Goal: Task Accomplishment & Management: Use online tool/utility

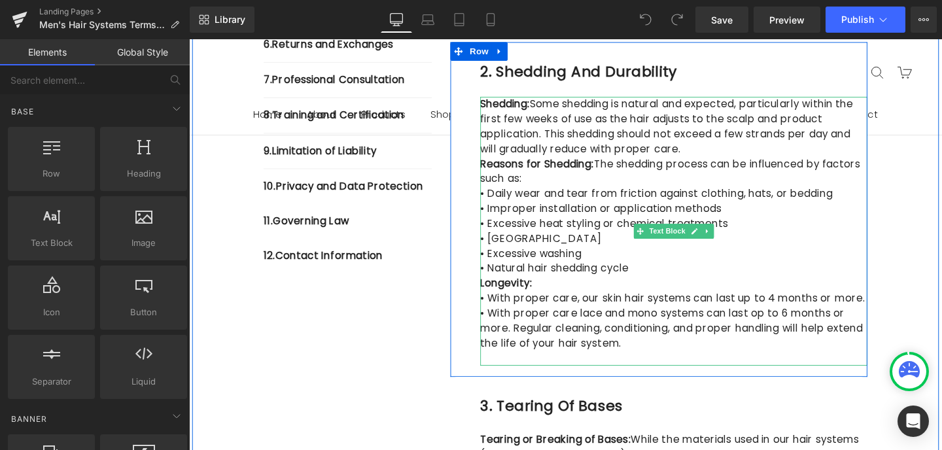
scroll to position [630, 0]
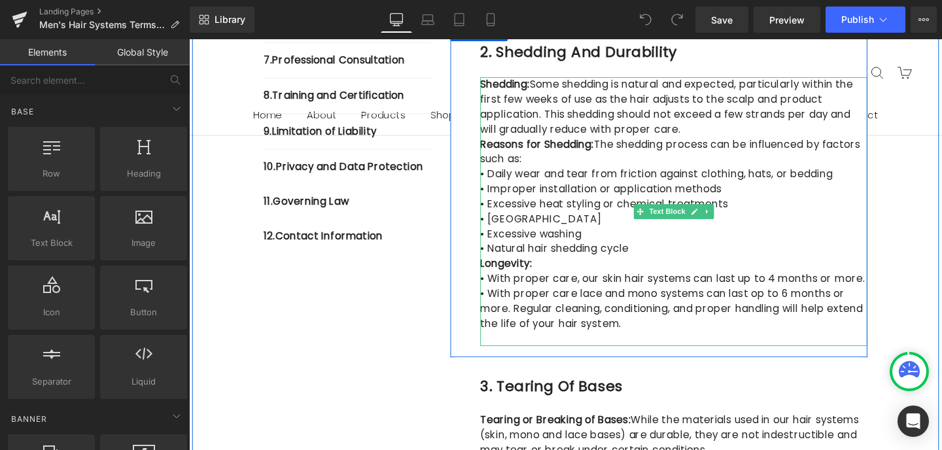
click at [592, 339] on p "• With proper care lace and mono systems can last op to 6 months or more. Regul…" at bounding box center [698, 322] width 407 height 47
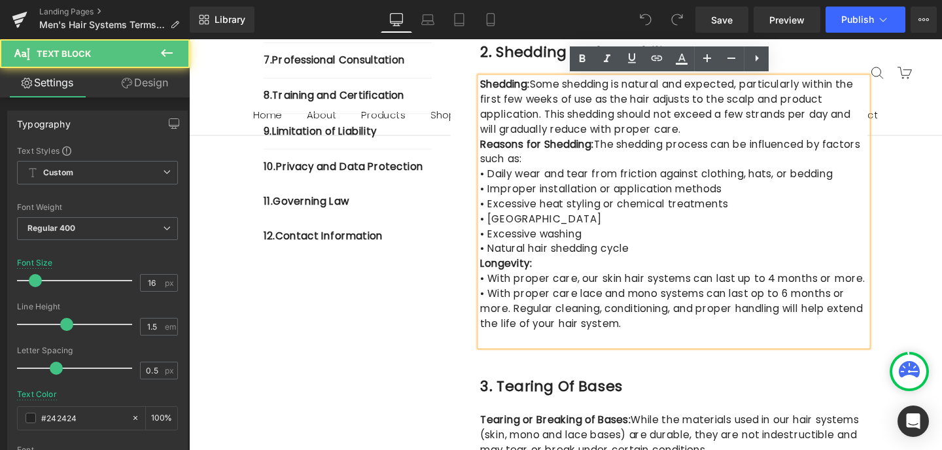
click at [592, 339] on p "• With proper care lace and mono systems can last op to 6 months or more. Regul…" at bounding box center [698, 322] width 407 height 47
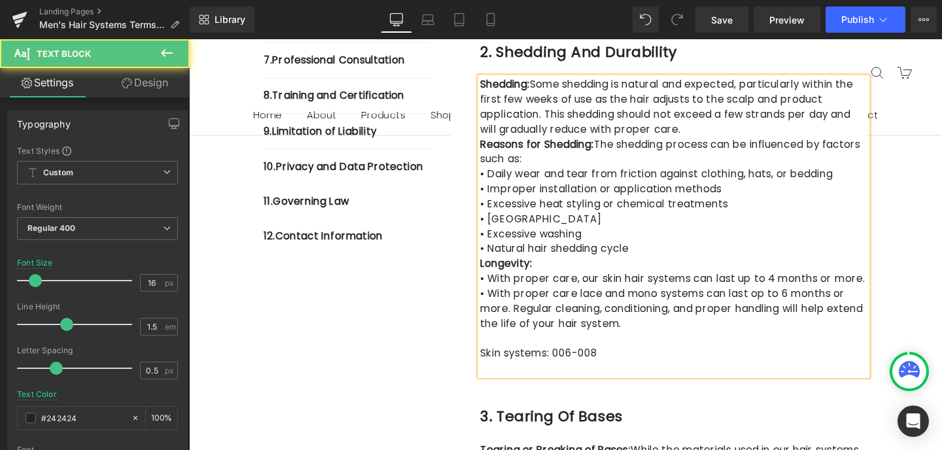
click at [586, 369] on p "Skin systems: 006-008" at bounding box center [698, 370] width 407 height 16
click at [627, 370] on p "Skin systems: 006mm-008" at bounding box center [698, 370] width 407 height 16
click at [682, 372] on p "Skin systems: 006mm-008mm base - 1-3 months" at bounding box center [698, 370] width 407 height 16
click at [785, 368] on p "Skin systems: 006mm-008mm base - last 1-3 months" at bounding box center [698, 370] width 407 height 16
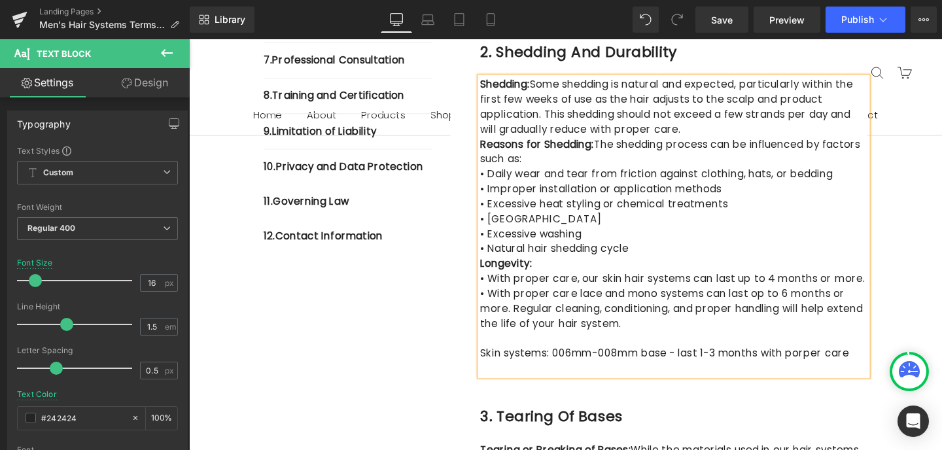
click at [800, 373] on p "Skin systems: 006mm-008mm base - last 1-3 months with porper care" at bounding box center [698, 370] width 407 height 16
click at [855, 370] on p "Skin systems: 006mm-008mm base - last 1-3 months with proper care" at bounding box center [698, 370] width 407 height 16
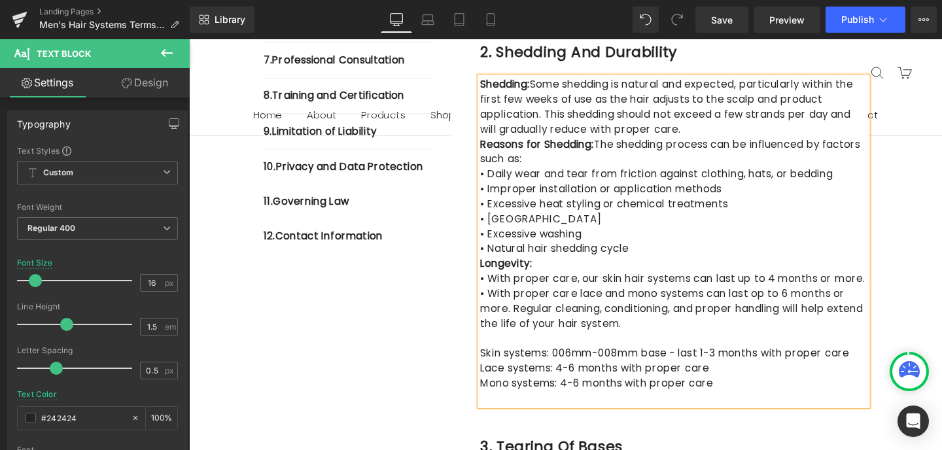
scroll to position [643, 0]
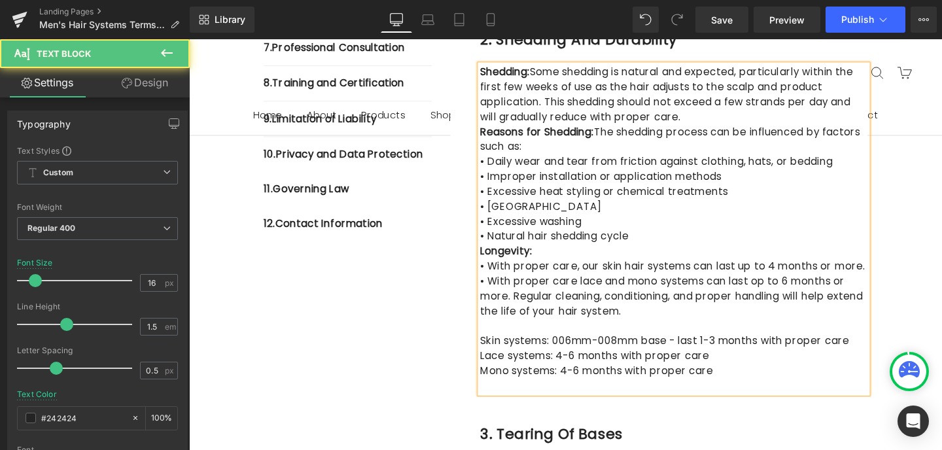
click at [572, 376] on p "Lace systems: 4-6 months with proper care" at bounding box center [698, 373] width 407 height 16
click at [574, 387] on p "Mono systems: 4-6 months with proper care" at bounding box center [698, 388] width 407 height 16
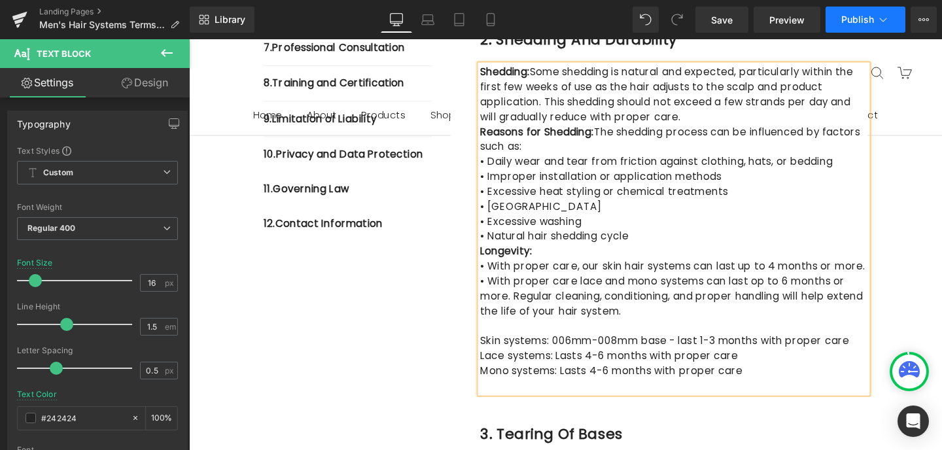
click at [870, 15] on span "Publish" at bounding box center [858, 19] width 33 height 10
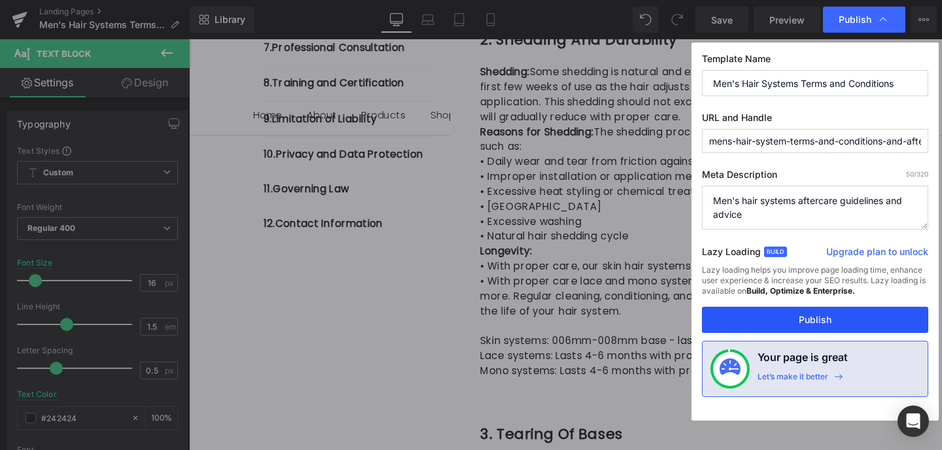
click at [829, 321] on button "Publish" at bounding box center [815, 320] width 226 height 26
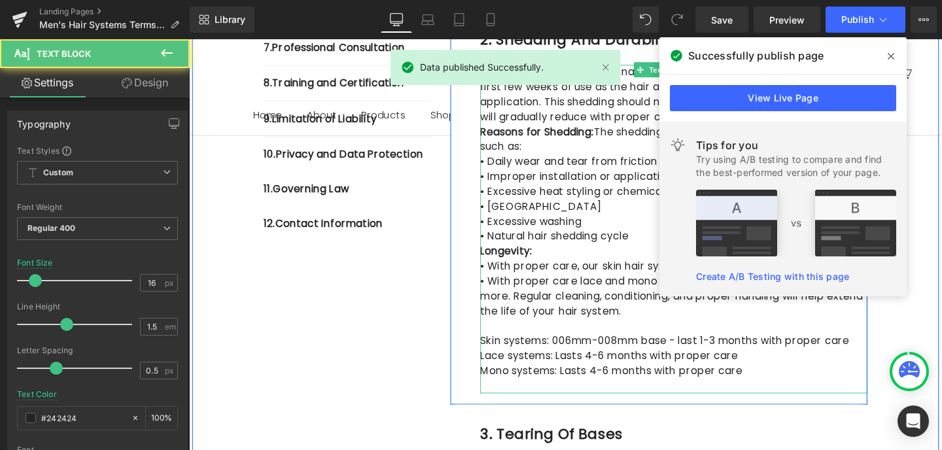
click at [808, 340] on p at bounding box center [698, 341] width 407 height 16
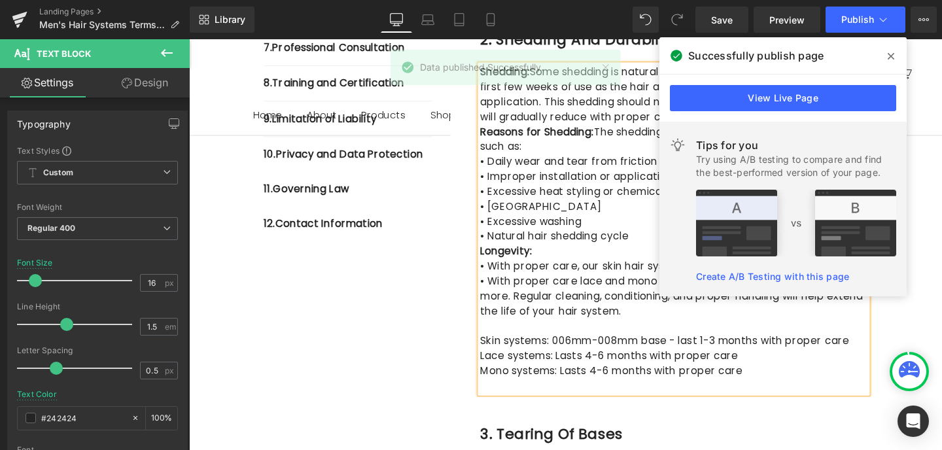
drag, startPoint x: 893, startPoint y: 54, endPoint x: 740, endPoint y: 16, distance: 157.9
click at [893, 54] on icon at bounding box center [891, 56] width 7 height 7
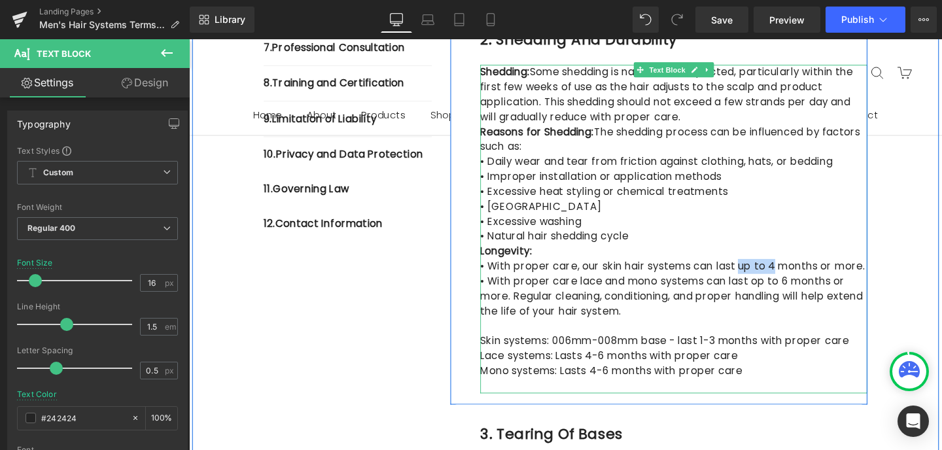
drag, startPoint x: 776, startPoint y: 279, endPoint x: 741, endPoint y: 279, distance: 35.3
click at [741, 279] on p "• With proper care, our skin hair systems can last up to 4 months or more." at bounding box center [698, 278] width 407 height 16
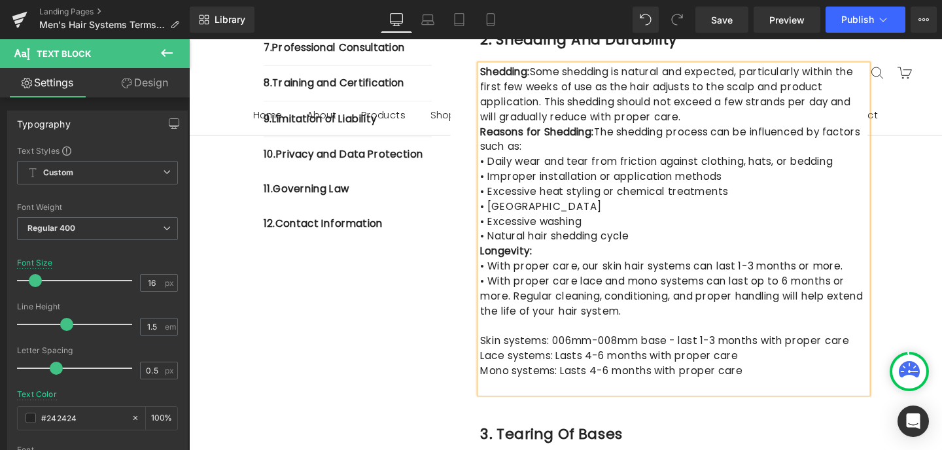
click at [815, 331] on p "• With proper care lace and mono systems can last op to 6 months or more. Regul…" at bounding box center [698, 309] width 407 height 47
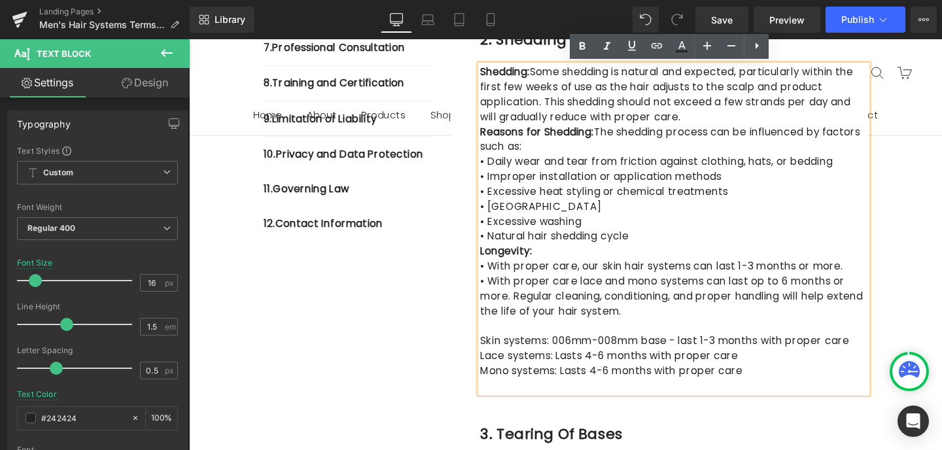
click at [783, 292] on p "• With proper care lace and mono systems can last op to 6 months or more. Regul…" at bounding box center [698, 309] width 407 height 47
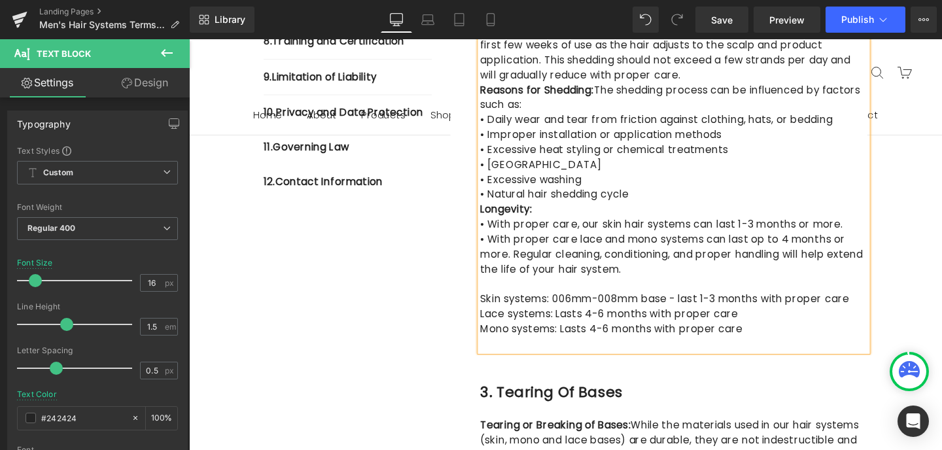
scroll to position [626, 0]
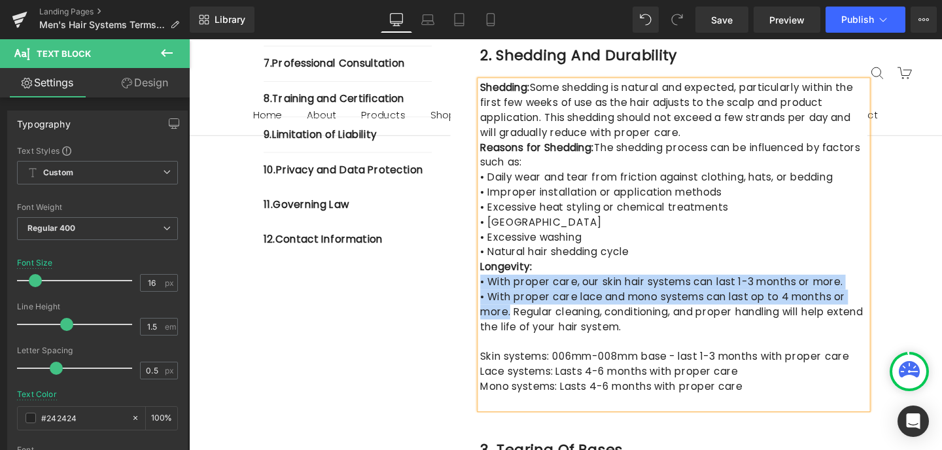
drag, startPoint x: 871, startPoint y: 309, endPoint x: 497, endPoint y: 293, distance: 374.7
click at [497, 293] on div "Shedding: Some shedding is natural and expected, particularly within the first …" at bounding box center [698, 255] width 407 height 346
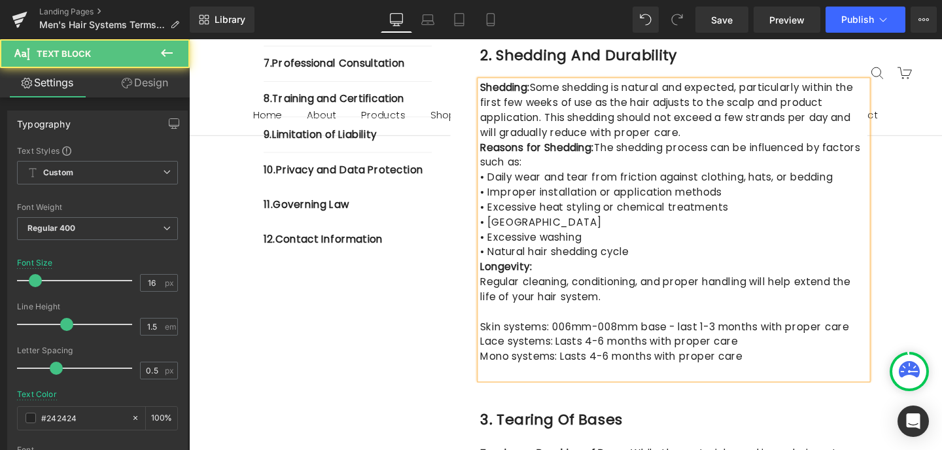
click at [499, 295] on span "Regular cleaning, conditioning, and proper handling will help extend the life o…" at bounding box center [689, 302] width 389 height 31
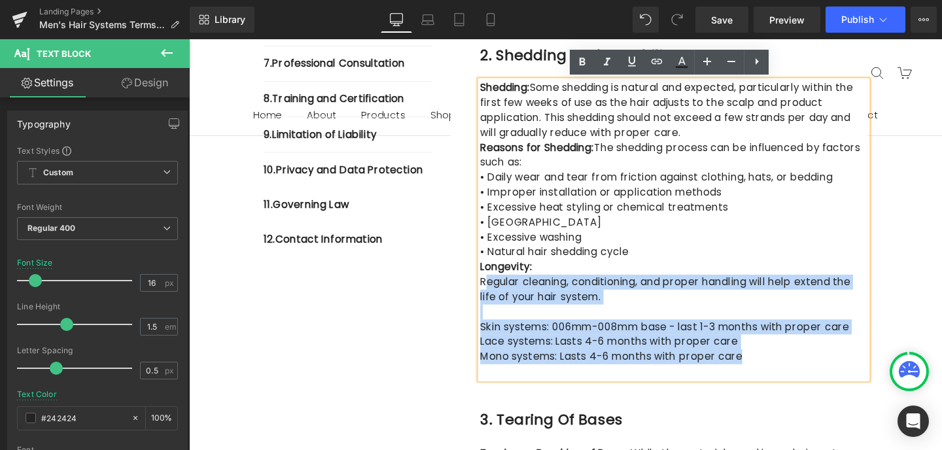
drag, startPoint x: 511, startPoint y: 386, endPoint x: 498, endPoint y: 299, distance: 88.0
click at [498, 296] on div "Shedding: Some shedding is natural and expected, particularly within the first …" at bounding box center [698, 239] width 407 height 314
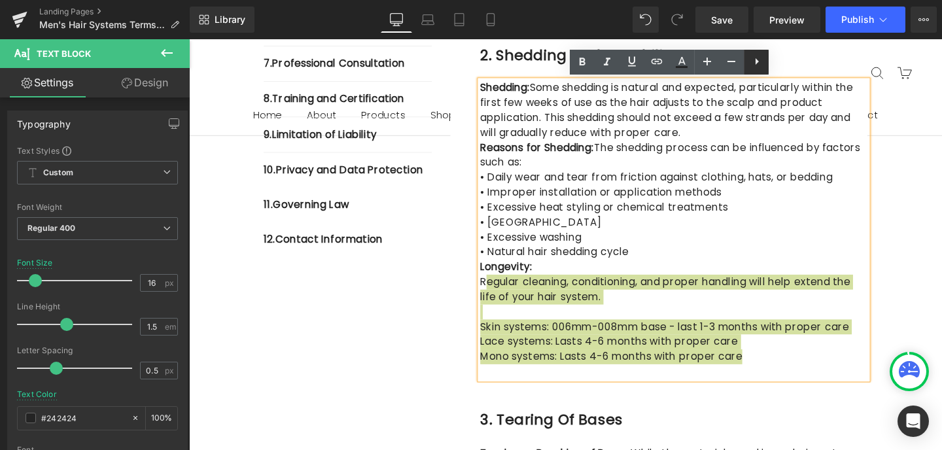
click at [759, 62] on icon at bounding box center [757, 62] width 16 height 16
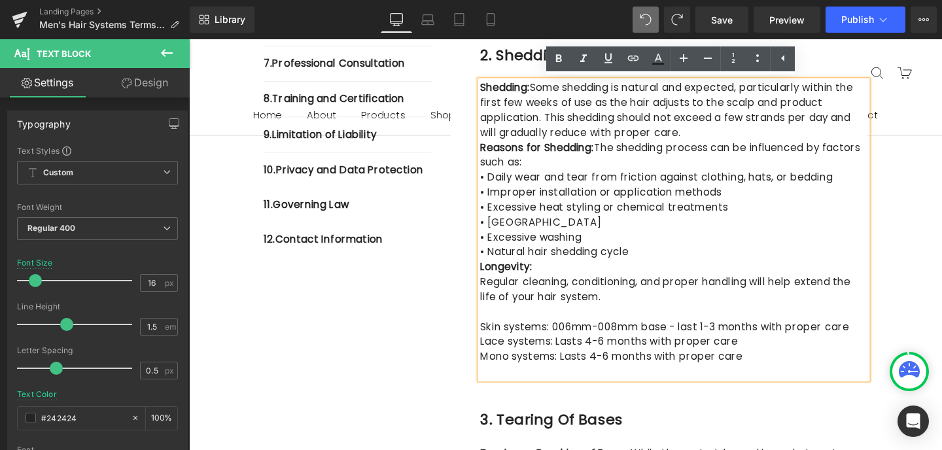
click at [501, 296] on span "Regular cleaning, conditioning, and proper handling will help extend the life o…" at bounding box center [689, 302] width 389 height 31
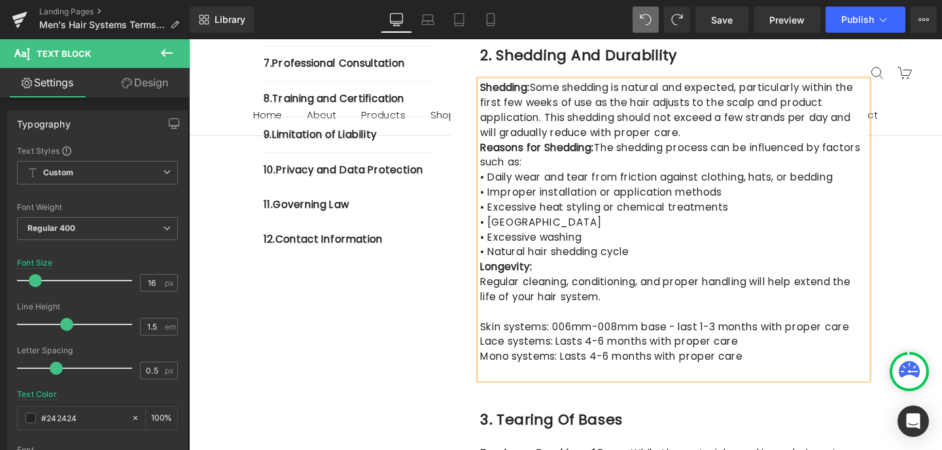
click at [498, 342] on p "Skin systems: 006mm-008mm base - last 1-3 months with proper care" at bounding box center [698, 342] width 407 height 16
click at [495, 356] on p "Lace systems: Lasts 4-6 months with proper care" at bounding box center [698, 357] width 407 height 16
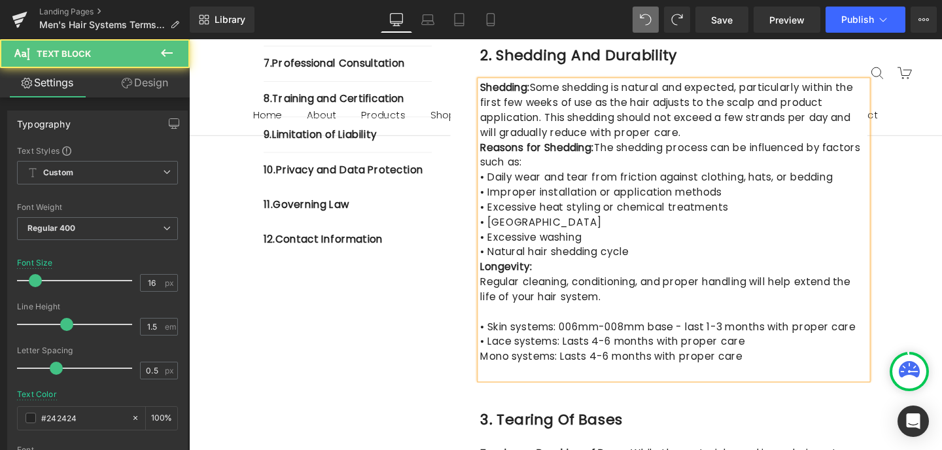
click at [495, 375] on p "Mono systems: Lasts 4-6 months with proper care" at bounding box center [698, 373] width 407 height 16
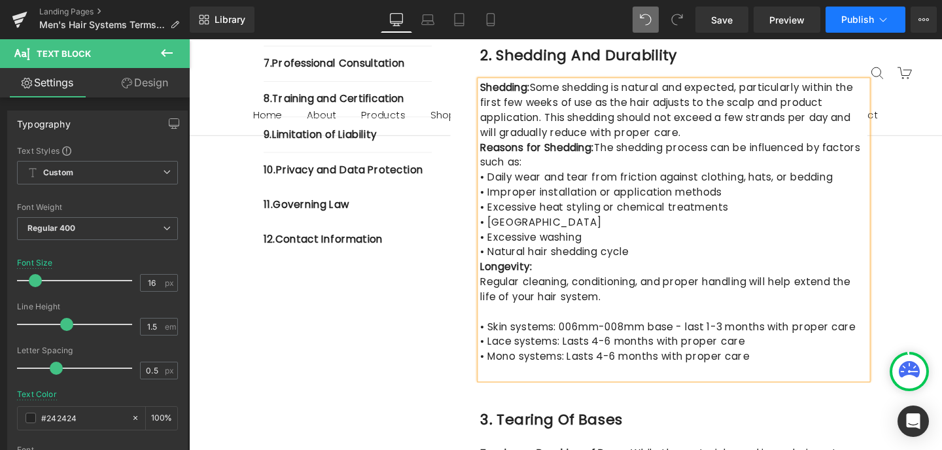
click at [869, 17] on span "Publish" at bounding box center [858, 19] width 33 height 10
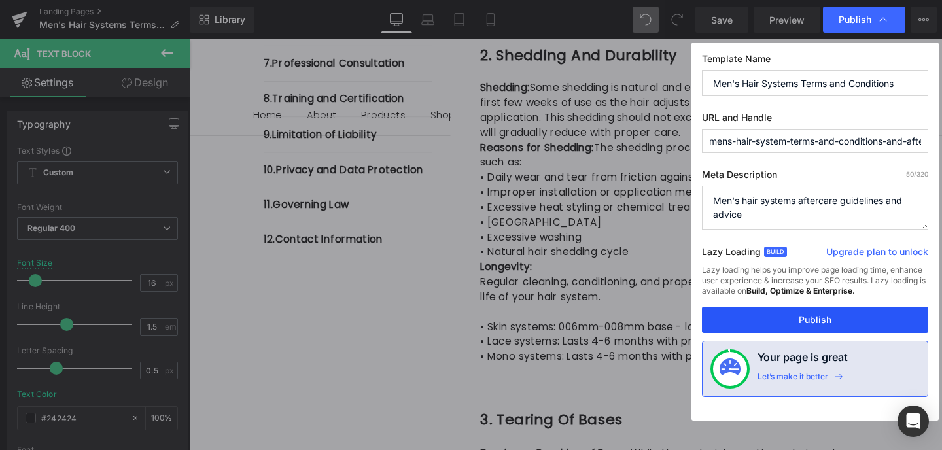
click at [819, 319] on button "Publish" at bounding box center [815, 320] width 226 height 26
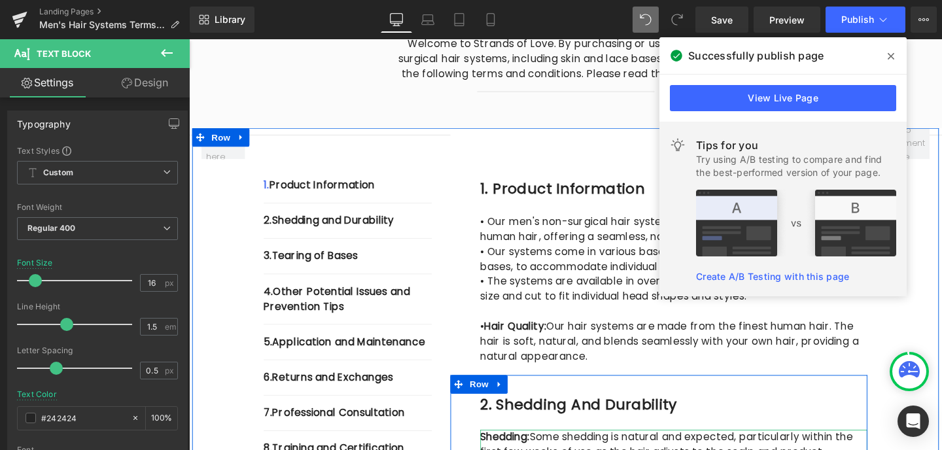
scroll to position [228, 0]
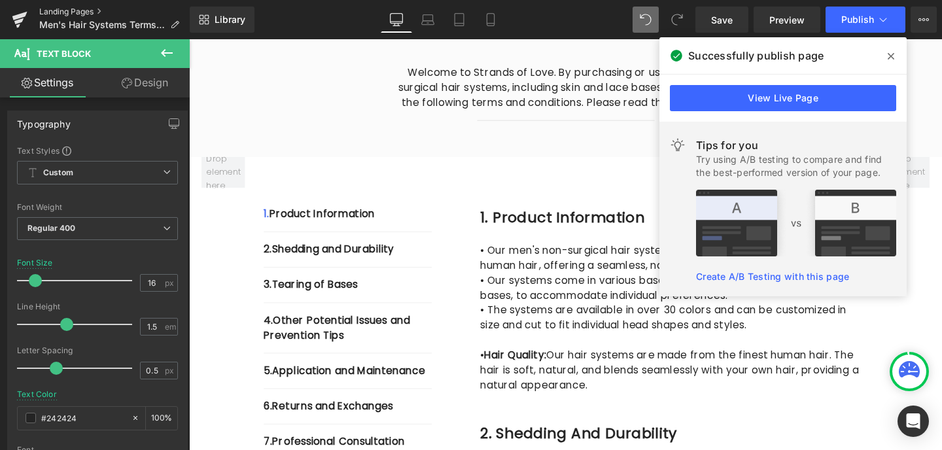
click at [90, 10] on link "Landing Pages" at bounding box center [114, 12] width 151 height 10
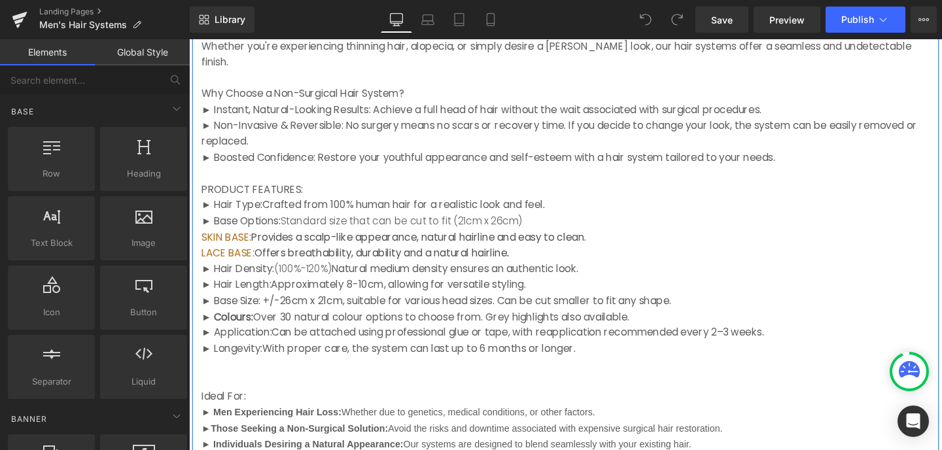
scroll to position [665, 0]
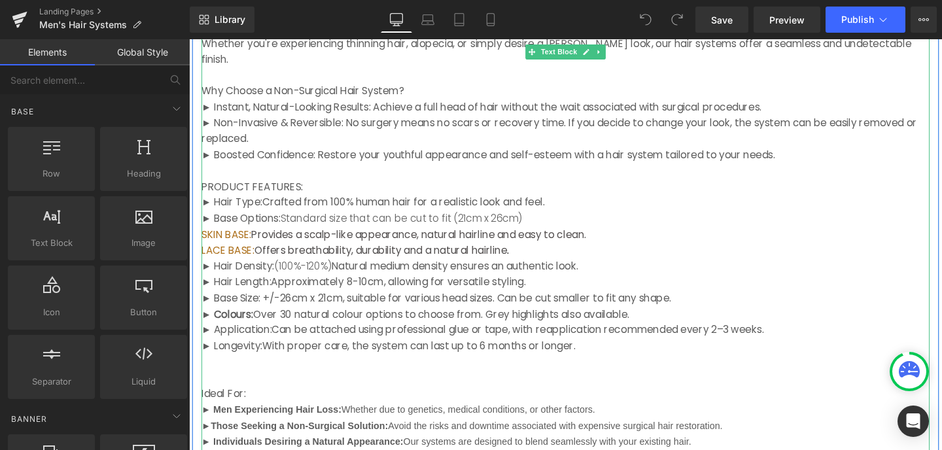
click at [521, 219] on p "► Base Options: Standard size that can be cut to fit (21cm x 26cm)" at bounding box center [585, 227] width 766 height 17
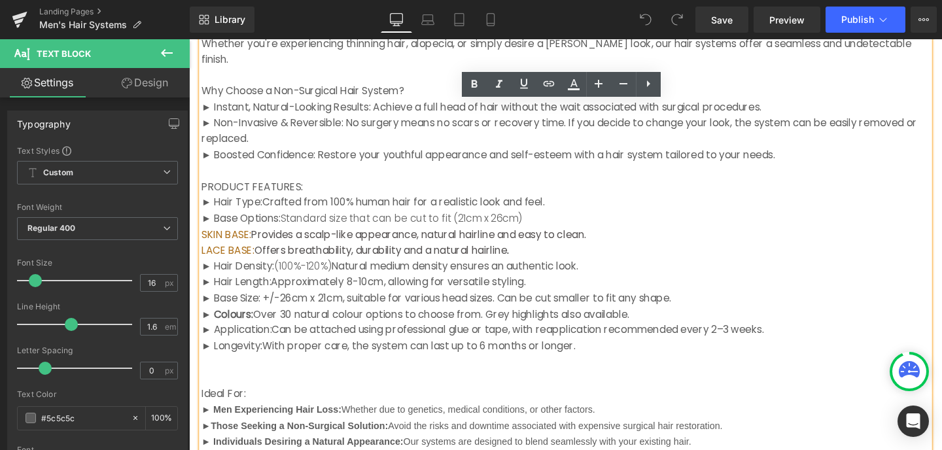
click at [518, 219] on p "► Base Options: Standard size that can be cut to fit (21cm x 26cm)" at bounding box center [585, 227] width 766 height 17
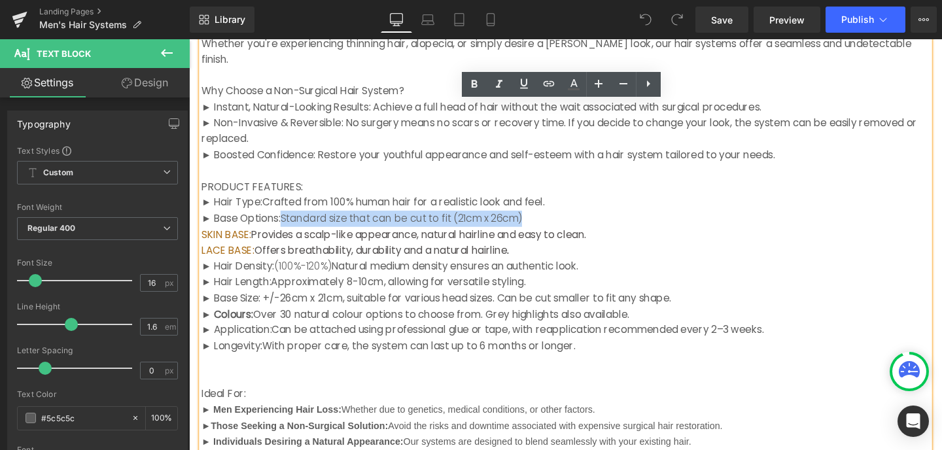
drag, startPoint x: 518, startPoint y: 179, endPoint x: 285, endPoint y: 178, distance: 233.0
click at [285, 219] on p "► Base Options: Standard size that can be cut to fit (21cm x 26cm)" at bounding box center [585, 227] width 766 height 17
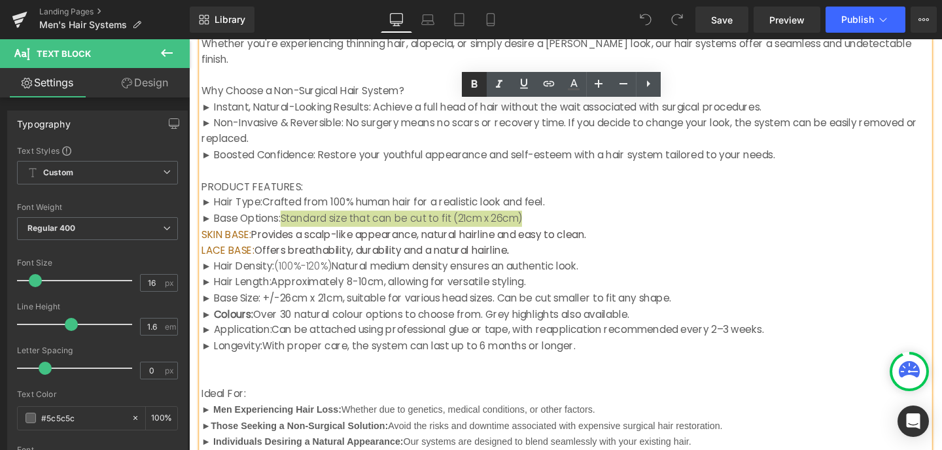
click at [476, 84] on icon at bounding box center [475, 84] width 6 height 8
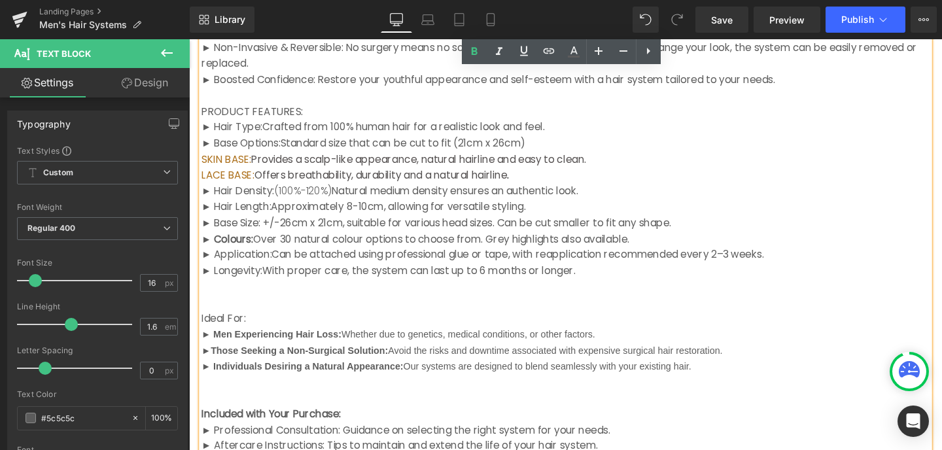
scroll to position [754, 0]
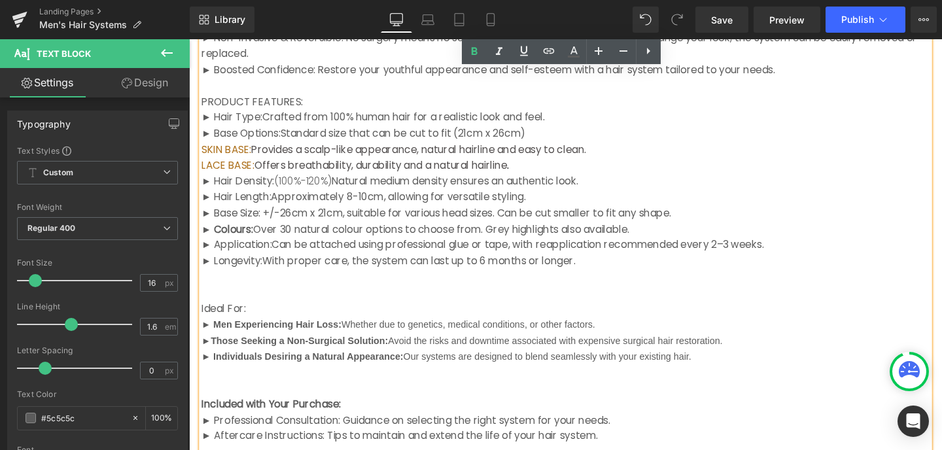
drag, startPoint x: 628, startPoint y: 287, endPoint x: 353, endPoint y: 288, distance: 274.9
click at [353, 331] on p "► Men Experiencing Hair Loss: Whether due to genetics, medical conditions, or o…" at bounding box center [585, 339] width 766 height 17
click at [478, 53] on icon at bounding box center [475, 52] width 16 height 16
drag, startPoint x: 759, startPoint y: 308, endPoint x: 405, endPoint y: 306, distance: 353.4
click at [404, 348] on p "►Those Seeking a Non-Surgical Solution: Avoid the risks and downtime associated…" at bounding box center [585, 356] width 766 height 17
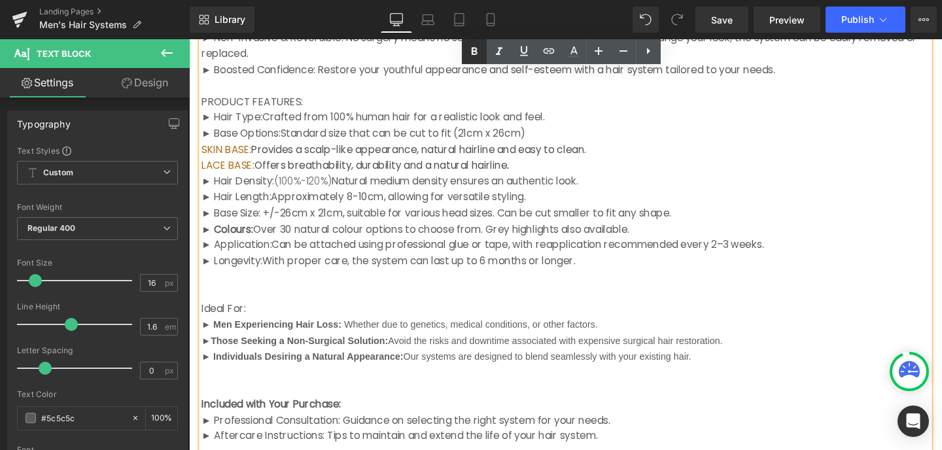
click at [477, 56] on icon at bounding box center [475, 52] width 16 height 16
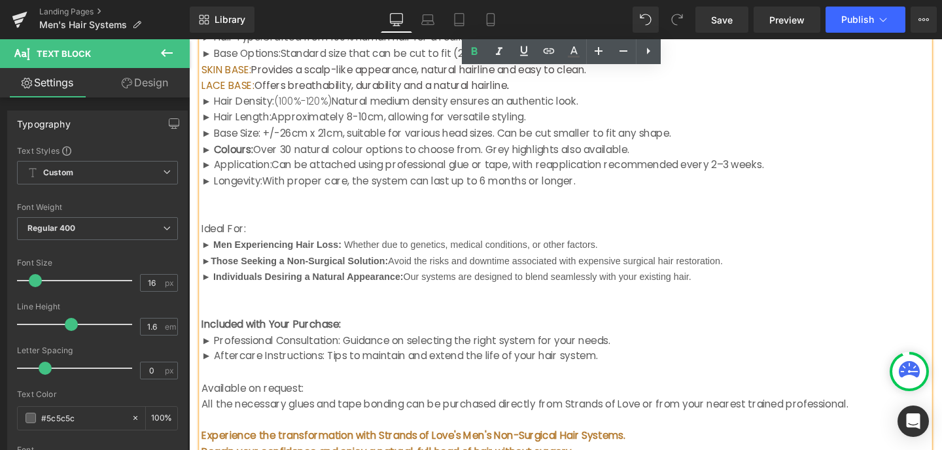
scroll to position [781, 0]
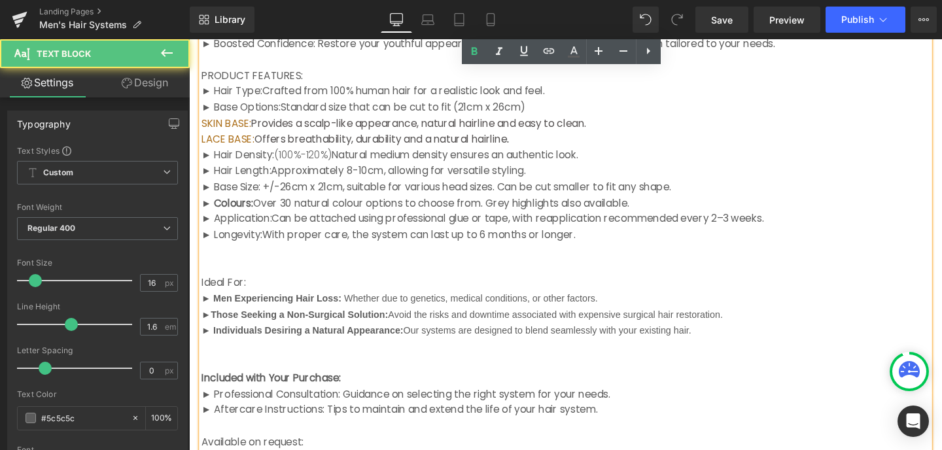
click at [503, 238] on span "With proper care, the system can last up to 6 months or longer.​" at bounding box center [430, 245] width 329 height 15
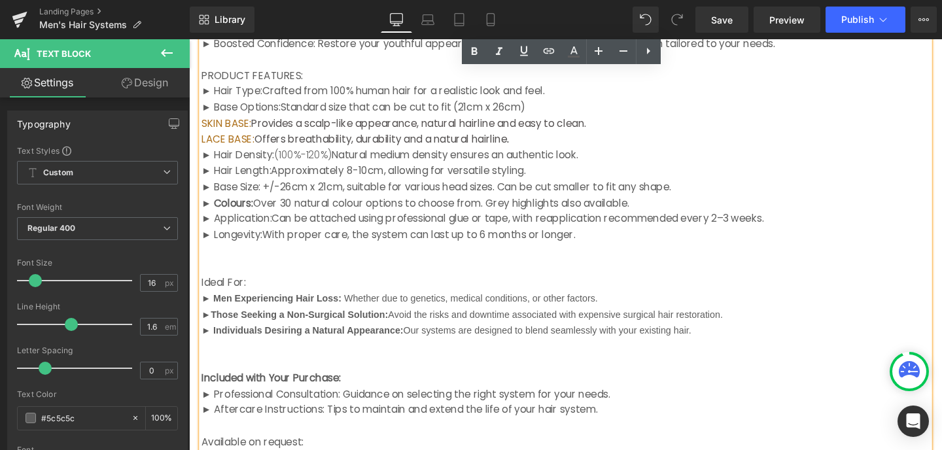
scroll to position [820, 0]
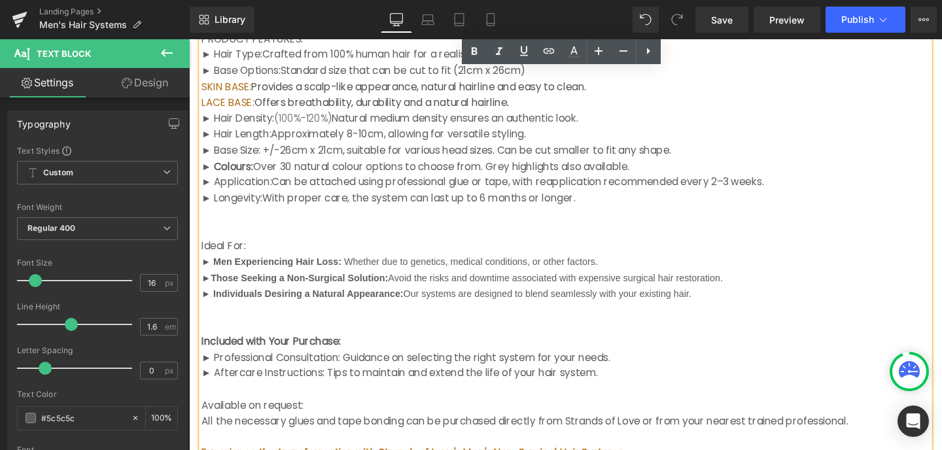
click at [258, 182] on strong "► Application:" at bounding box center [239, 189] width 74 height 15
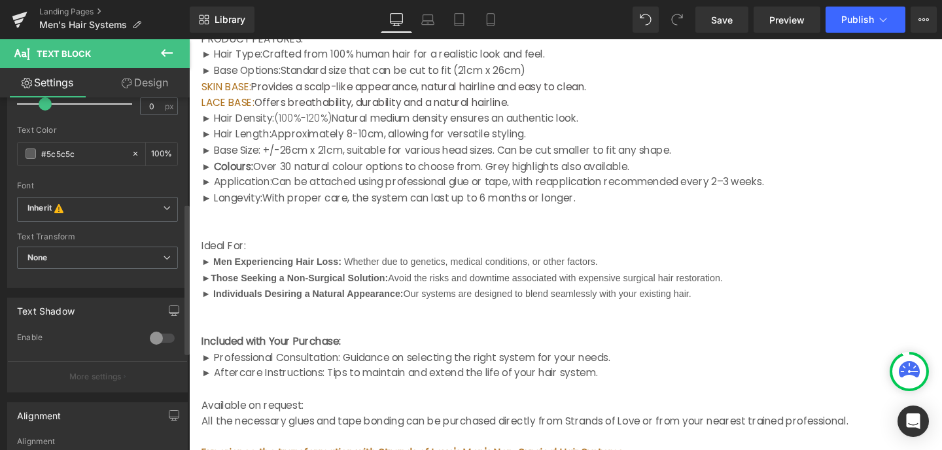
scroll to position [273, 0]
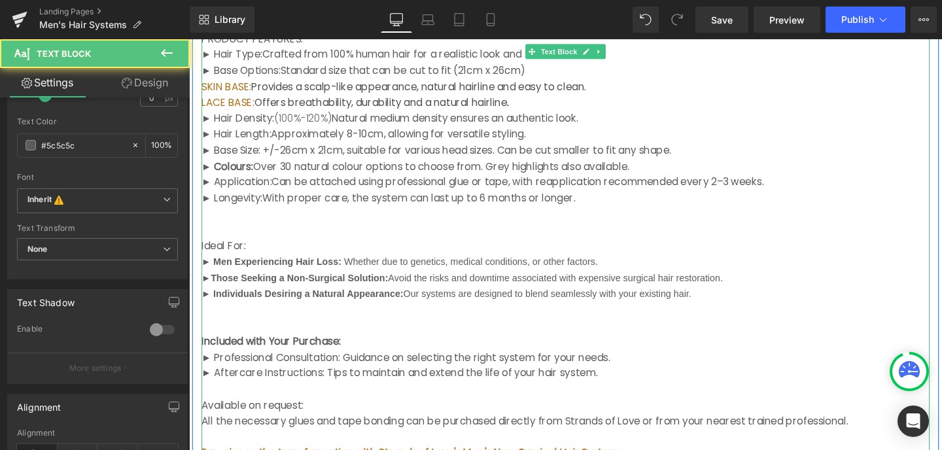
click at [299, 149] on span "26cm x 21cm, suitable for various head sizes.​ Can be cut smaller to fit any sh…" at bounding box center [491, 156] width 412 height 15
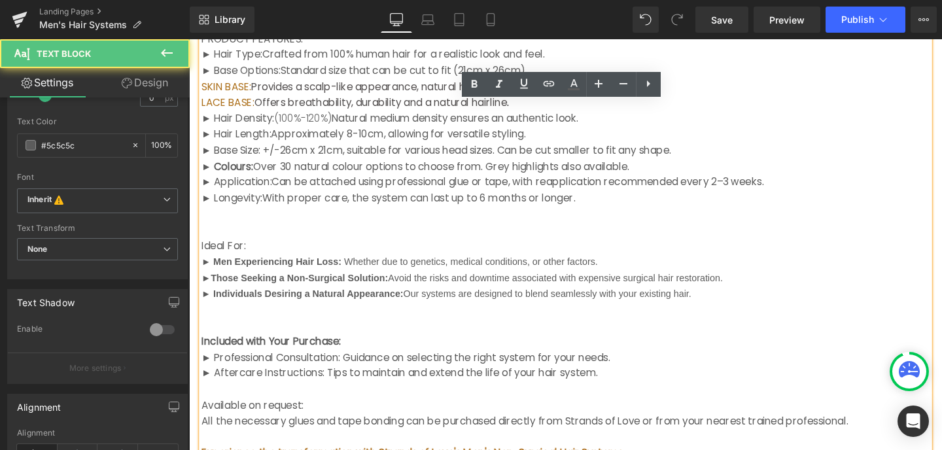
click at [417, 301] on span "Our systems are designed to blend seamlessly with your existing hair.​" at bounding box center [565, 306] width 303 height 11
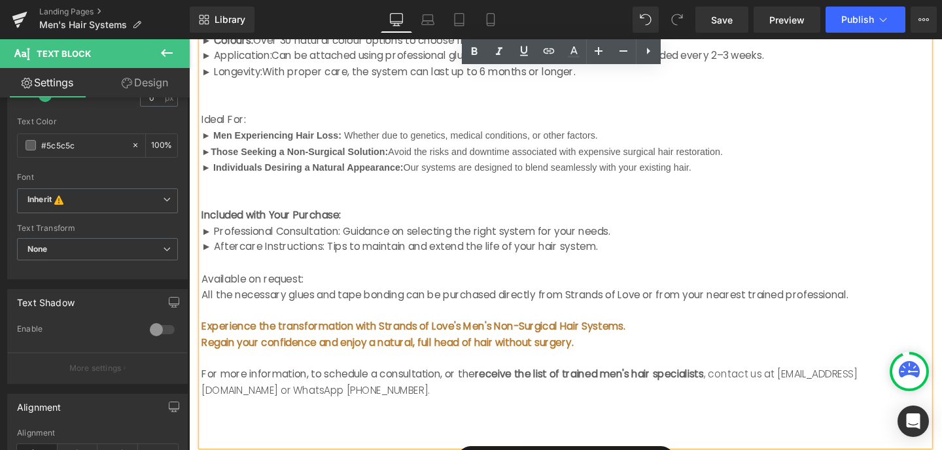
scroll to position [995, 0]
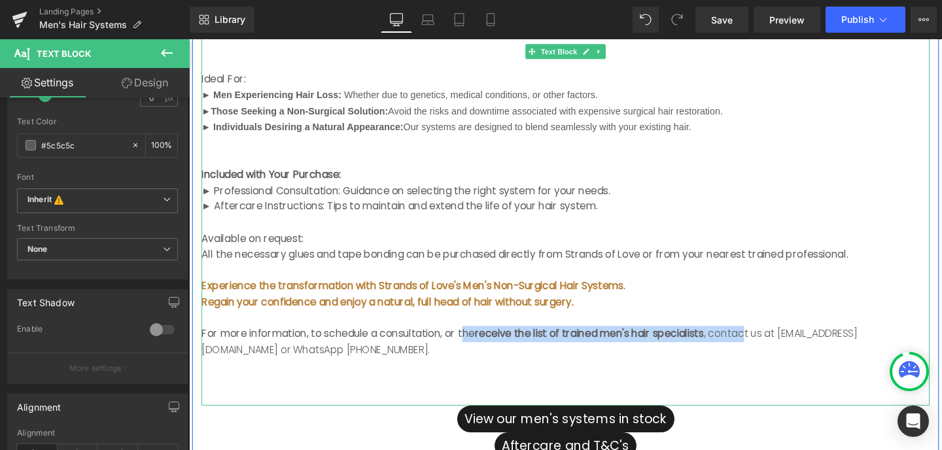
drag, startPoint x: 255, startPoint y: 319, endPoint x: 734, endPoint y: 302, distance: 480.0
click at [734, 341] on p "For more information, to schedule a consultation, or the receive the list of tr…" at bounding box center [585, 357] width 766 height 33
click at [248, 341] on p "For more information, to schedule a consultation, or the receive the list of tr…" at bounding box center [585, 357] width 766 height 33
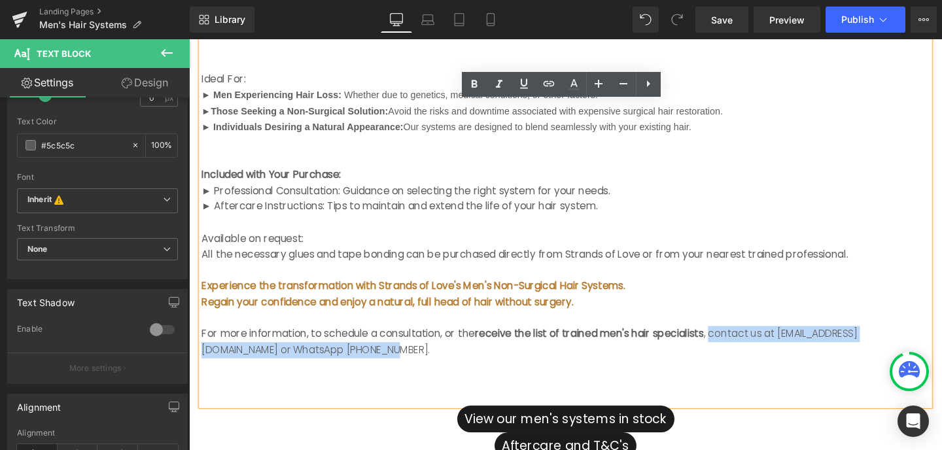
drag, startPoint x: 248, startPoint y: 321, endPoint x: 701, endPoint y: 302, distance: 453.3
click at [702, 341] on p "For more information, to schedule a consultation, or the receive the list of tr…" at bounding box center [585, 357] width 766 height 33
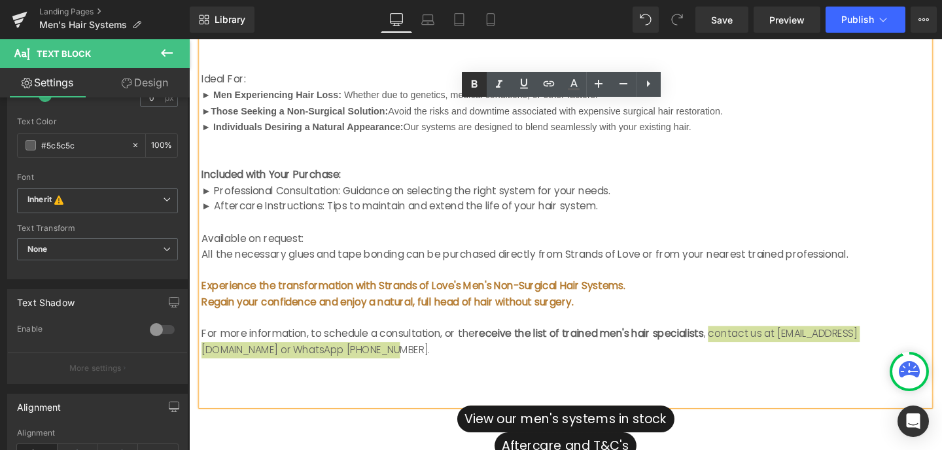
click at [475, 91] on icon at bounding box center [475, 85] width 16 height 16
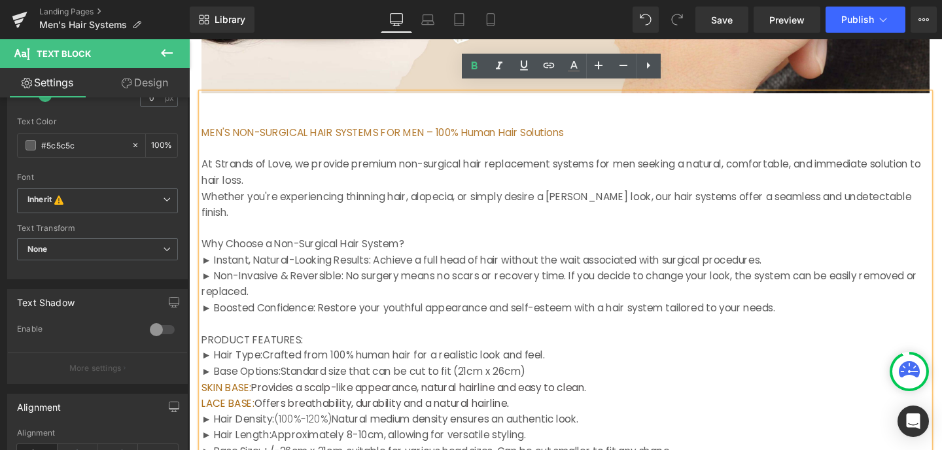
scroll to position [503, 0]
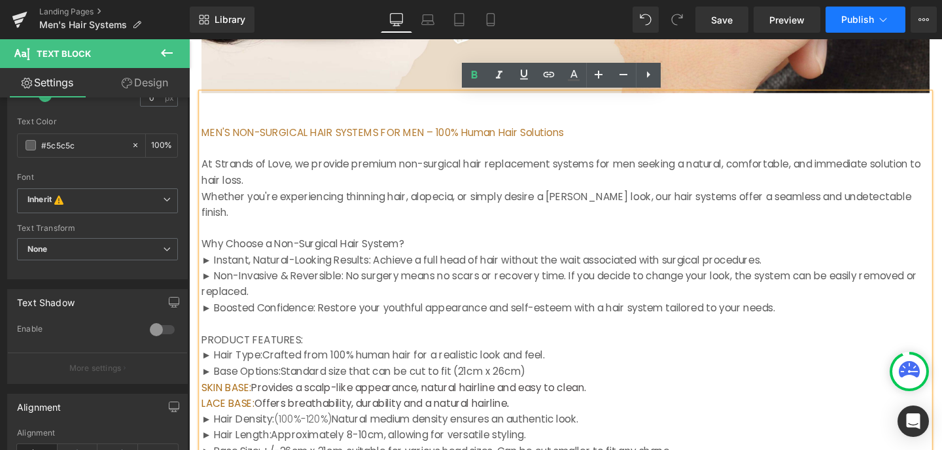
click at [860, 22] on span "Publish" at bounding box center [858, 19] width 33 height 10
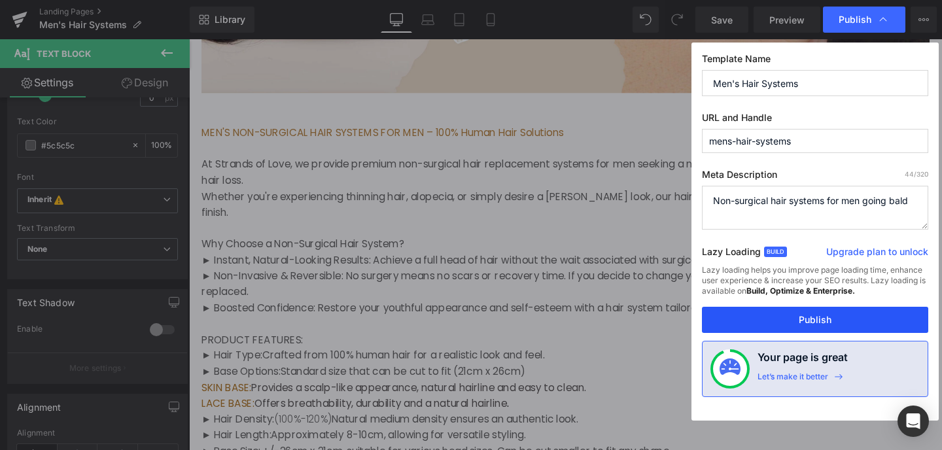
click at [822, 308] on button "Publish" at bounding box center [815, 320] width 226 height 26
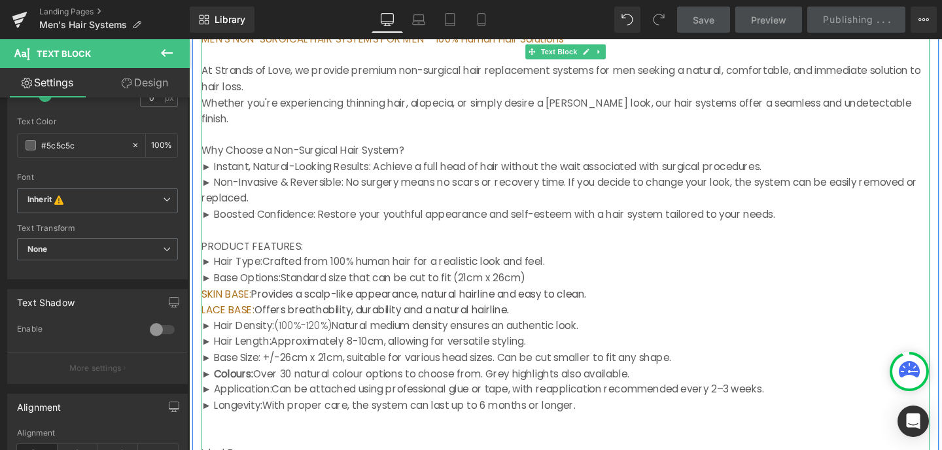
scroll to position [603, 0]
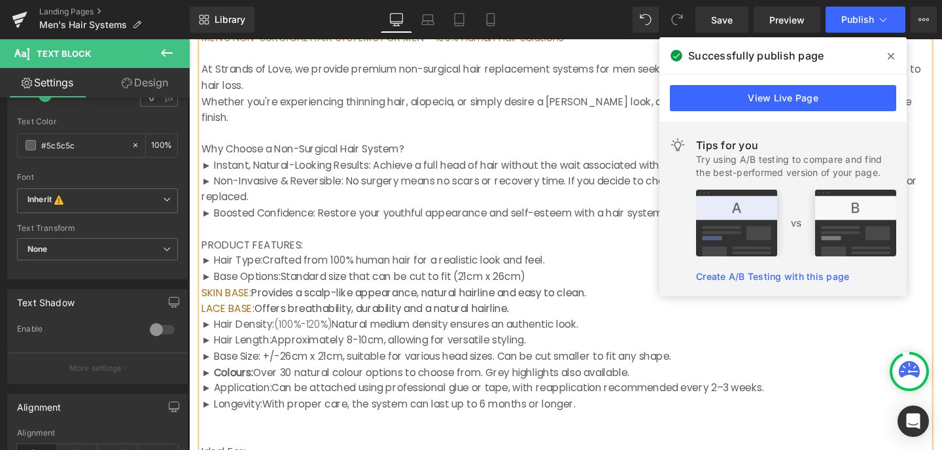
click at [891, 52] on icon at bounding box center [891, 56] width 7 height 10
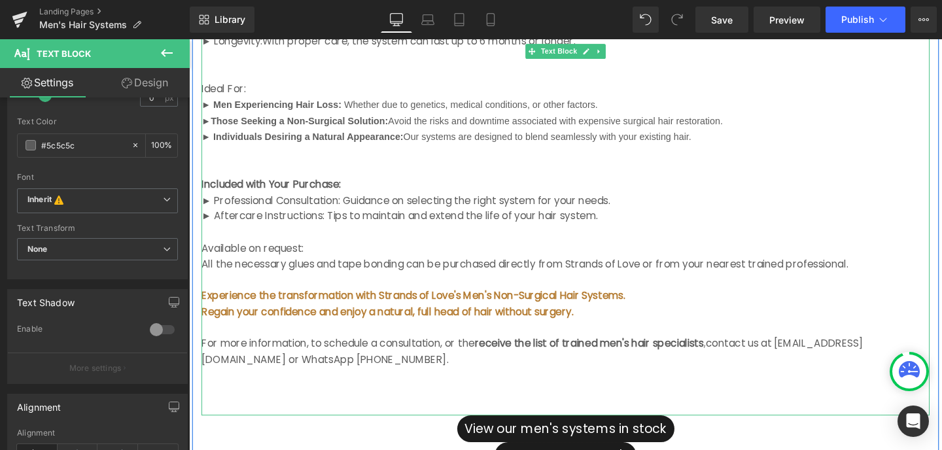
scroll to position [984, 0]
click at [211, 235] on p at bounding box center [585, 243] width 766 height 17
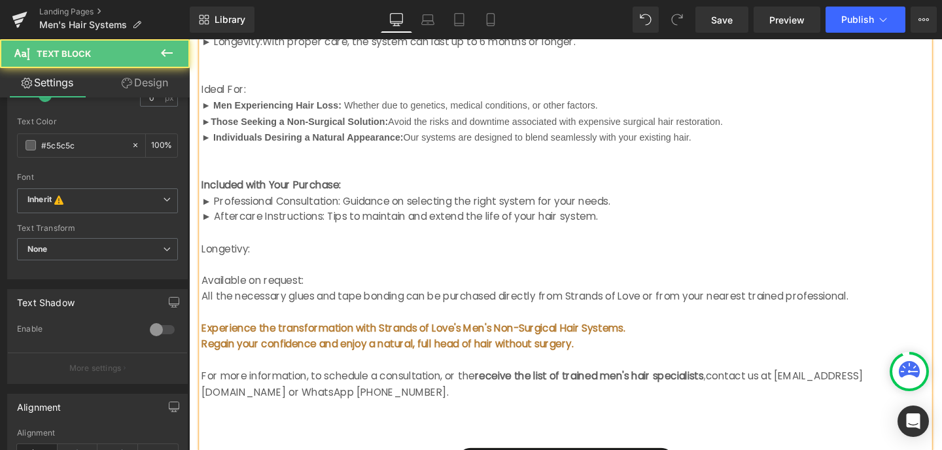
click at [357, 235] on p at bounding box center [585, 243] width 766 height 17
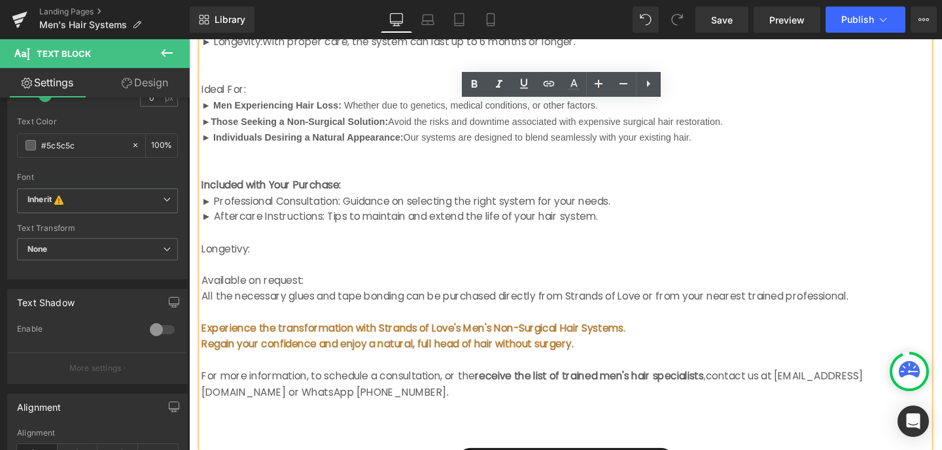
click at [251, 252] on p "Longetivy:" at bounding box center [585, 260] width 766 height 17
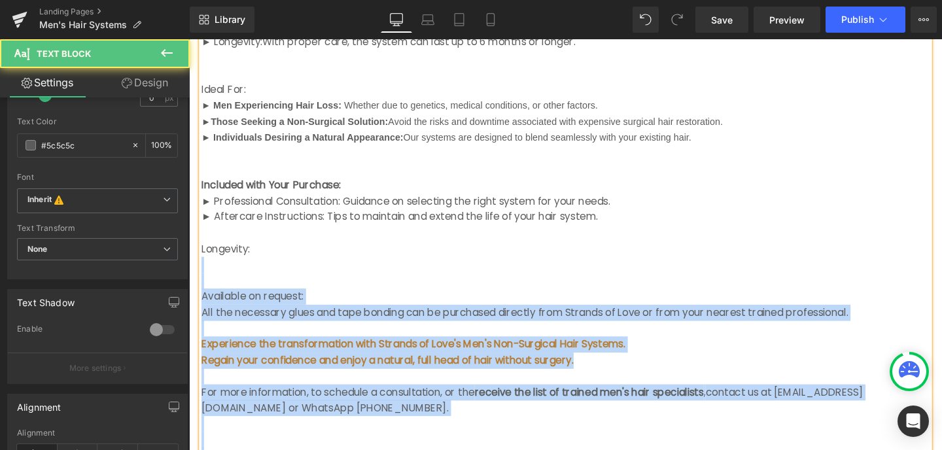
drag, startPoint x: 255, startPoint y: 214, endPoint x: 201, endPoint y: 213, distance: 54.3
click at [202, 213] on div "MEN'S NON-SURGICAL HAIR SYSTEMS FOR MEN – 100% Human Hair Solutions At Strands …" at bounding box center [585, 50] width 766 height 871
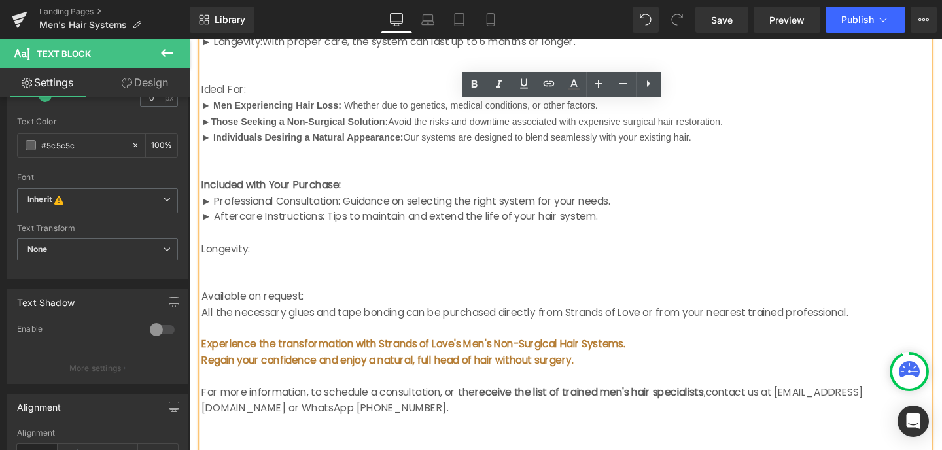
click at [257, 252] on p "Longevity:" at bounding box center [585, 260] width 766 height 17
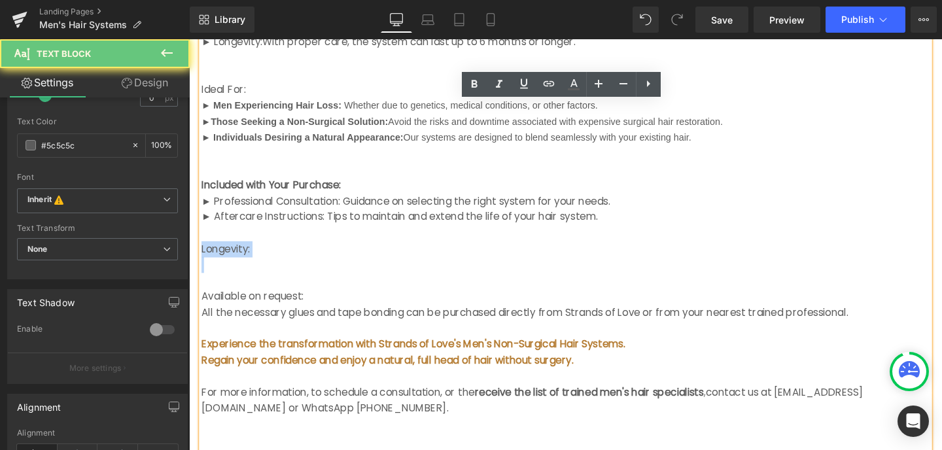
drag, startPoint x: 256, startPoint y: 210, endPoint x: 215, endPoint y: 209, distance: 40.6
click at [215, 252] on p "Longevity:" at bounding box center [585, 260] width 766 height 17
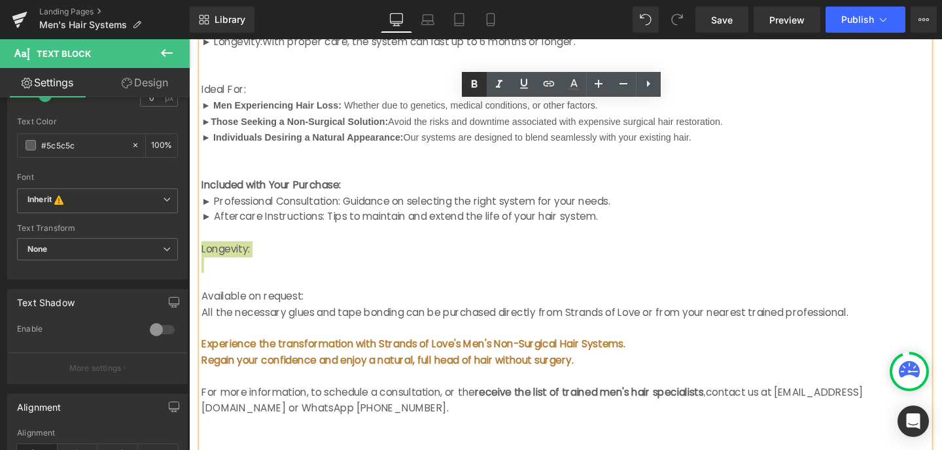
click at [477, 85] on icon at bounding box center [475, 85] width 16 height 16
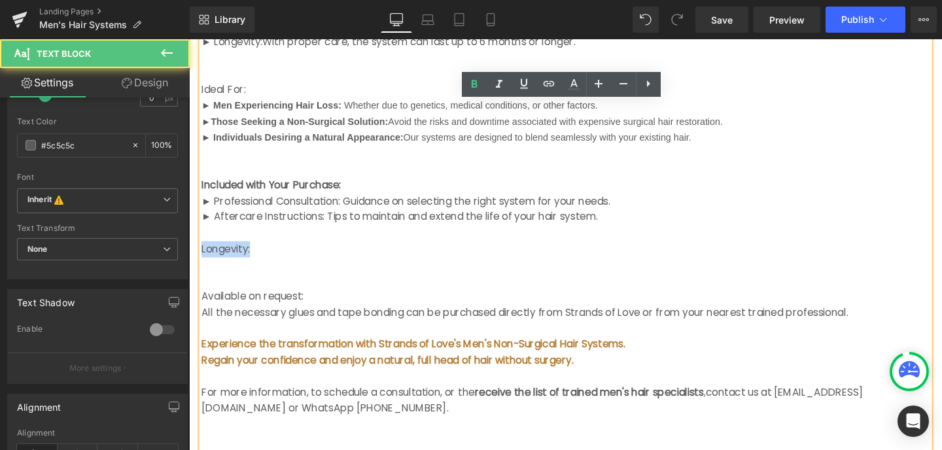
drag, startPoint x: 253, startPoint y: 214, endPoint x: 203, endPoint y: 212, distance: 50.4
click at [203, 252] on p "Longevity:" at bounding box center [585, 260] width 766 height 17
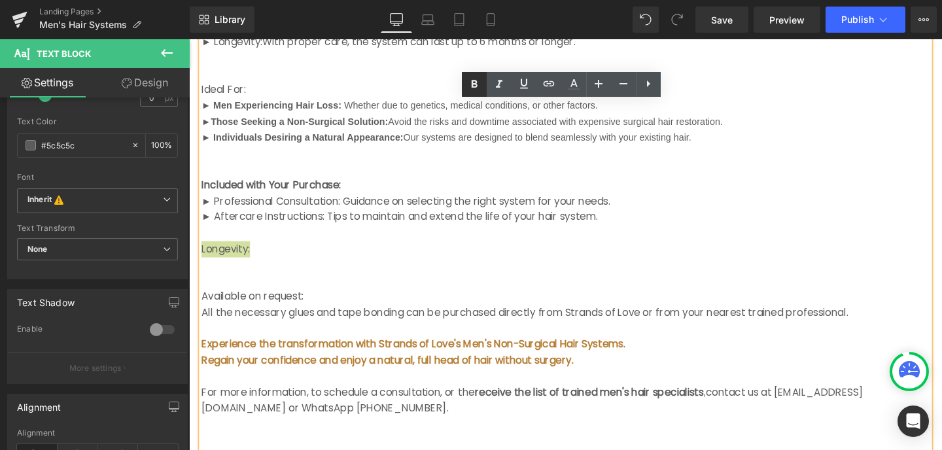
click at [476, 82] on icon at bounding box center [475, 84] width 6 height 8
click at [302, 268] on p at bounding box center [585, 276] width 766 height 17
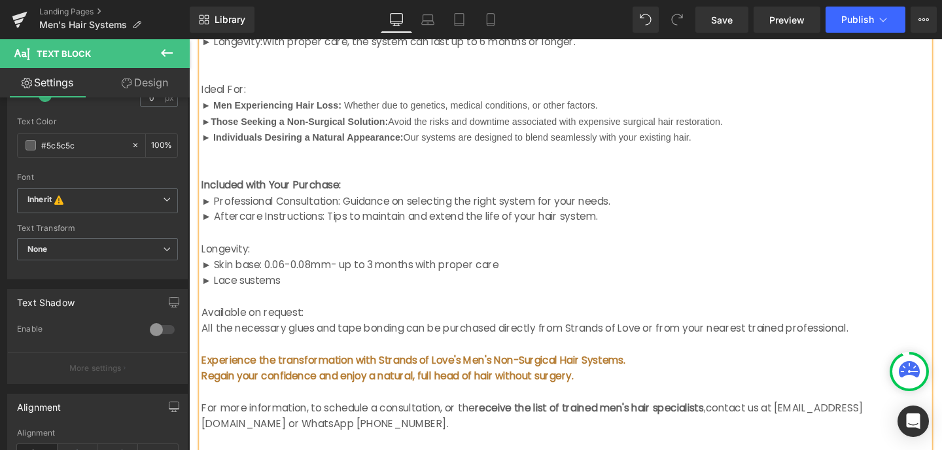
click at [365, 268] on p "► Skin base: 0.06-0.08mm- up to 3 months with proper care" at bounding box center [585, 276] width 766 height 17
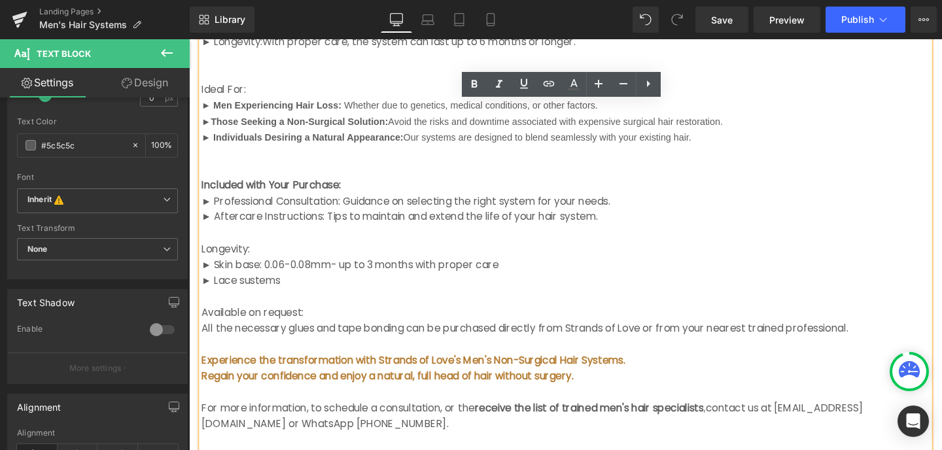
click at [251, 285] on p "► Lace sustems" at bounding box center [585, 293] width 766 height 17
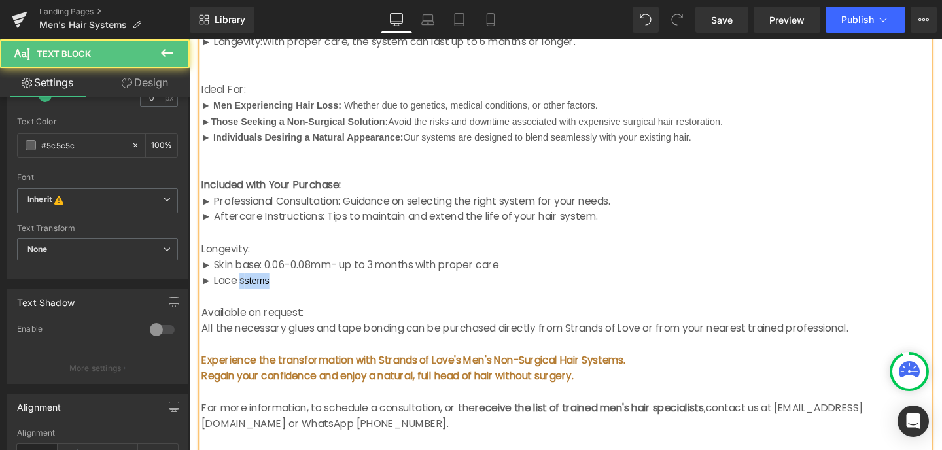
drag, startPoint x: 272, startPoint y: 245, endPoint x: 239, endPoint y: 243, distance: 32.7
click at [239, 285] on p "► Lace s stems" at bounding box center [585, 293] width 766 height 17
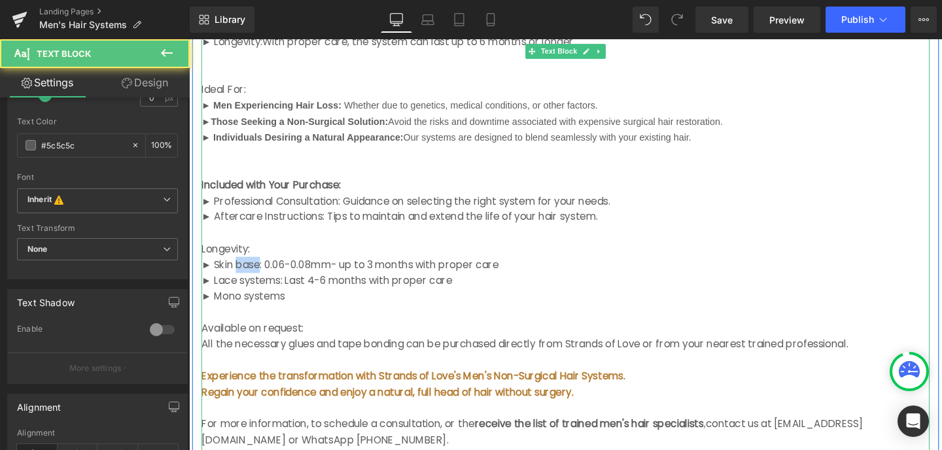
drag, startPoint x: 260, startPoint y: 231, endPoint x: 238, endPoint y: 230, distance: 22.3
click at [238, 268] on p "► Skin base: 0.06-0.08mm- up to 3 months with proper care" at bounding box center [585, 276] width 766 height 17
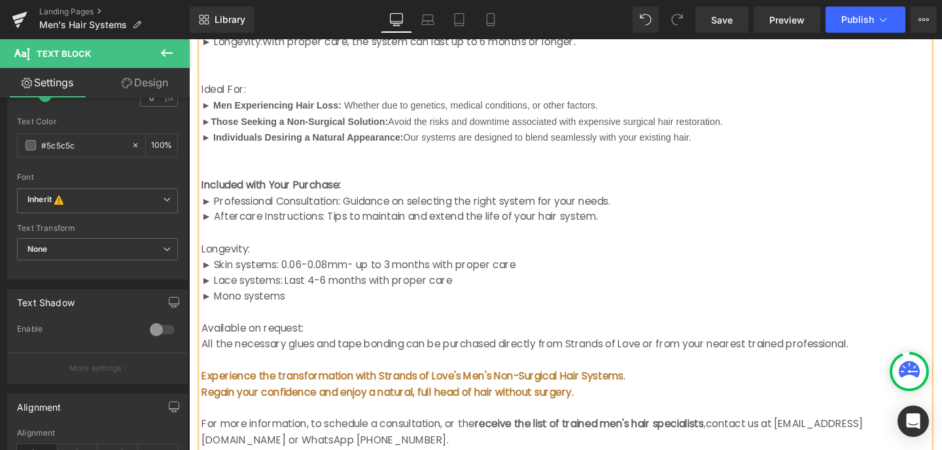
click at [283, 268] on p "► Skin systems: 0.06-0.08mm- up to 3 months with proper care" at bounding box center [585, 276] width 766 height 17
click at [347, 268] on p "► Skin systems: (0.06-0.08mm- up to 3 months with proper care" at bounding box center [585, 276] width 766 height 17
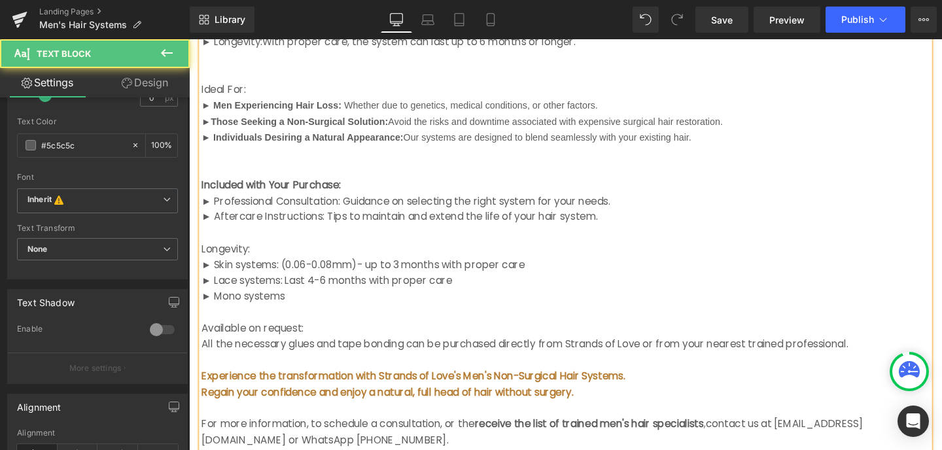
click at [357, 268] on p "► Skin systems: (0.06-0.08mm)- up to 3 months with proper care" at bounding box center [585, 276] width 766 height 17
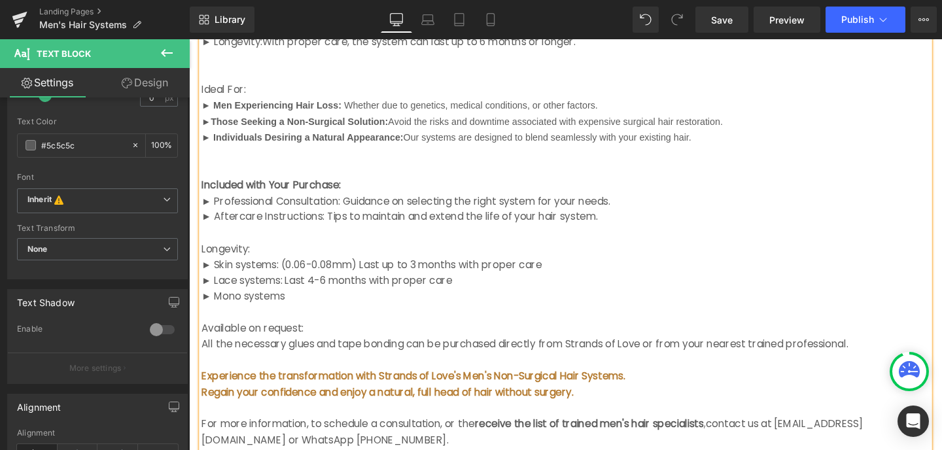
click at [308, 302] on p "► Mono systems" at bounding box center [585, 310] width 766 height 17
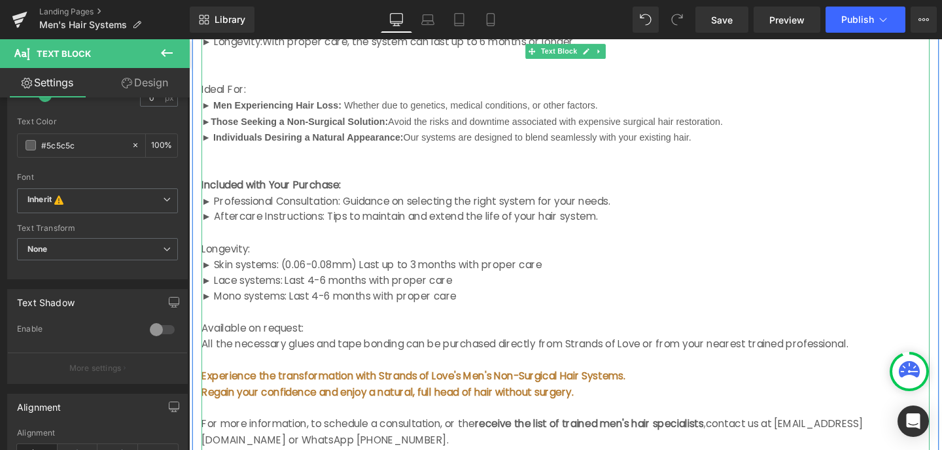
click at [254, 252] on p "Longevity:" at bounding box center [585, 260] width 766 height 17
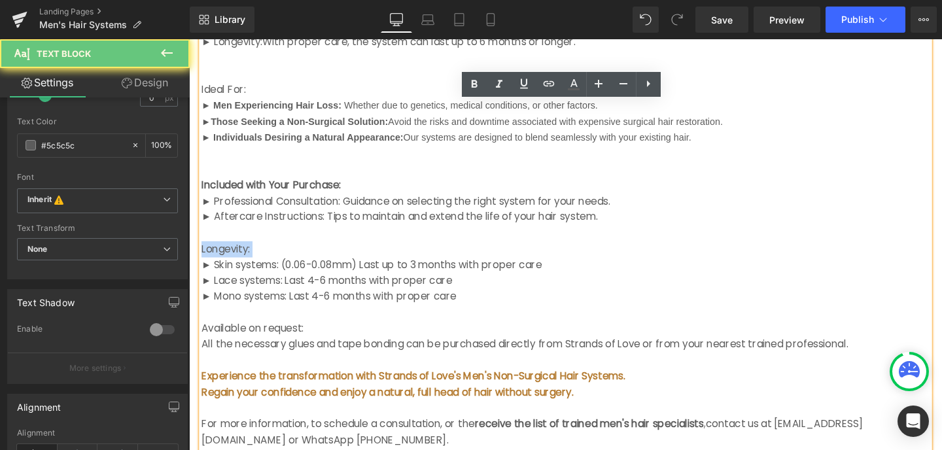
drag, startPoint x: 254, startPoint y: 211, endPoint x: 207, endPoint y: 211, distance: 46.5
click at [207, 252] on p "Longevity:" at bounding box center [585, 260] width 766 height 17
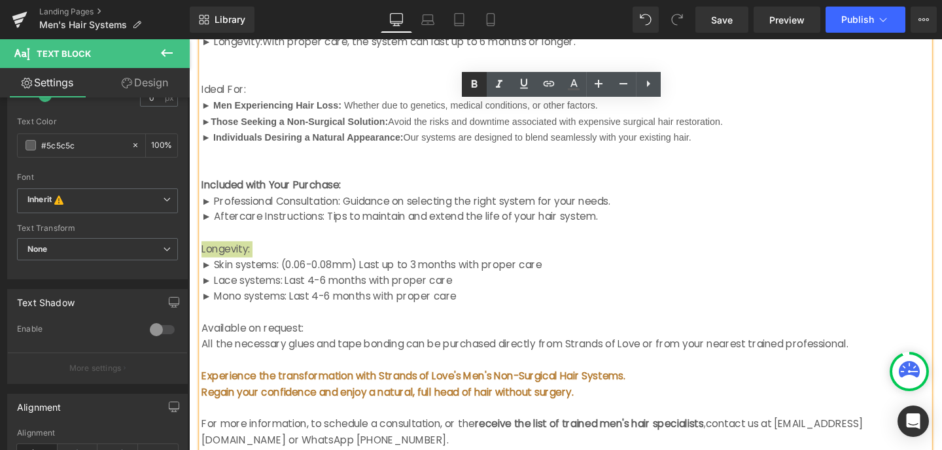
click at [479, 80] on icon at bounding box center [475, 85] width 16 height 16
click at [277, 252] on p "Longevity:" at bounding box center [585, 260] width 766 height 17
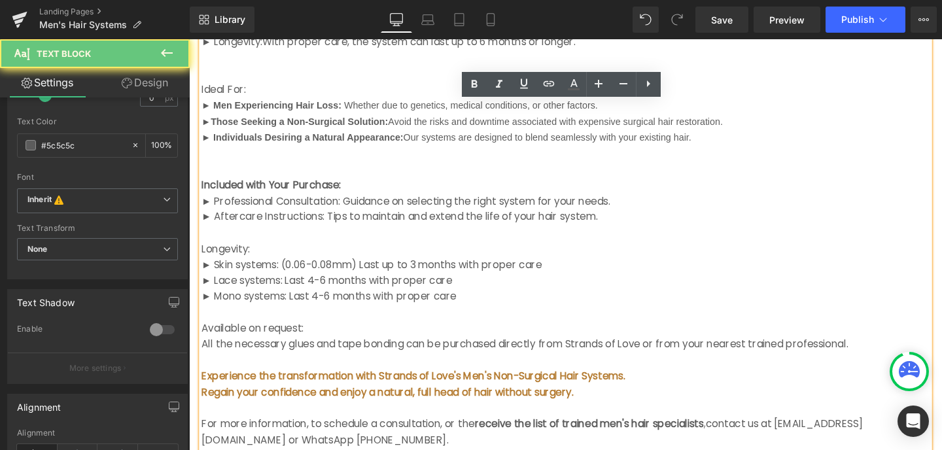
click at [285, 185] on span "Included with Your Purchase:" at bounding box center [275, 192] width 147 height 15
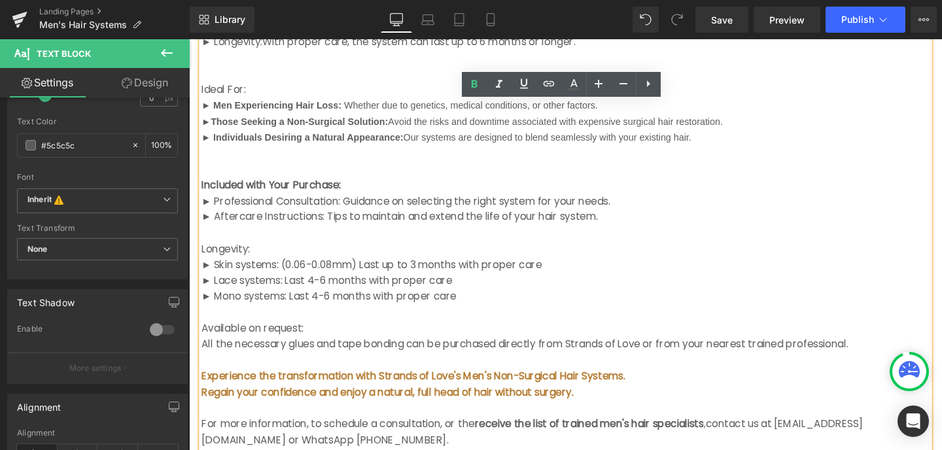
click at [264, 252] on p "Longevity:" at bounding box center [585, 260] width 766 height 17
drag, startPoint x: 264, startPoint y: 209, endPoint x: 204, endPoint y: 207, distance: 59.6
click at [204, 252] on p "Longevity:" at bounding box center [585, 260] width 766 height 17
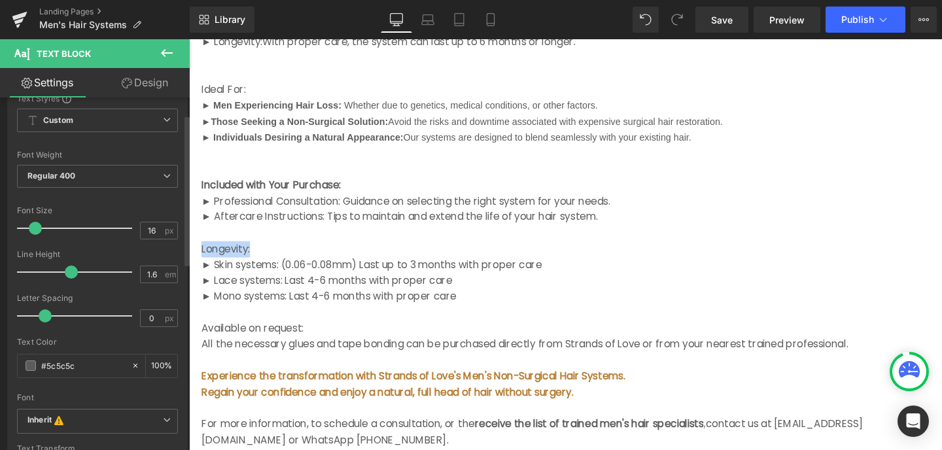
scroll to position [29, 0]
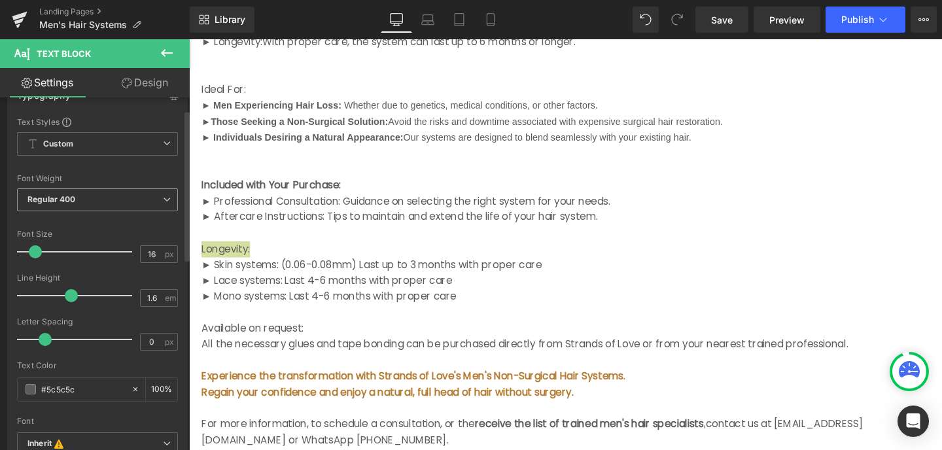
click at [92, 199] on span "Regular 400" at bounding box center [97, 199] width 161 height 23
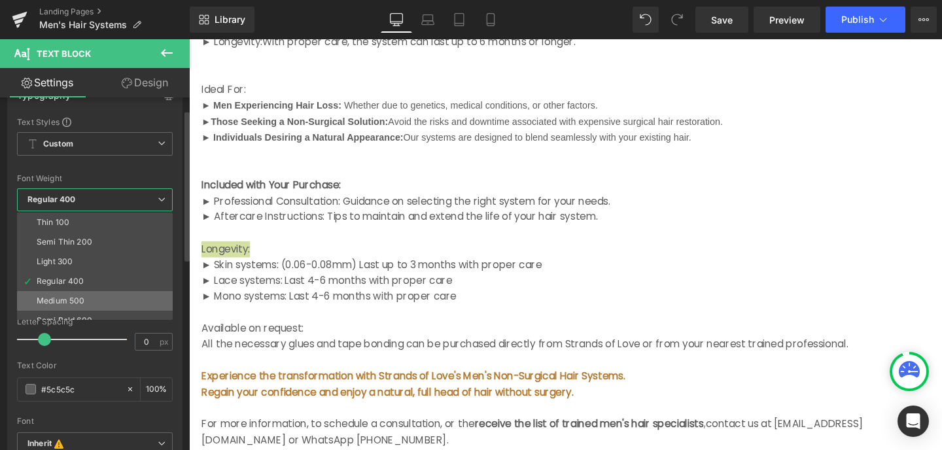
click at [72, 295] on li "Medium 500" at bounding box center [98, 301] width 162 height 20
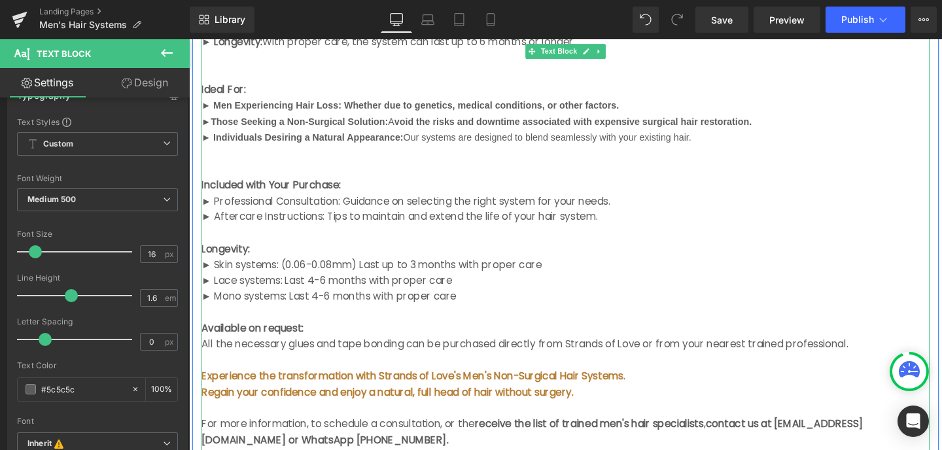
click at [538, 268] on p "► Skin systems: (0.06-0.08mm) Last up to 3 months with proper care" at bounding box center [585, 276] width 766 height 17
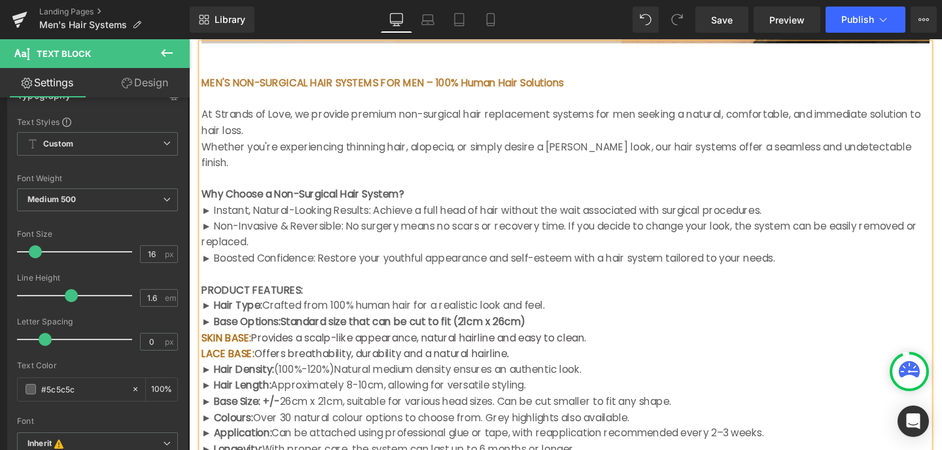
scroll to position [432, 0]
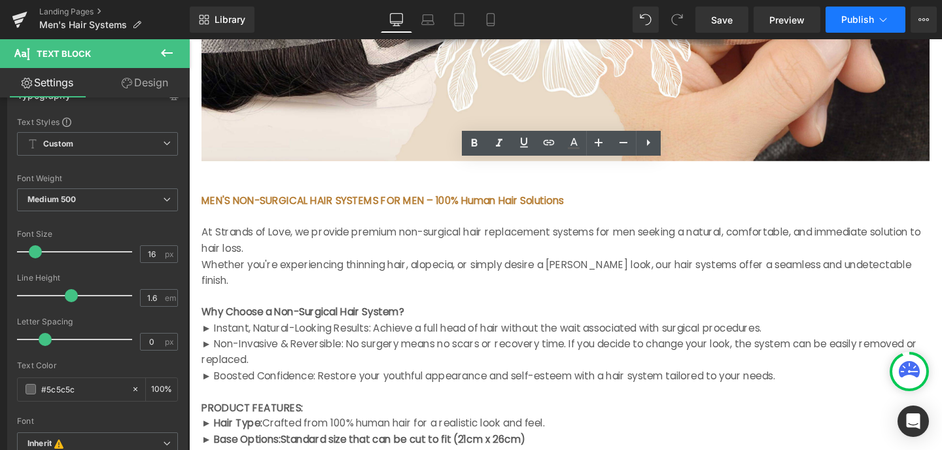
click at [865, 18] on span "Publish" at bounding box center [858, 19] width 33 height 10
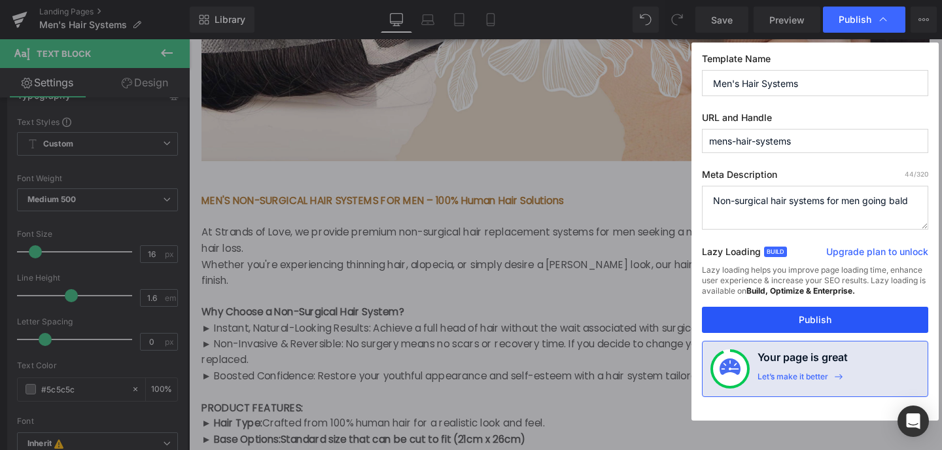
click at [818, 318] on button "Publish" at bounding box center [815, 320] width 226 height 26
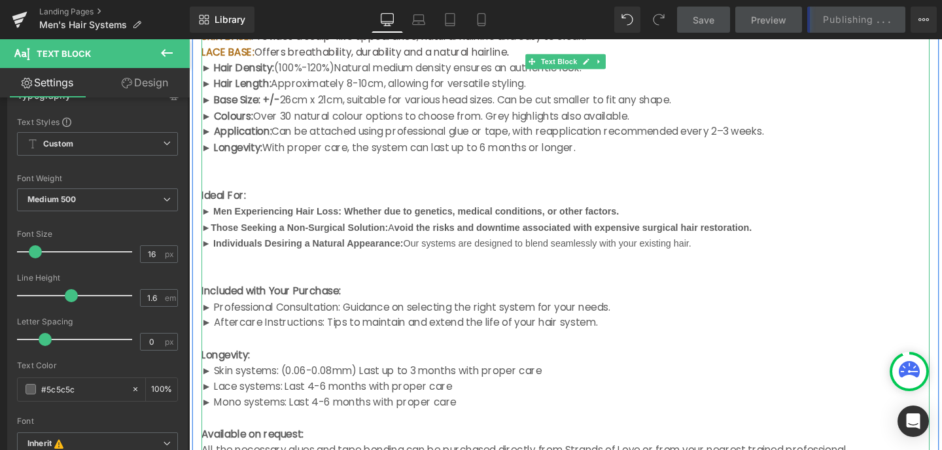
scroll to position [887, 0]
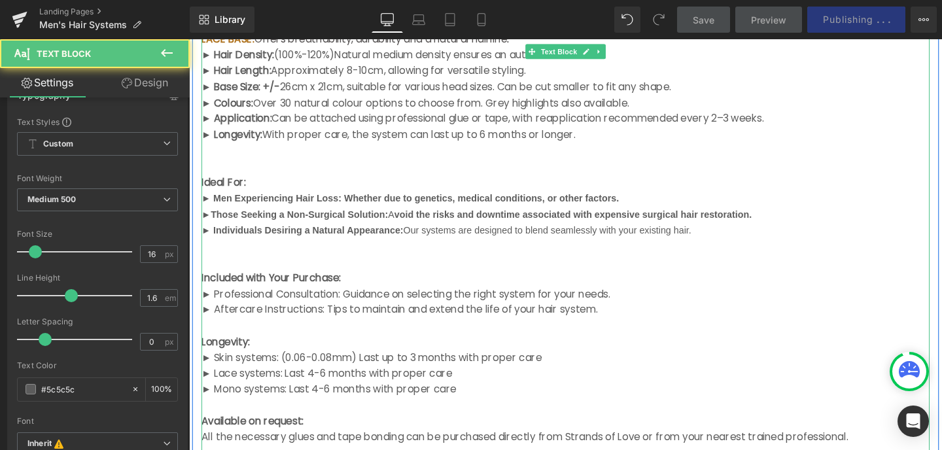
click at [402, 366] on p "► Skin systems: (0.06-0.08mm) Last up to 3 months with proper care" at bounding box center [585, 374] width 766 height 17
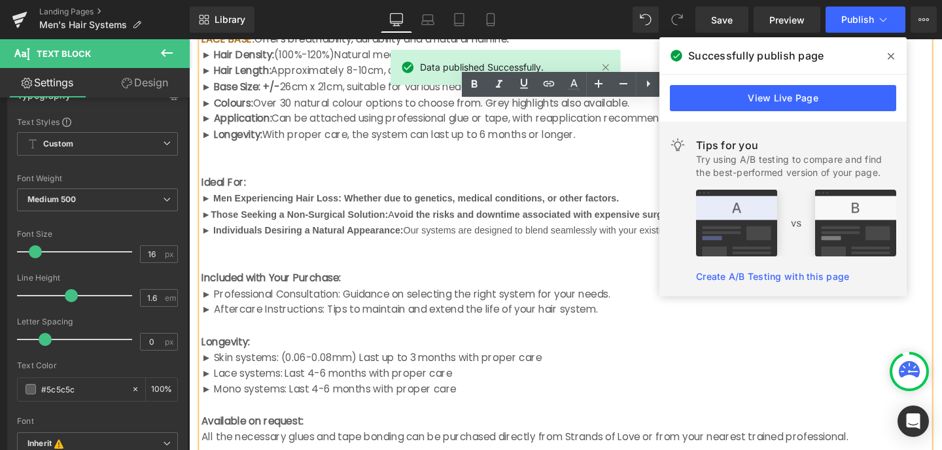
click at [402, 366] on p "► Skin systems: (0.06-0.08mm) Last up to 3 months with proper care" at bounding box center [585, 374] width 766 height 17
click at [497, 383] on p "► Lace systems: Last 4-6 months with proper care" at bounding box center [585, 391] width 766 height 17
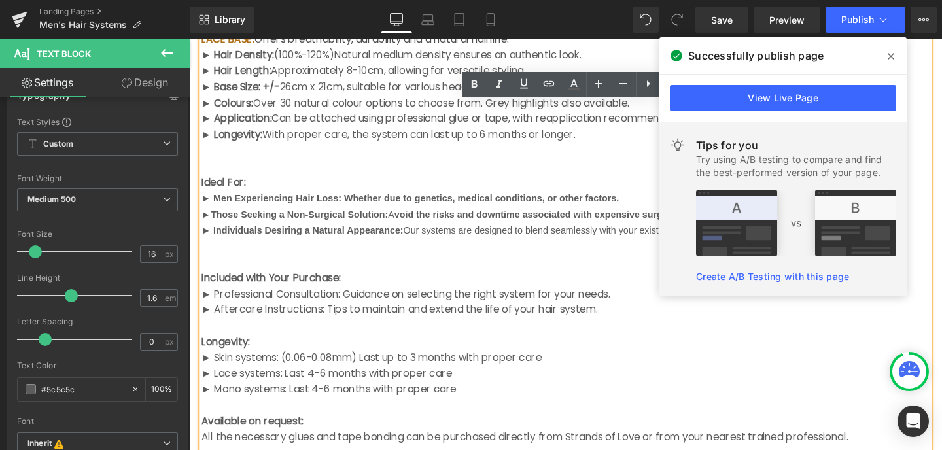
click at [892, 55] on icon at bounding box center [891, 56] width 7 height 7
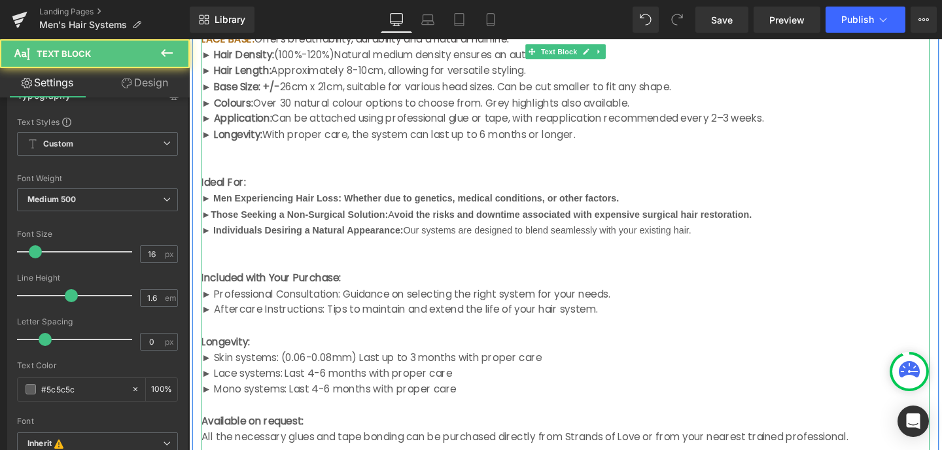
click at [406, 366] on p "► Skin systems: (0.06-0.08mm) Last up to 3 months with proper care" at bounding box center [585, 374] width 766 height 17
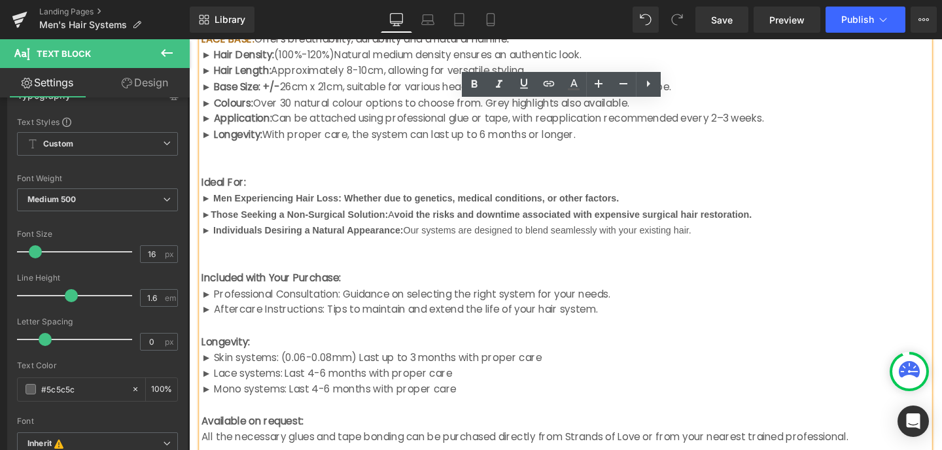
click at [411, 366] on p "► Skin systems: (0.06-0.08mm) Last up to 3 months with proper care" at bounding box center [585, 374] width 766 height 17
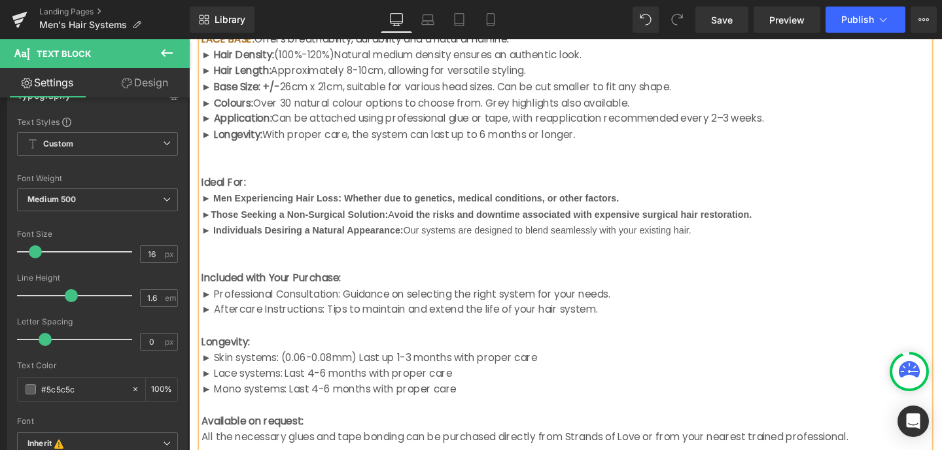
click at [502, 383] on p "► Lace systems: Last 4-6 months with proper care" at bounding box center [585, 391] width 766 height 17
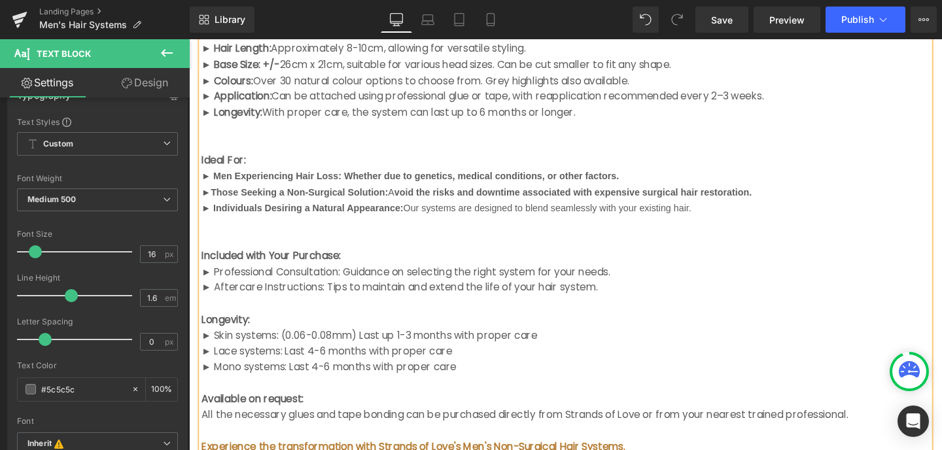
scroll to position [912, 0]
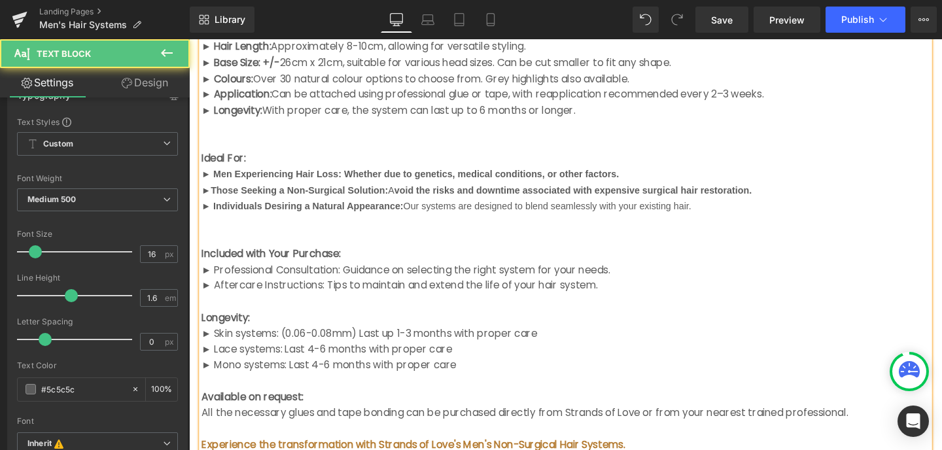
click at [399, 340] on p "► Skin systems: (0.06-0.08mm) Last up 1-3 months with proper care" at bounding box center [585, 348] width 766 height 17
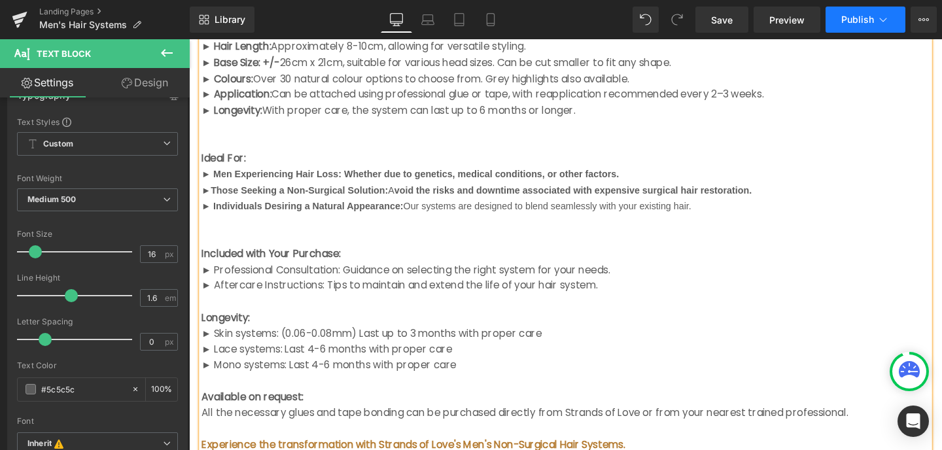
click at [868, 24] on span "Publish" at bounding box center [858, 19] width 33 height 10
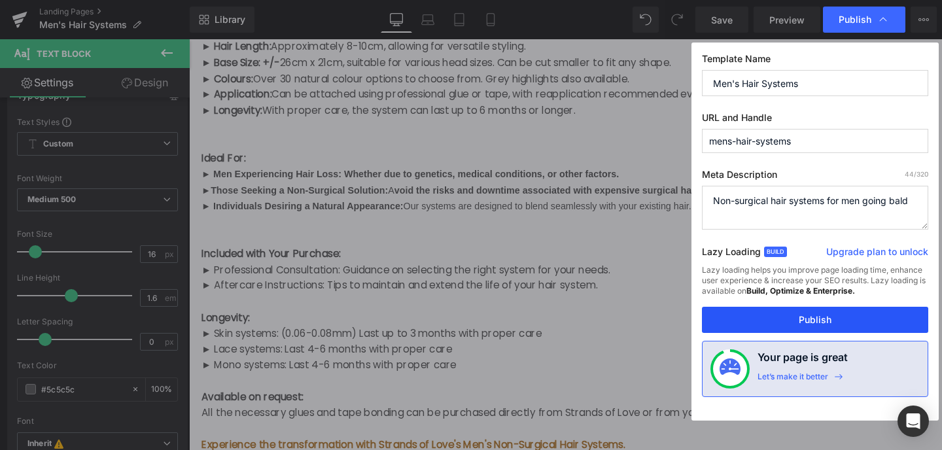
click at [840, 315] on button "Publish" at bounding box center [815, 320] width 226 height 26
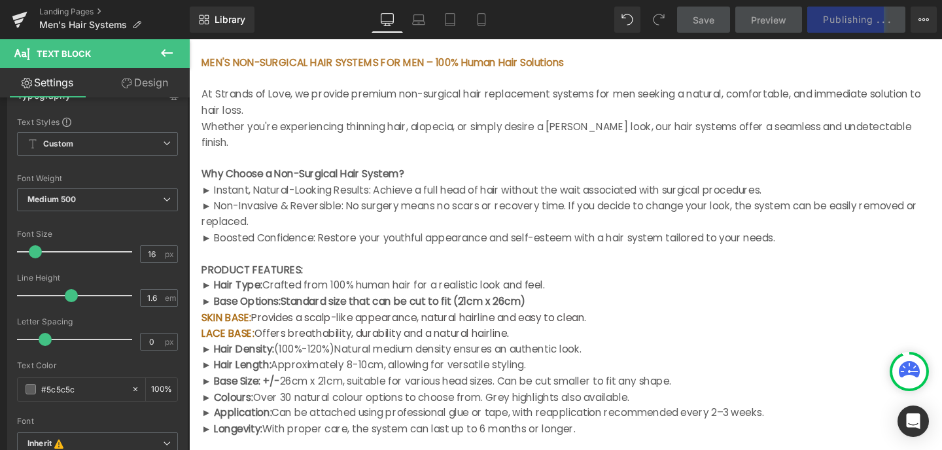
scroll to position [0, 0]
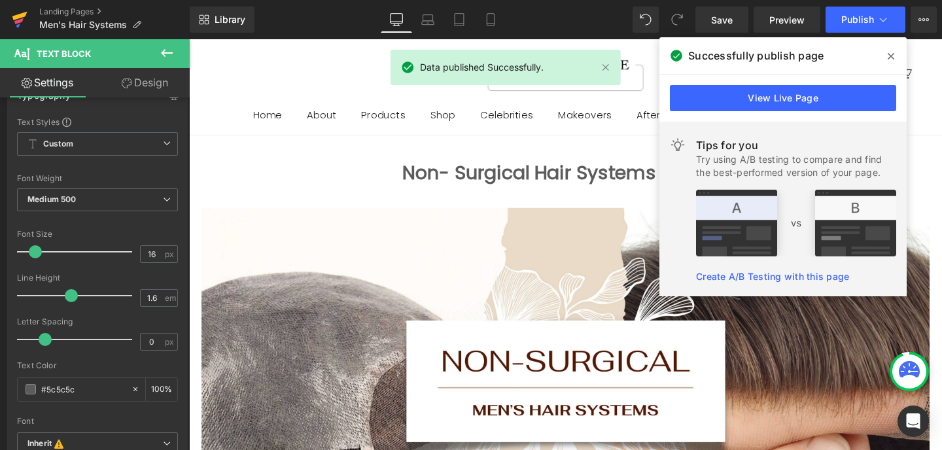
click at [20, 15] on icon at bounding box center [19, 16] width 15 height 9
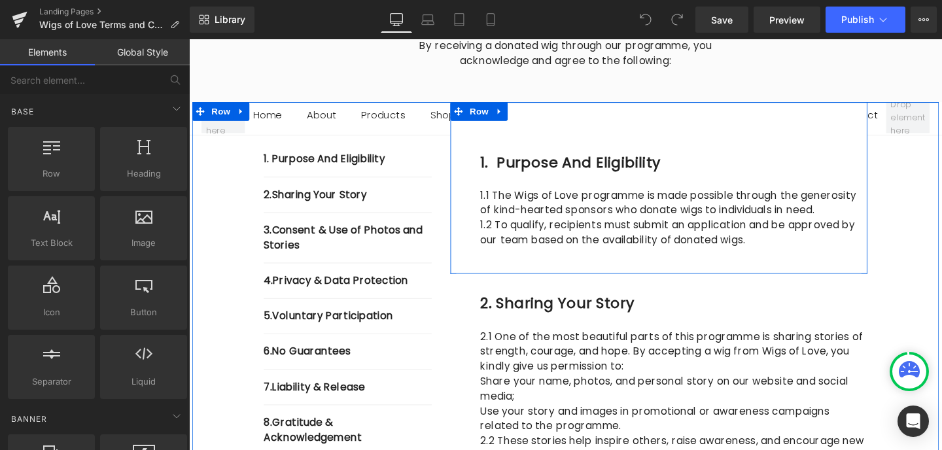
scroll to position [264, 0]
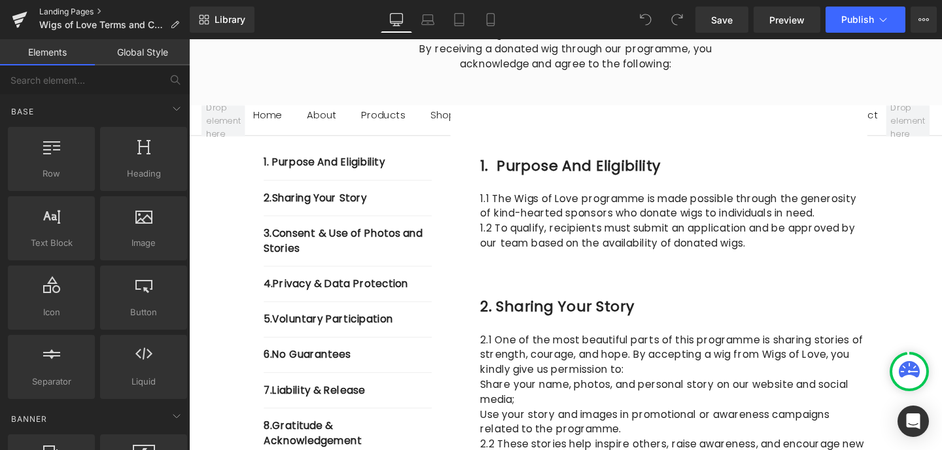
click at [63, 10] on link "Landing Pages" at bounding box center [114, 12] width 151 height 10
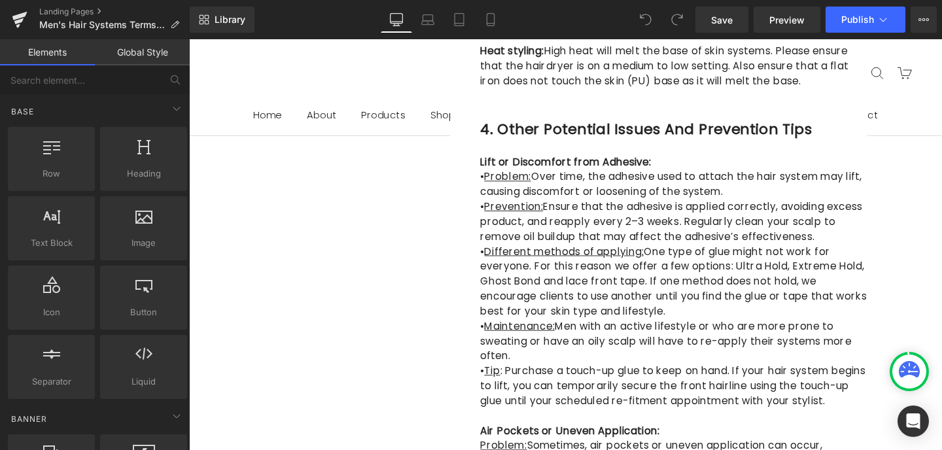
scroll to position [1258, 0]
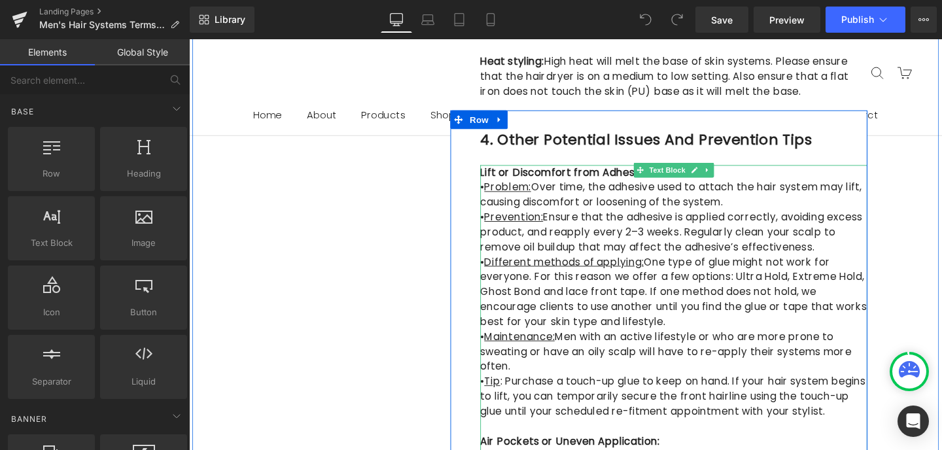
click at [774, 181] on p "Lift or Discomfort from Adhesive:" at bounding box center [698, 179] width 407 height 16
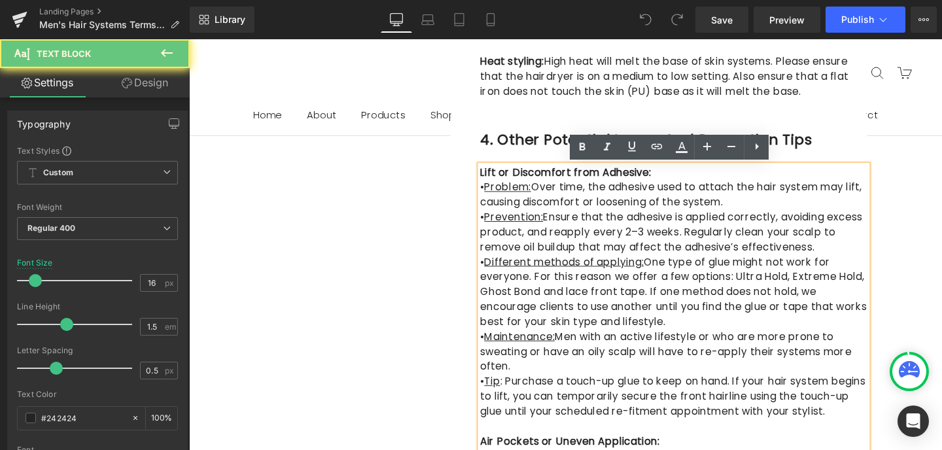
click at [693, 183] on p "Lift or Discomfort from Adhesive:" at bounding box center [698, 179] width 407 height 16
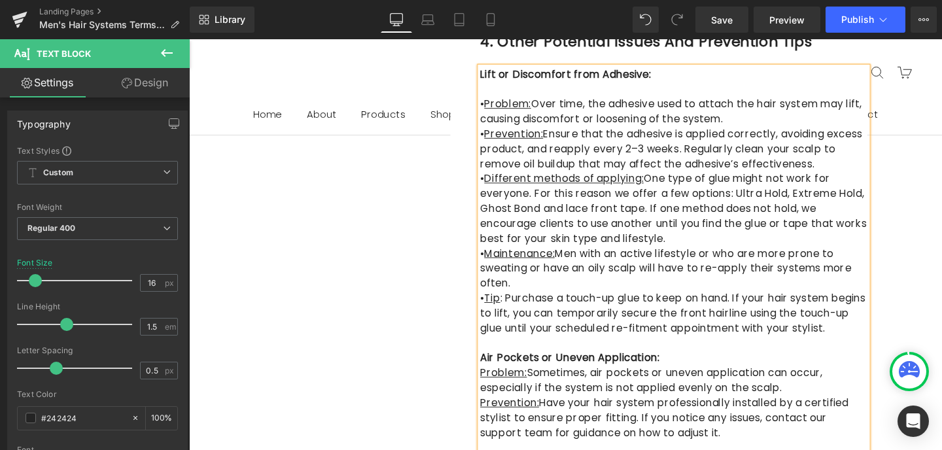
scroll to position [1363, 0]
click at [690, 365] on p "A ir Pockets or Uneven Application:" at bounding box center [698, 373] width 407 height 16
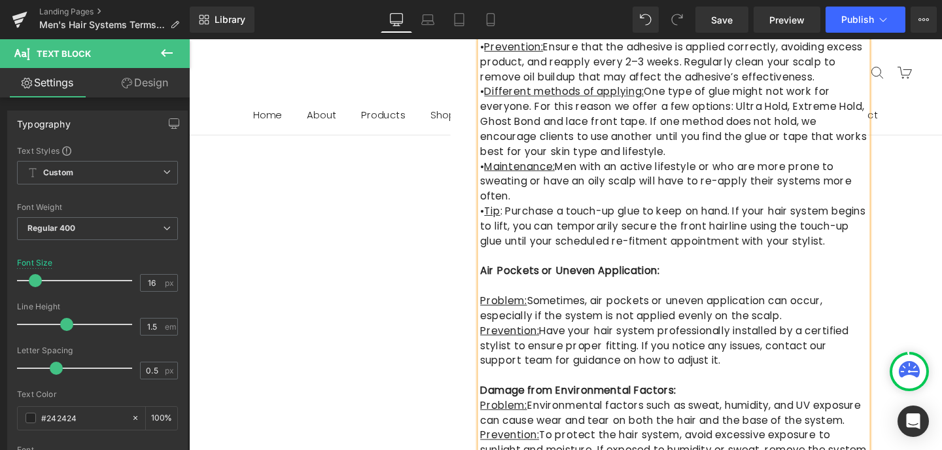
scroll to position [1628, 0]
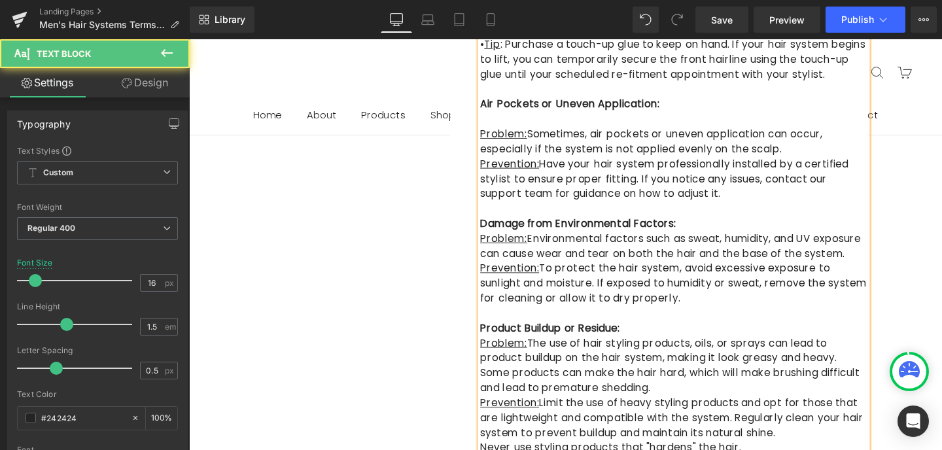
click at [717, 226] on p "Damage from Environmental Factors:" at bounding box center [698, 234] width 407 height 16
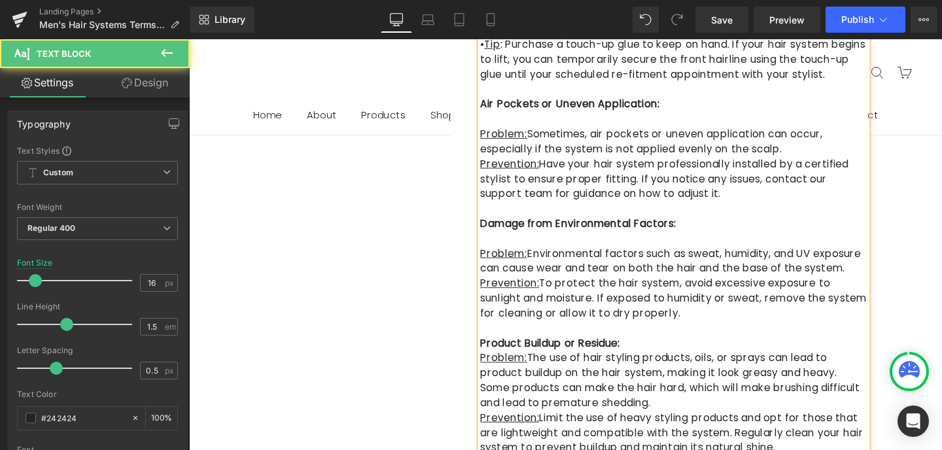
click at [670, 351] on p "Product Buildup or Residue:" at bounding box center [698, 359] width 407 height 16
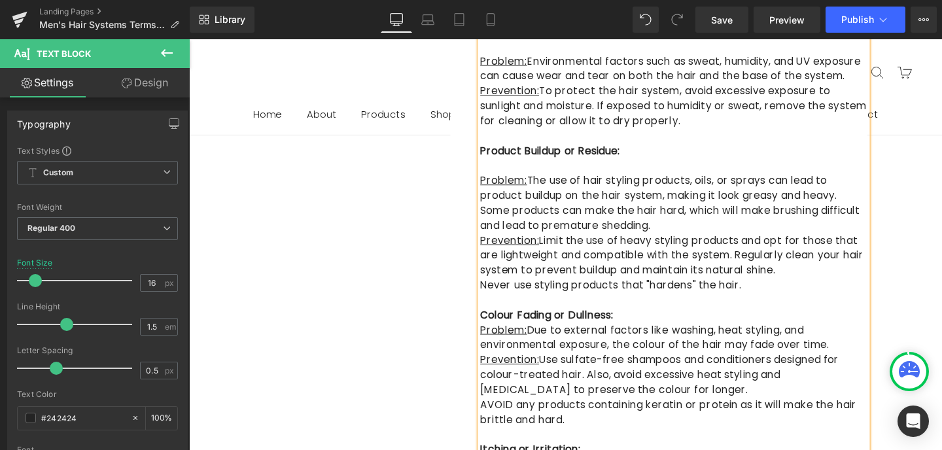
scroll to position [1831, 0]
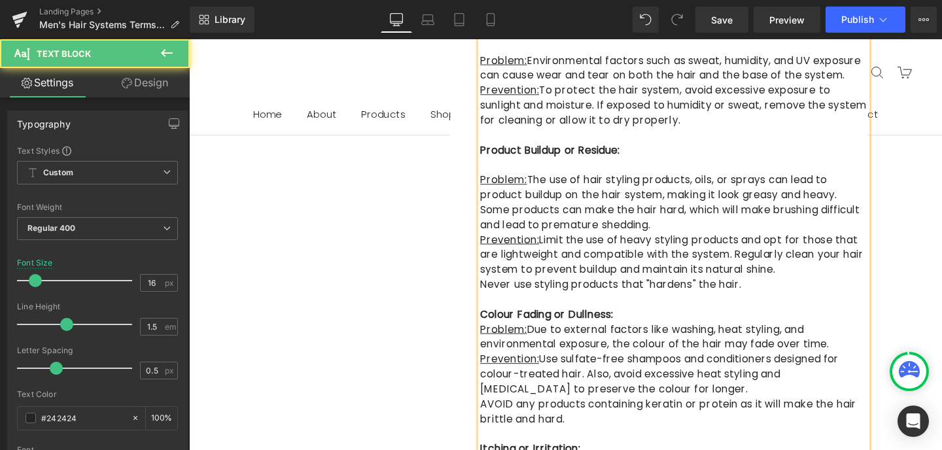
click at [656, 321] on p "Colour Fading or Dullness:" at bounding box center [698, 329] width 407 height 16
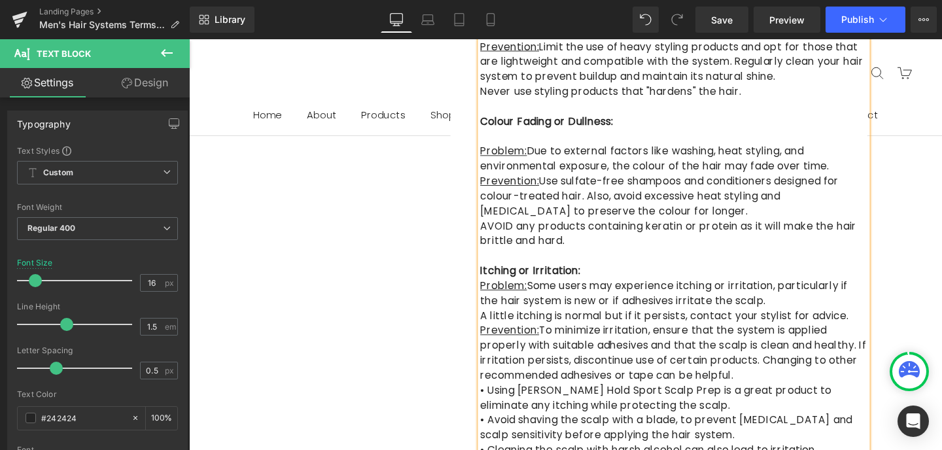
scroll to position [2034, 0]
click at [613, 275] on p "Itching or Irritation:" at bounding box center [698, 283] width 407 height 16
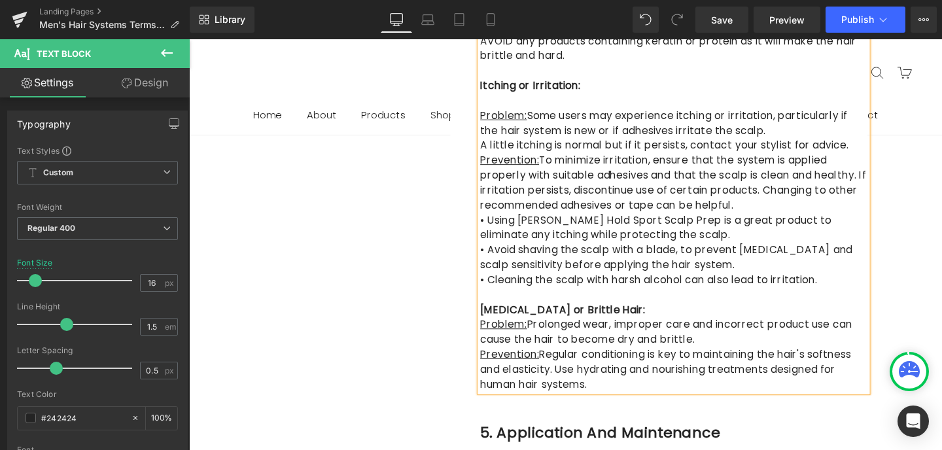
scroll to position [2231, 0]
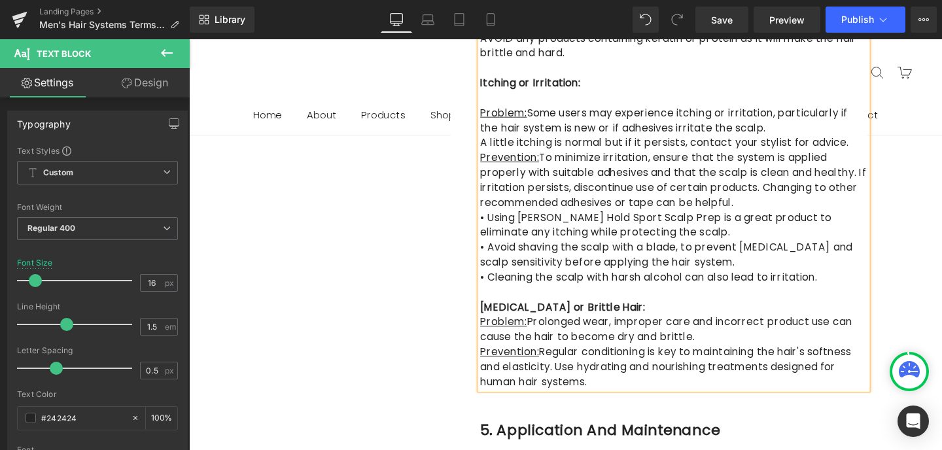
click at [639, 313] on p "[MEDICAL_DATA] or Brittle Hair:" at bounding box center [698, 321] width 407 height 16
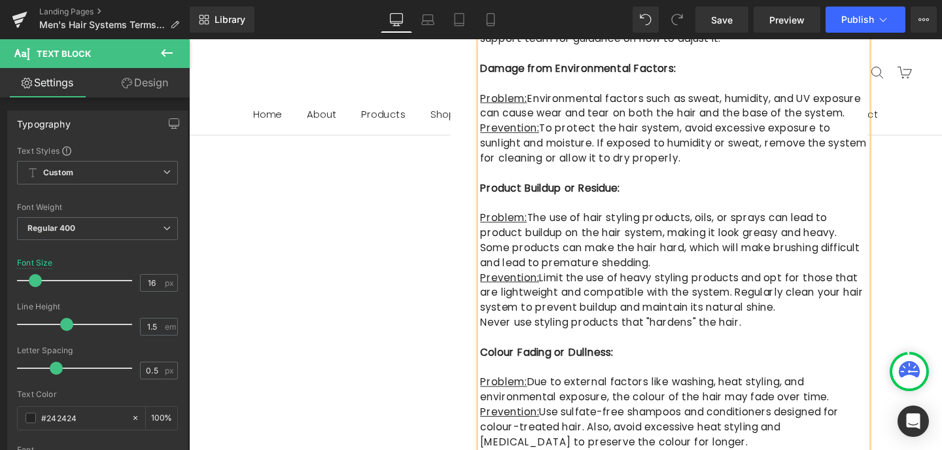
scroll to position [1774, 0]
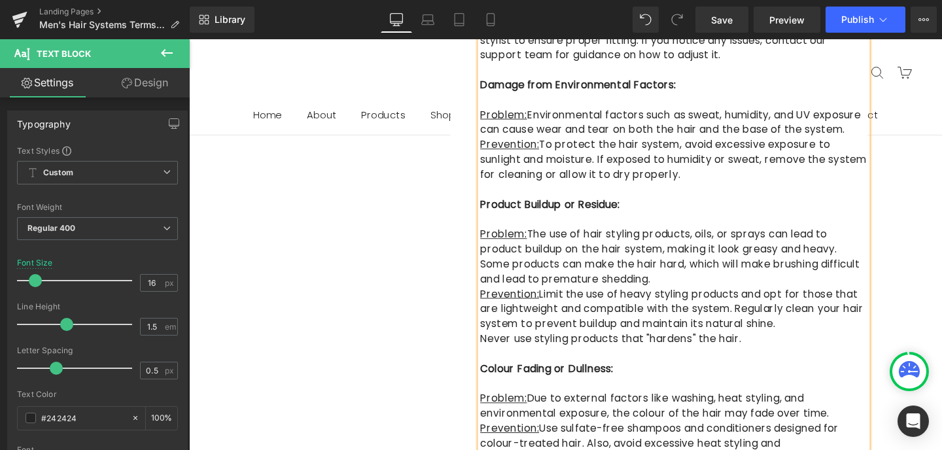
click at [563, 261] on p "Problem: The use of hair styling products, oils, or sprays can lead to product …" at bounding box center [698, 268] width 407 height 63
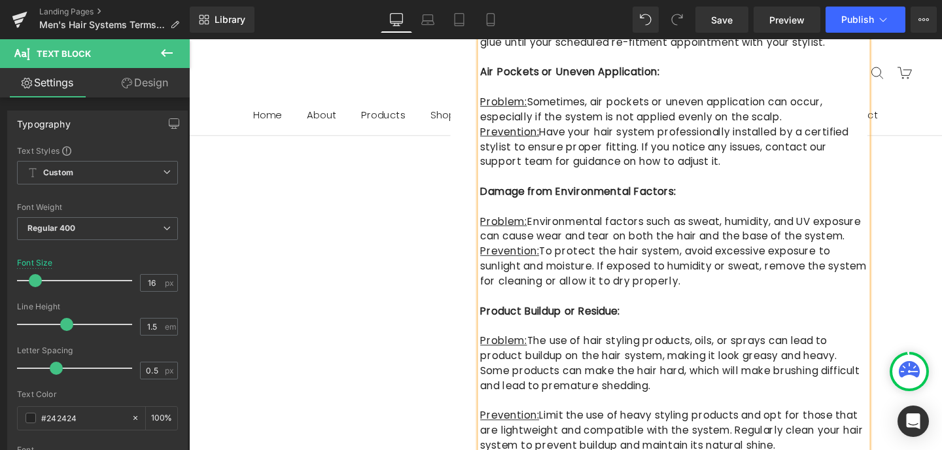
scroll to position [1637, 0]
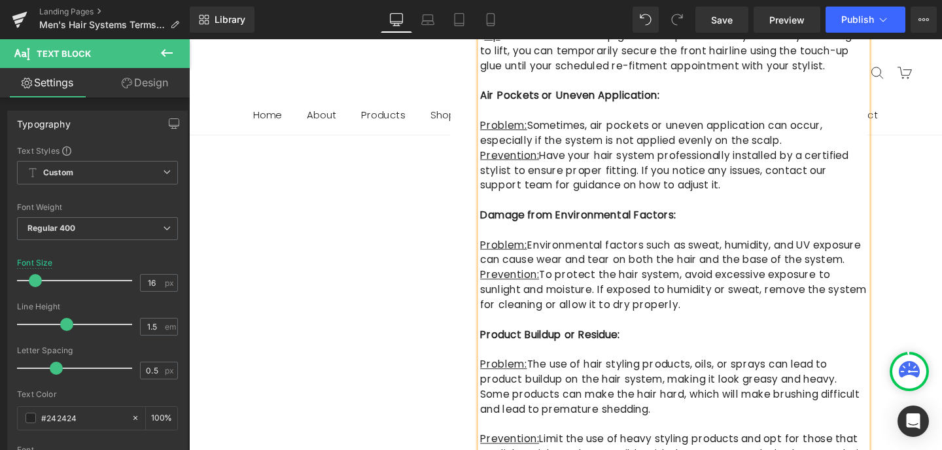
click at [848, 248] on p "Problem: Environmental factors such as sweat, humidity, and UV exposure can cau…" at bounding box center [698, 263] width 407 height 31
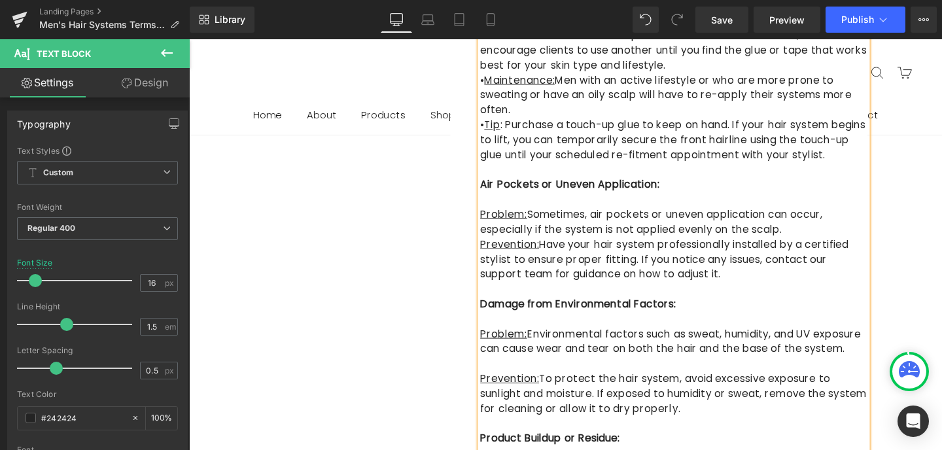
scroll to position [1540, 0]
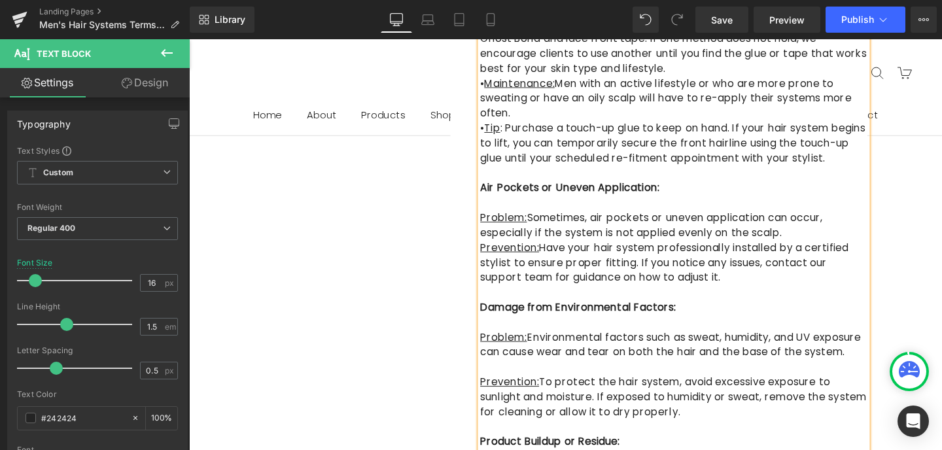
click at [737, 219] on p "Problem: Sometimes, air pockets or uneven application can occur, especially if …" at bounding box center [698, 234] width 407 height 31
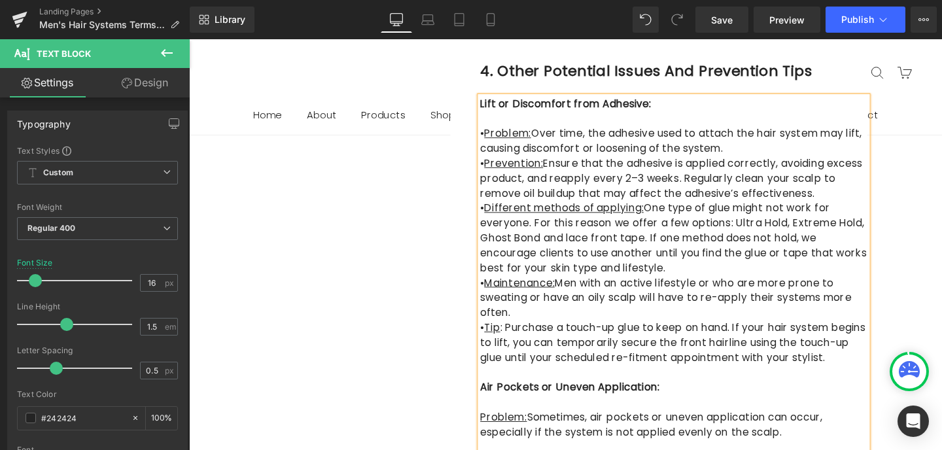
scroll to position [1323, 0]
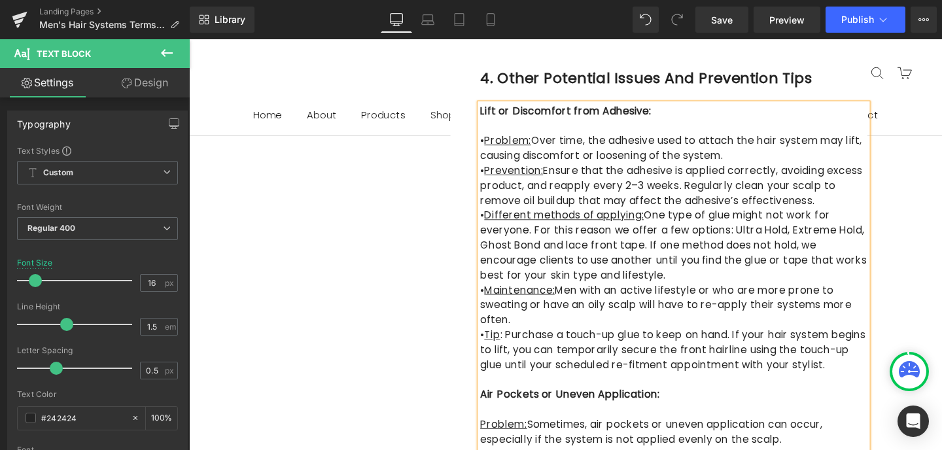
click at [742, 163] on p "• Problem: Over time, the adhesive used to attach the hair system may lift, cau…" at bounding box center [698, 153] width 407 height 31
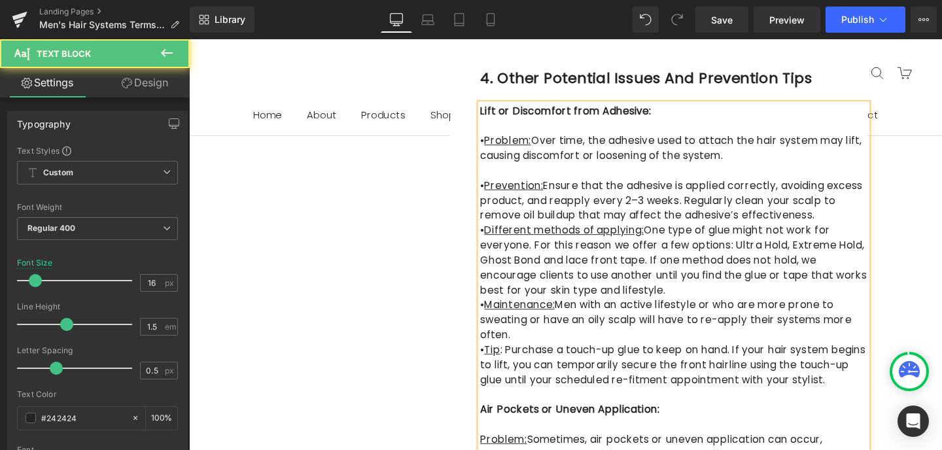
click at [772, 221] on p "• Prevention: Ensure that the adhesive is applied correctly, avoiding excess pr…" at bounding box center [698, 208] width 407 height 47
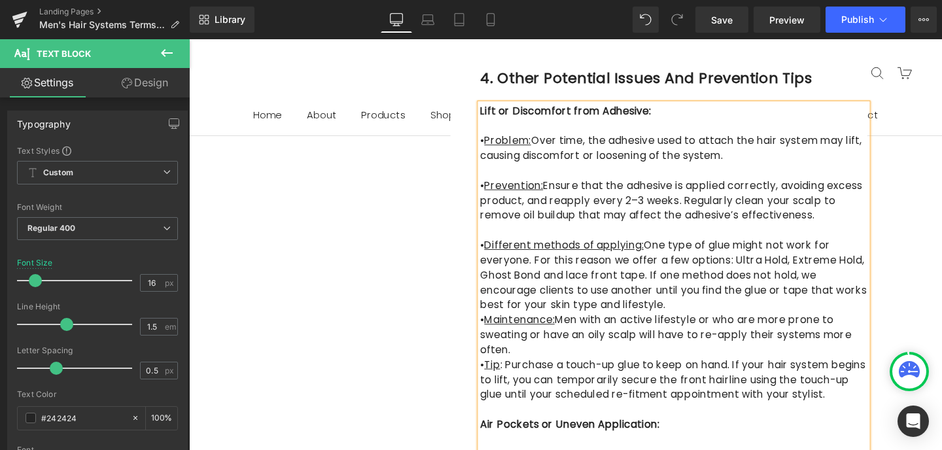
click at [884, 305] on p "• Different methods of applying: One type of glue might not work for everyone. …" at bounding box center [698, 287] width 407 height 79
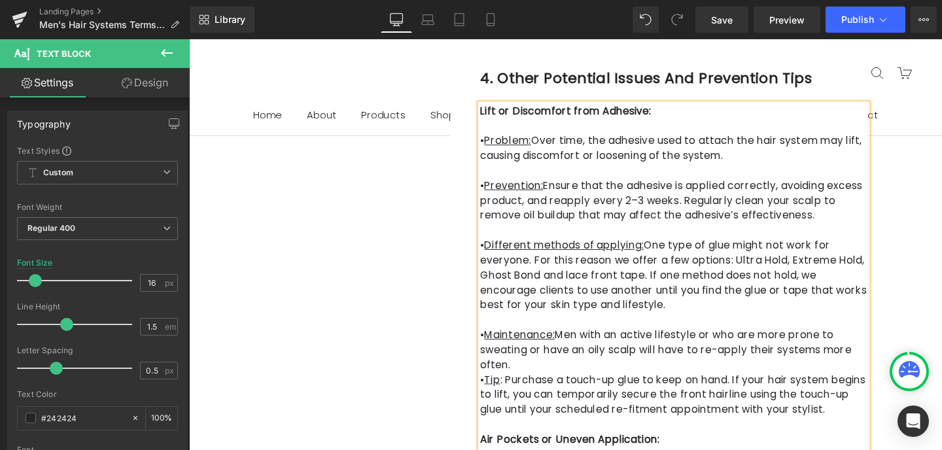
scroll to position [1353, 0]
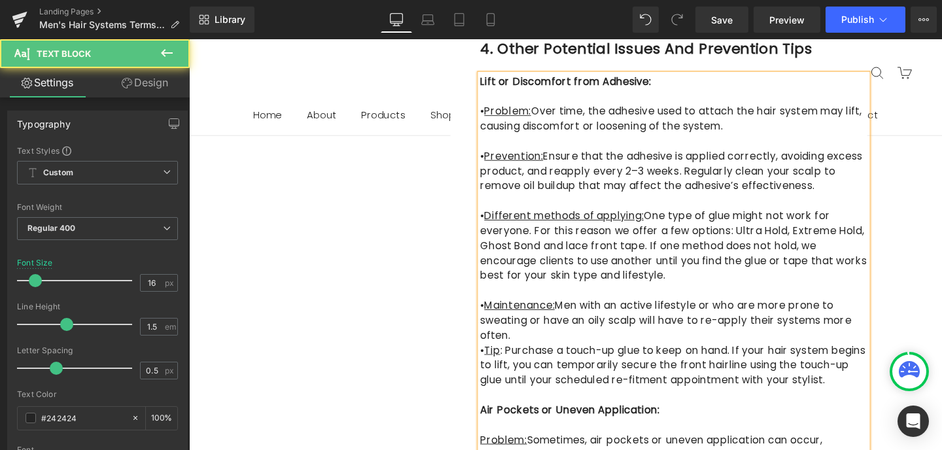
click at [836, 319] on p "• Maintenance: Men with an active lifestyle or who are more prone to sweating o…" at bounding box center [698, 335] width 407 height 47
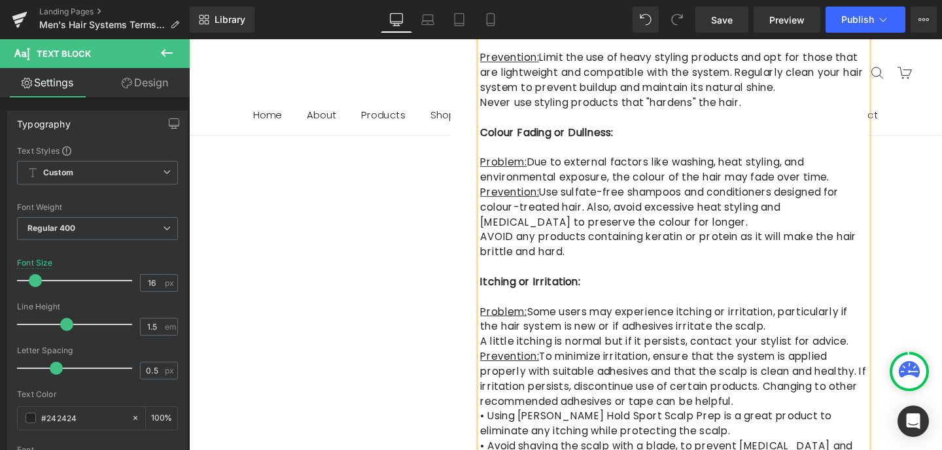
scroll to position [2132, 0]
click at [785, 162] on p "Problem: Due to external factors like washing, heat styling, and environmental …" at bounding box center [698, 177] width 407 height 31
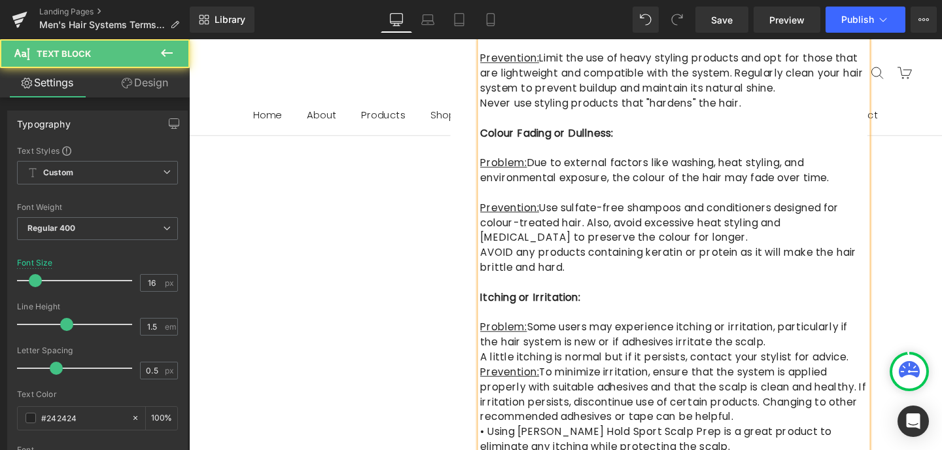
click at [616, 215] on p "Prevention: Use sulfate-free shampoos and conditioners designed for colour-trea…" at bounding box center [698, 232] width 407 height 47
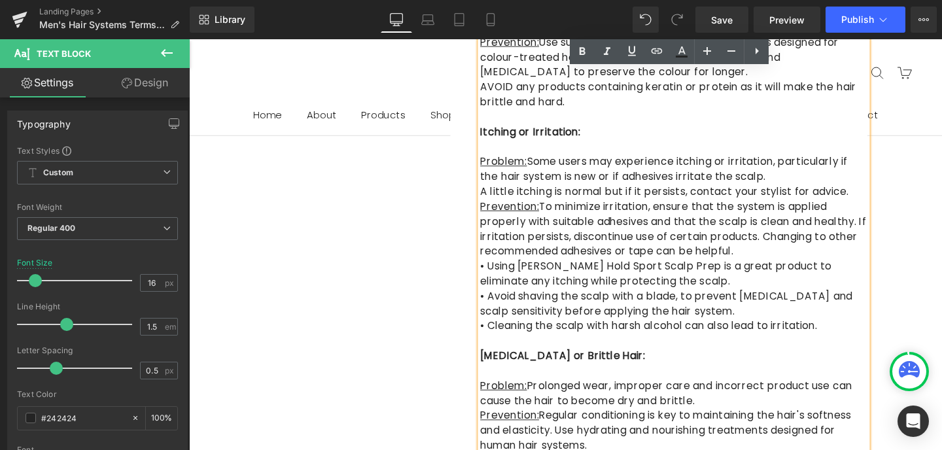
scroll to position [2308, 0]
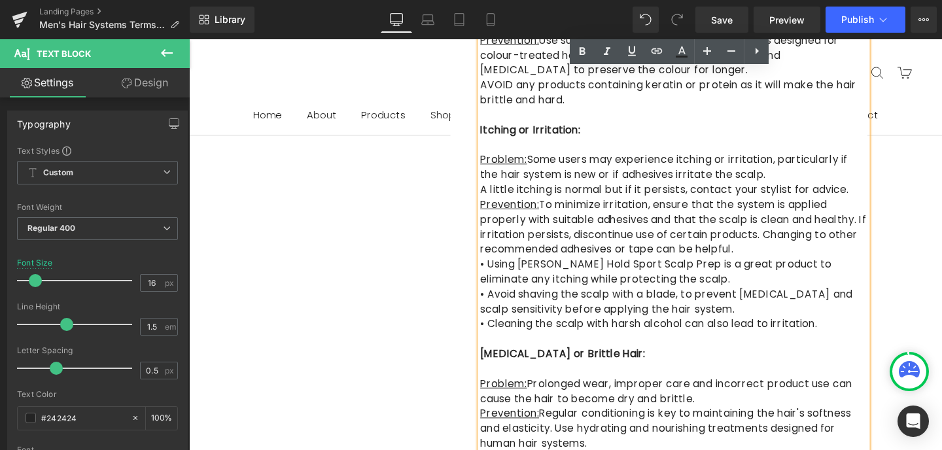
click at [859, 190] on p "A little itching is normal but if it persists, contact your stylist for advice." at bounding box center [698, 198] width 407 height 16
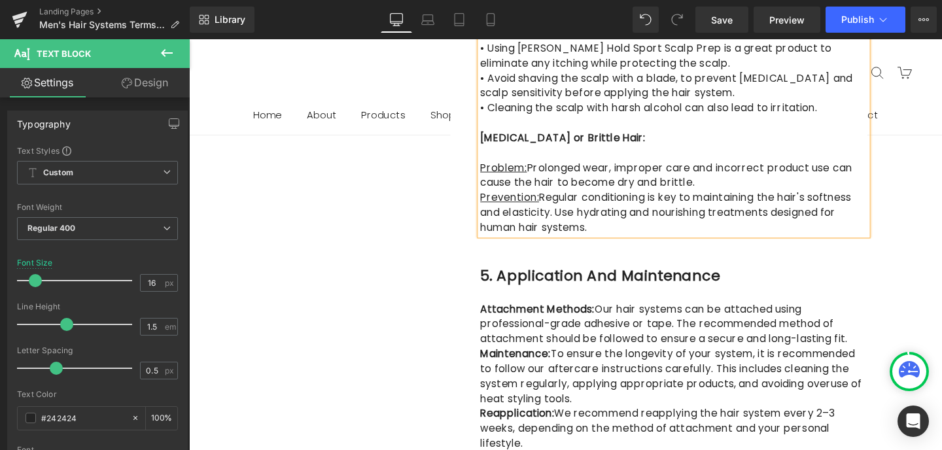
scroll to position [2549, 0]
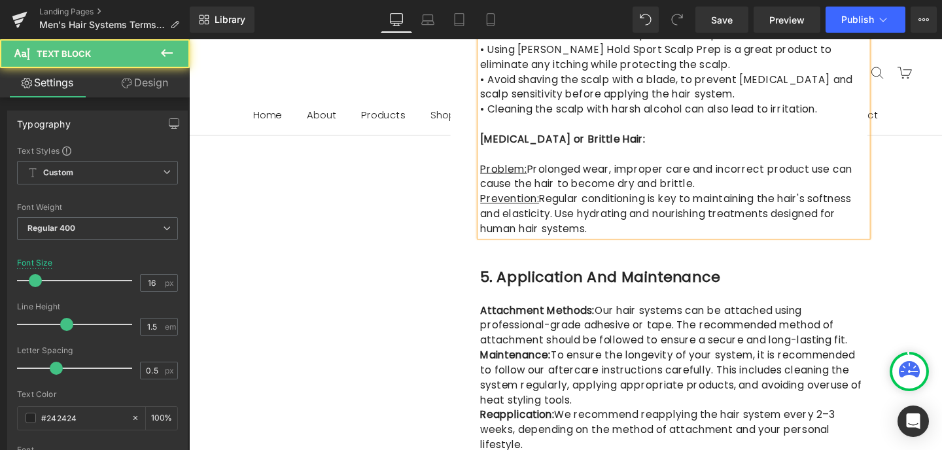
click at [662, 168] on p "Problem: Prolonged wear, improper care and incorrect product use can cause the …" at bounding box center [698, 183] width 407 height 31
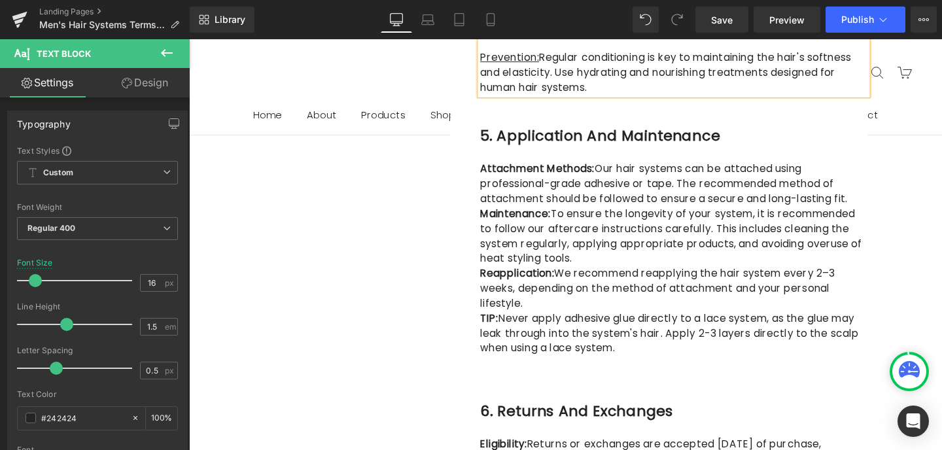
scroll to position [2721, 0]
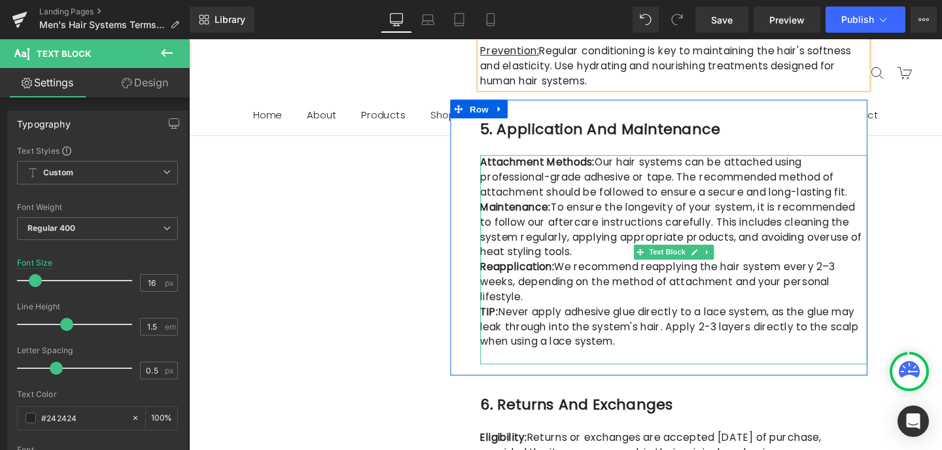
click at [757, 166] on p "Attachment Methods: Our hair systems can be attached using professional-grade a…" at bounding box center [698, 184] width 407 height 47
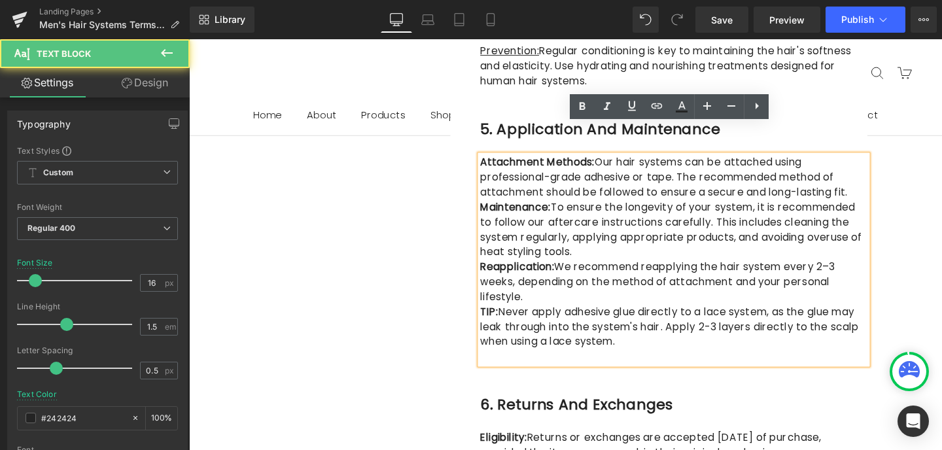
click at [750, 168] on p "Attachment Methods: Our hair systems can be attached using professional-grade a…" at bounding box center [698, 184] width 407 height 47
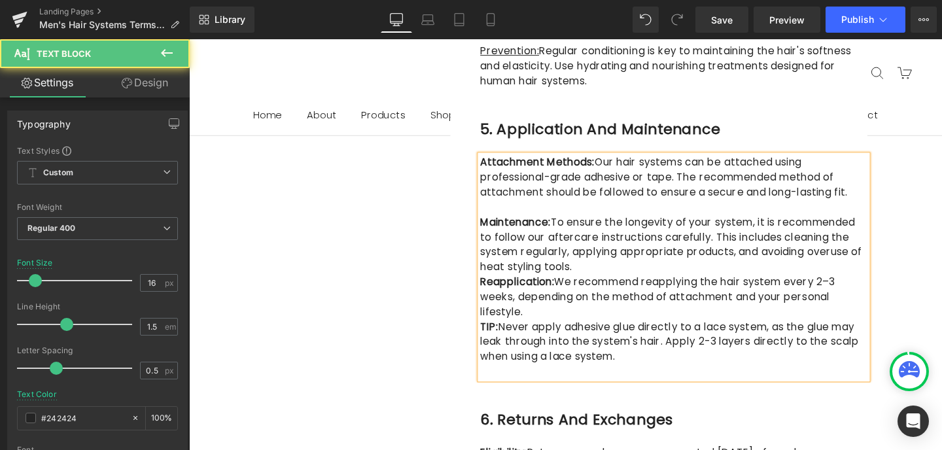
click at [545, 244] on p "Maintenance: To ensure the longevity of your system, it is recommended to follo…" at bounding box center [698, 255] width 407 height 63
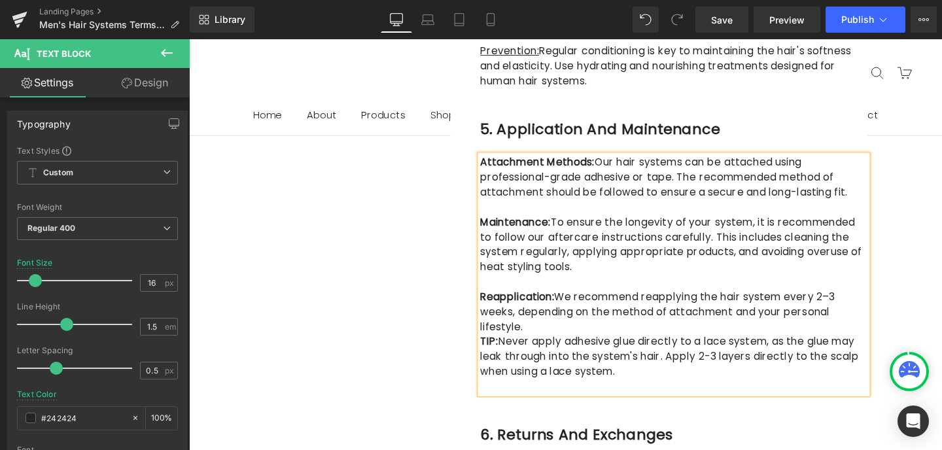
click at [855, 302] on p "Reapplication: We recommend reapplying the hair system every 2–3 weeks, dependi…" at bounding box center [698, 325] width 407 height 47
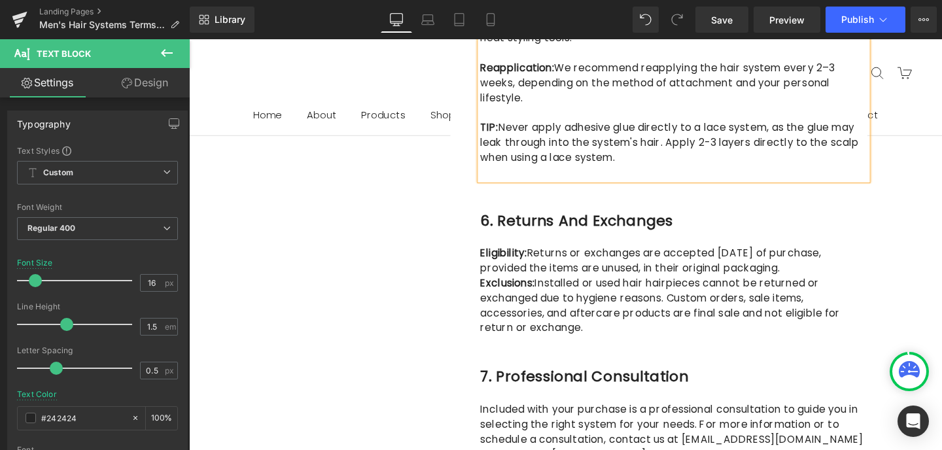
scroll to position [2973, 0]
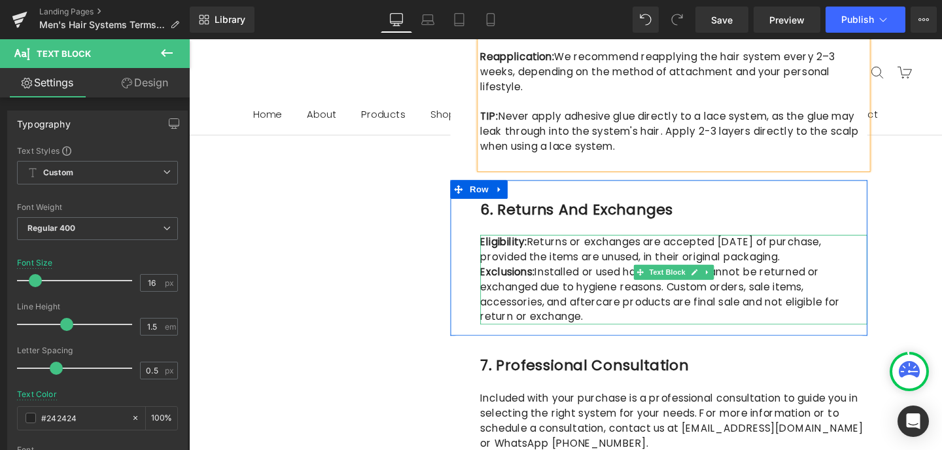
click at [807, 245] on p "Eligibility: Returns or exchanges are accepted within 7 days of purchase, provi…" at bounding box center [698, 260] width 407 height 31
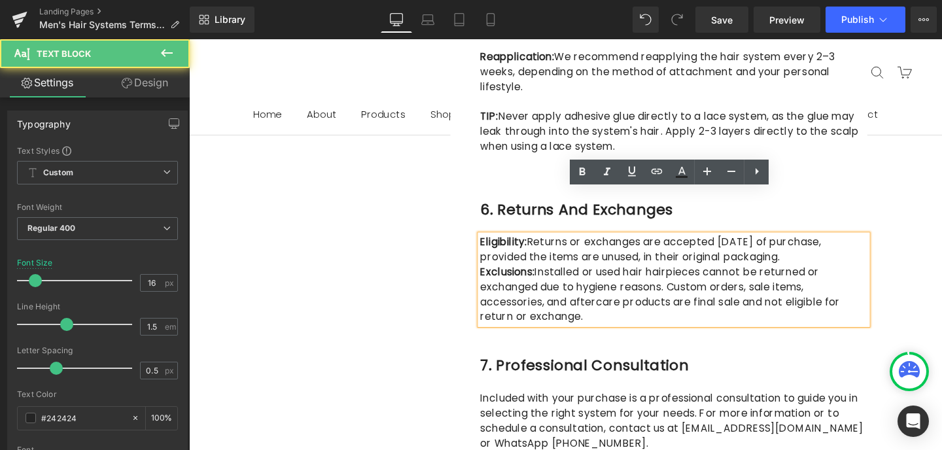
click at [797, 245] on p "Eligibility: Returns or exchanges are accepted within 7 days of purchase, provi…" at bounding box center [698, 260] width 407 height 31
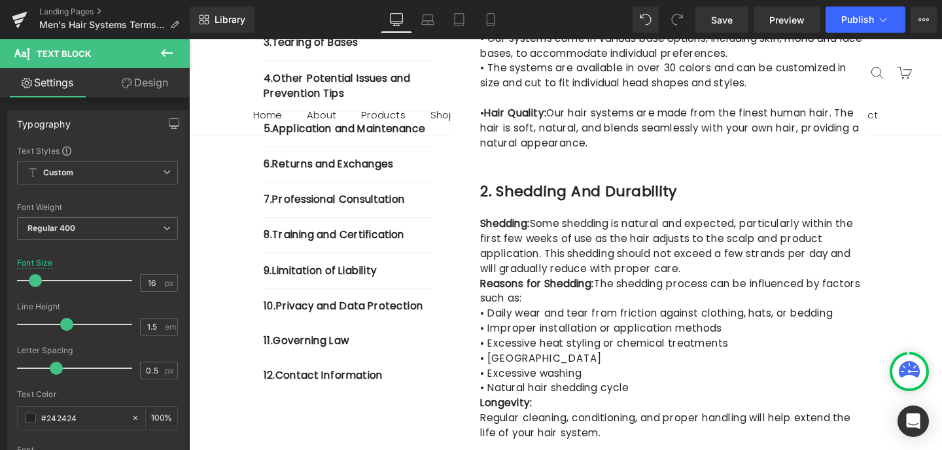
scroll to position [484, 0]
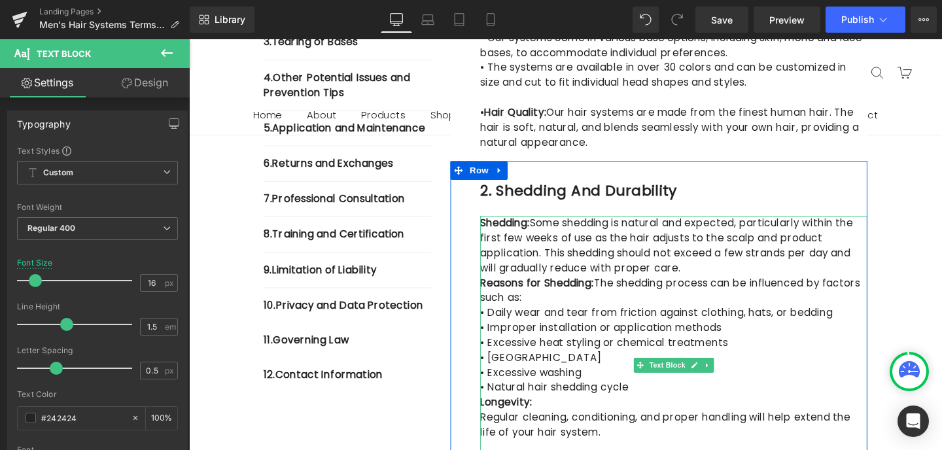
click at [578, 278] on p "Shedding: Some shedding is natural and expected, particularly within the first …" at bounding box center [698, 256] width 407 height 63
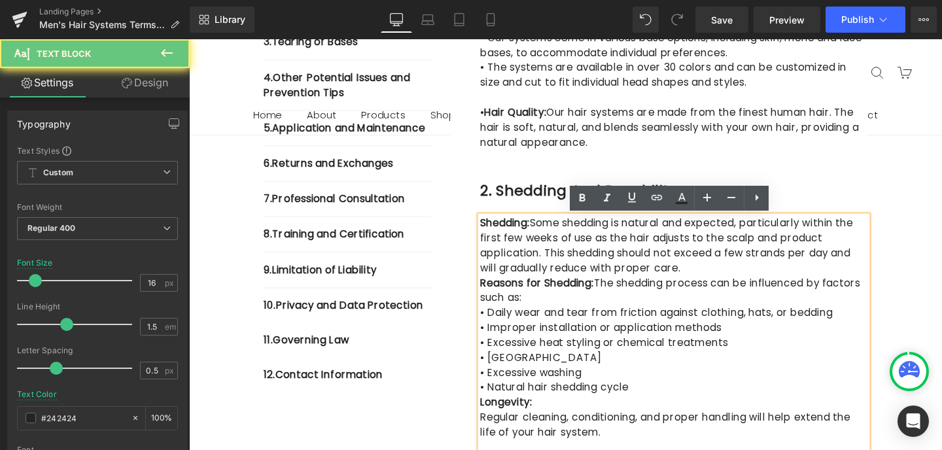
click at [567, 279] on p "Shedding: Some shedding is natural and expected, particularly within the first …" at bounding box center [698, 256] width 407 height 63
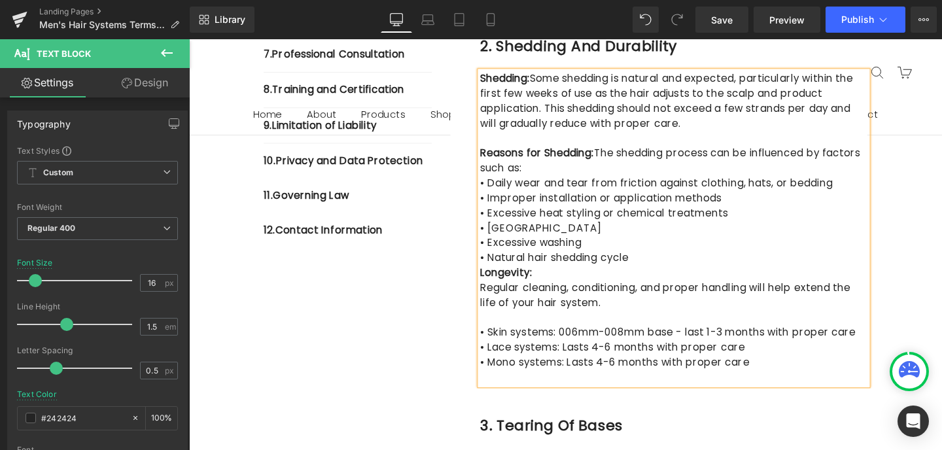
scroll to position [641, 0]
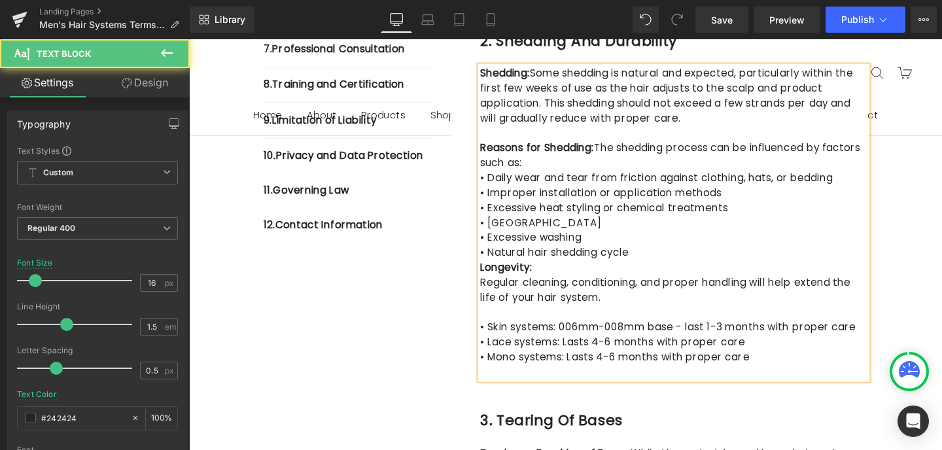
click at [669, 264] on p "• Natural hair shedding cycle" at bounding box center [698, 264] width 407 height 16
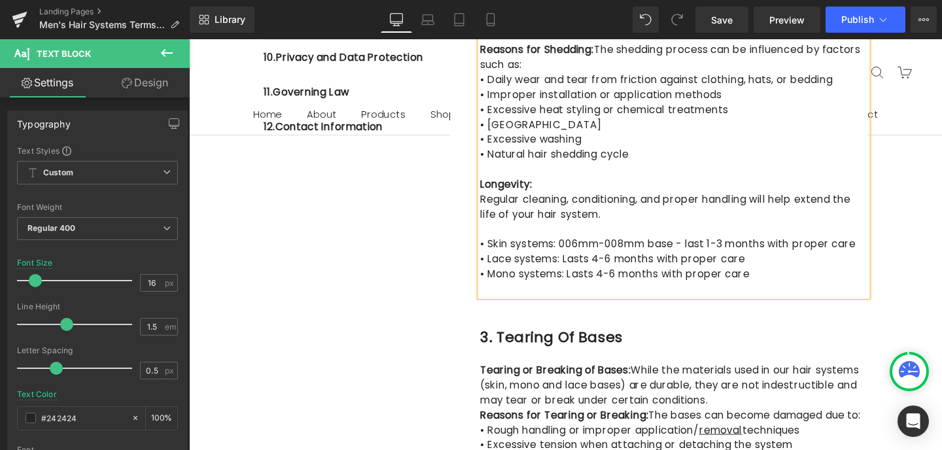
scroll to position [745, 0]
click at [524, 238] on p at bounding box center [698, 239] width 407 height 16
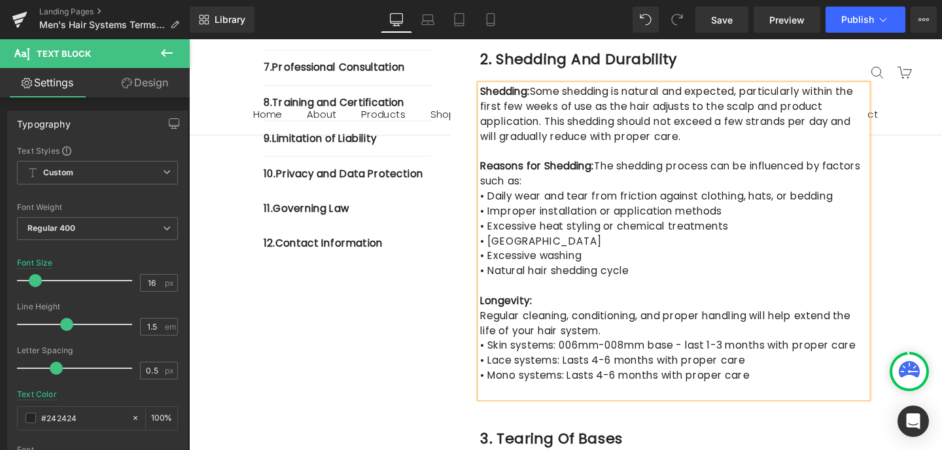
scroll to position [619, 0]
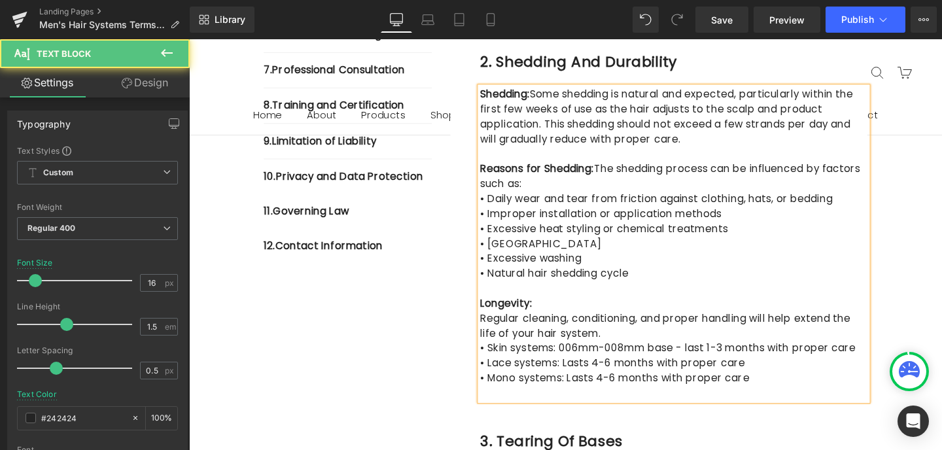
click at [553, 98] on p "Shedding: Some shedding is natural and expected, particularly within the first …" at bounding box center [698, 121] width 407 height 63
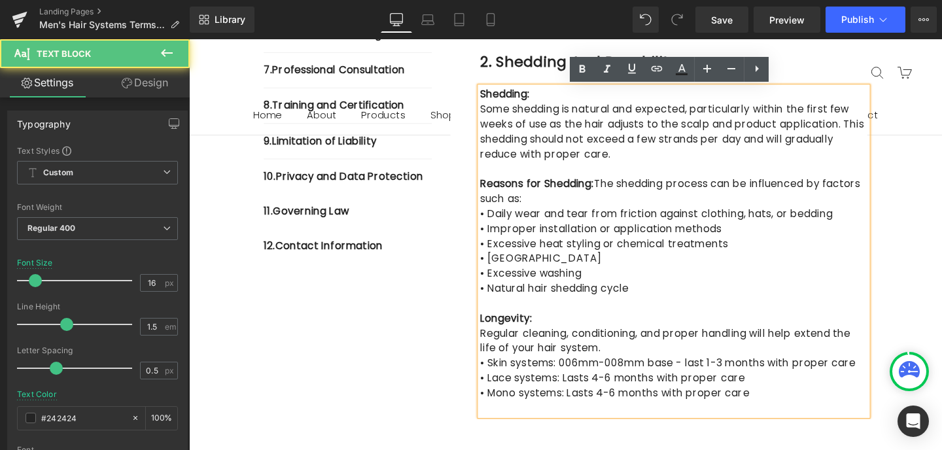
scroll to position [586, 0]
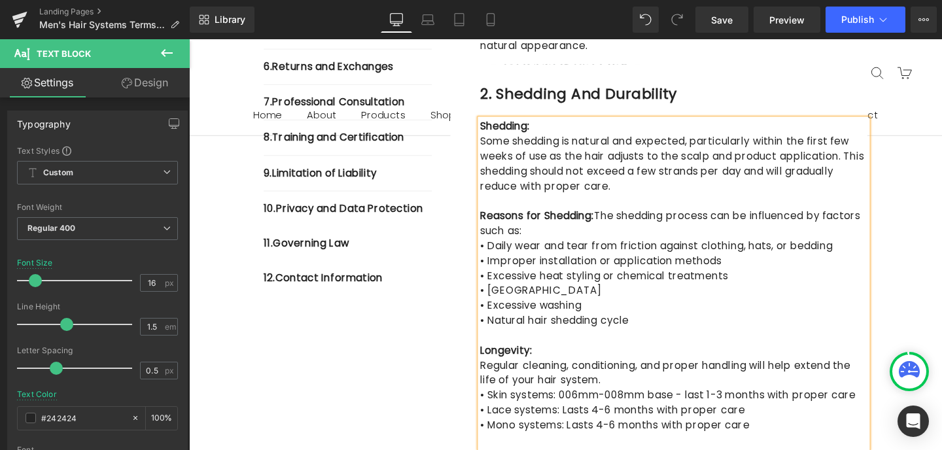
click at [619, 217] on p "Reasons for Shedding: The shedding process can be influenced by factors such as:" at bounding box center [698, 232] width 407 height 31
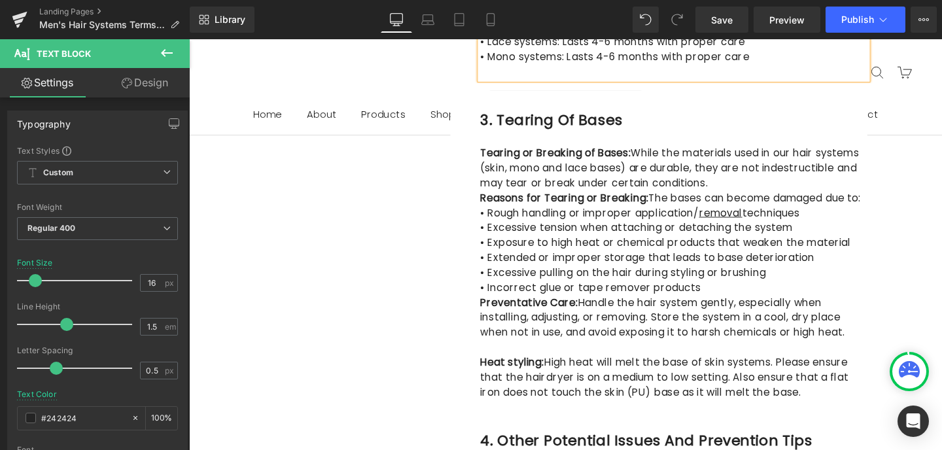
scroll to position [973, 0]
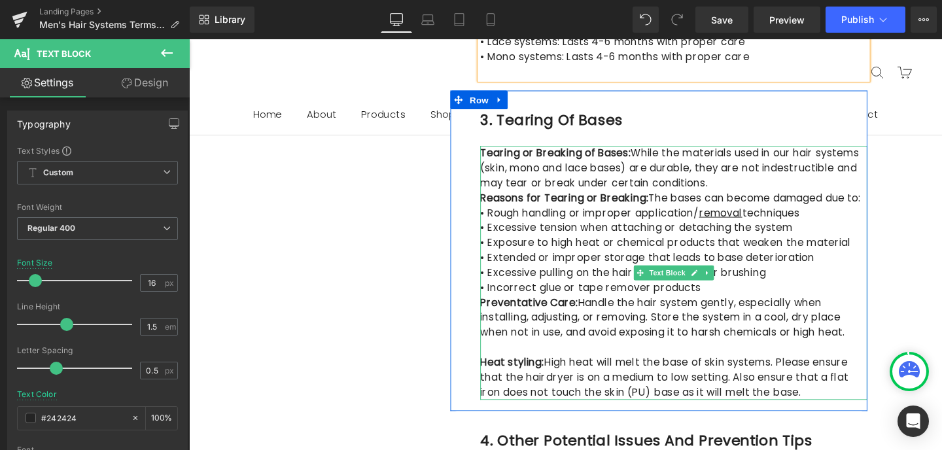
click at [677, 177] on p "Tearing or Breaking of Bases: While the materials used in our hair systems (ski…" at bounding box center [698, 175] width 407 height 47
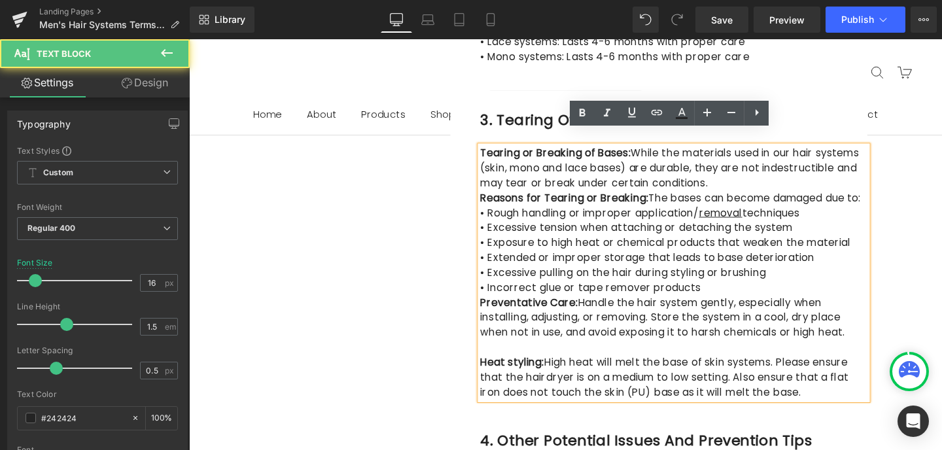
click at [677, 177] on p "Tearing or Breaking of Bases: While the materials used in our hair systems (ski…" at bounding box center [698, 175] width 407 height 47
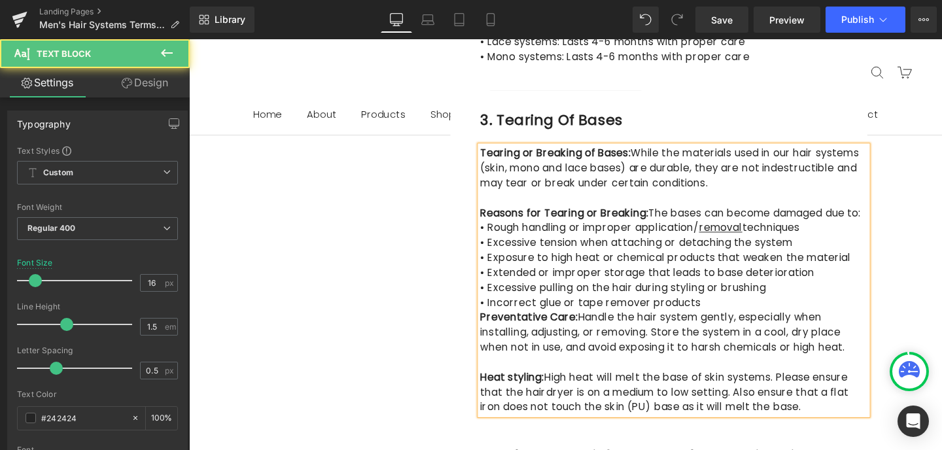
click at [674, 215] on p "Reasons for Tearing or Breaking: The bases can become damaged due to:" at bounding box center [698, 223] width 407 height 16
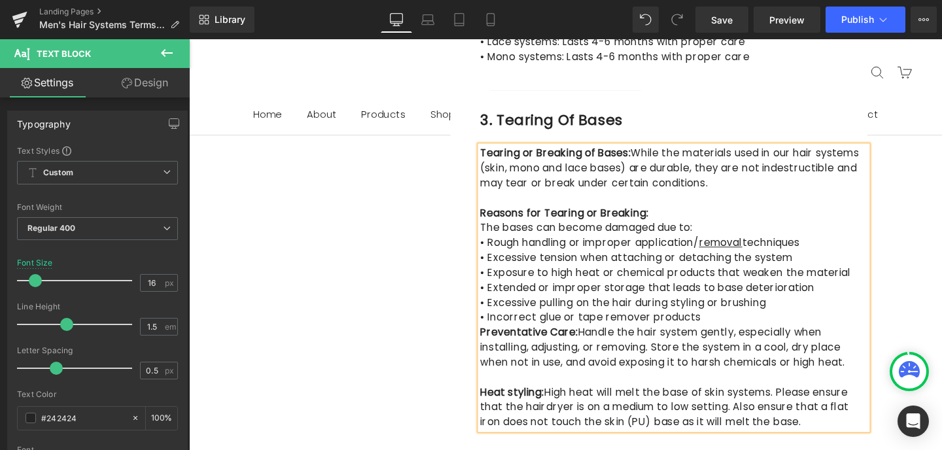
scroll to position [1002, 0]
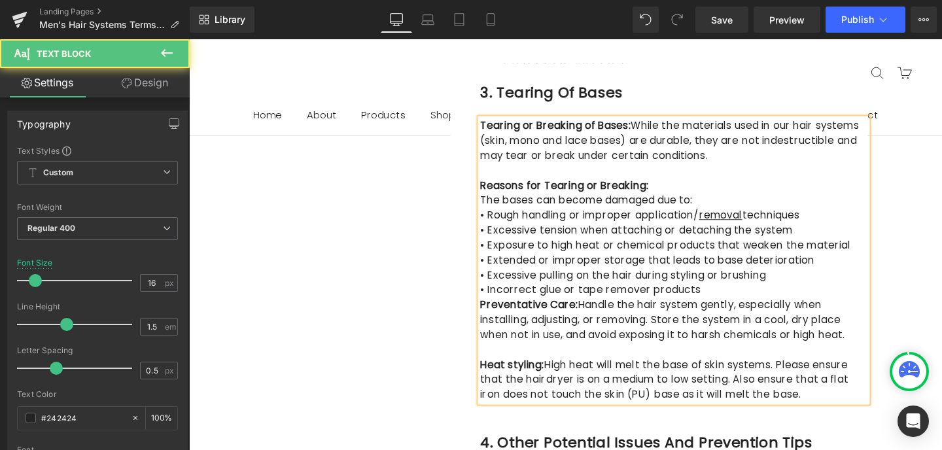
click at [720, 295] on p "• Incorrect glue or tape remover products" at bounding box center [698, 303] width 407 height 16
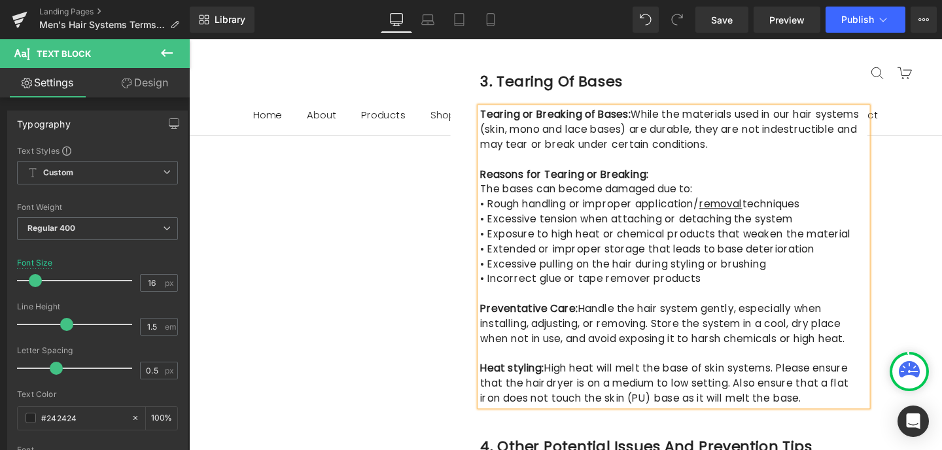
scroll to position [1017, 0]
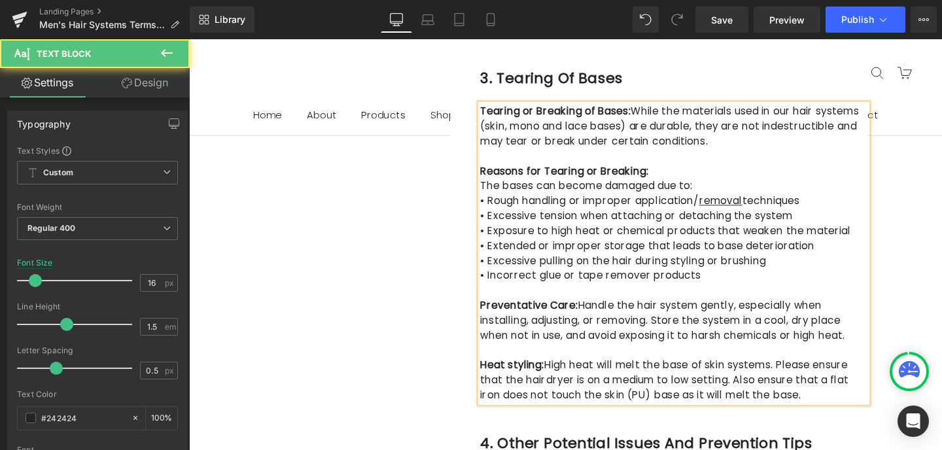
click at [567, 374] on p "Heat styling: High heat will melt the base of skin systems. Please ensure that …" at bounding box center [698, 397] width 407 height 47
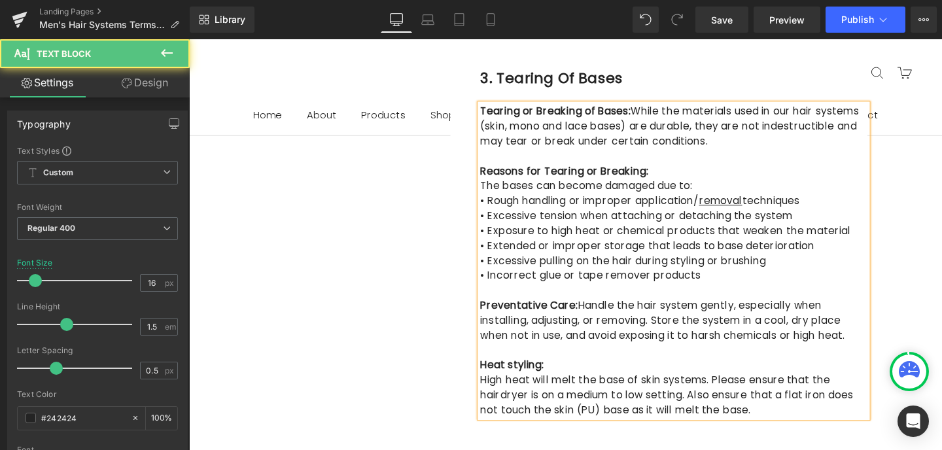
click at [596, 312] on p "Preventative Care: Handle the hair system gently, especially when installing, a…" at bounding box center [698, 335] width 407 height 47
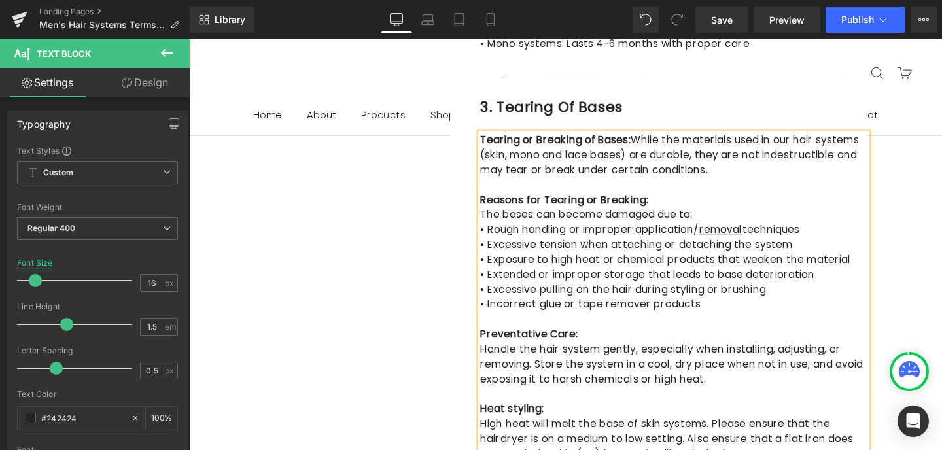
scroll to position [976, 0]
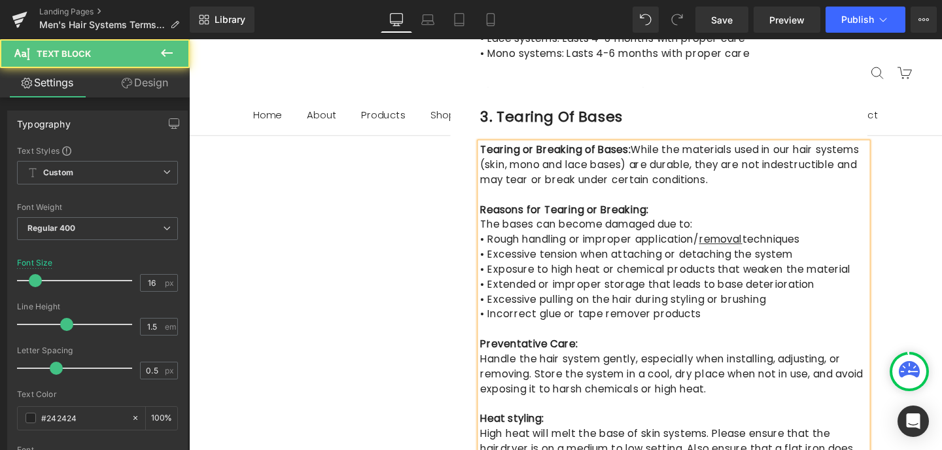
click at [656, 148] on p "Tearing or Breaking of Bases: While the materials used in our hair systems (ski…" at bounding box center [698, 171] width 407 height 47
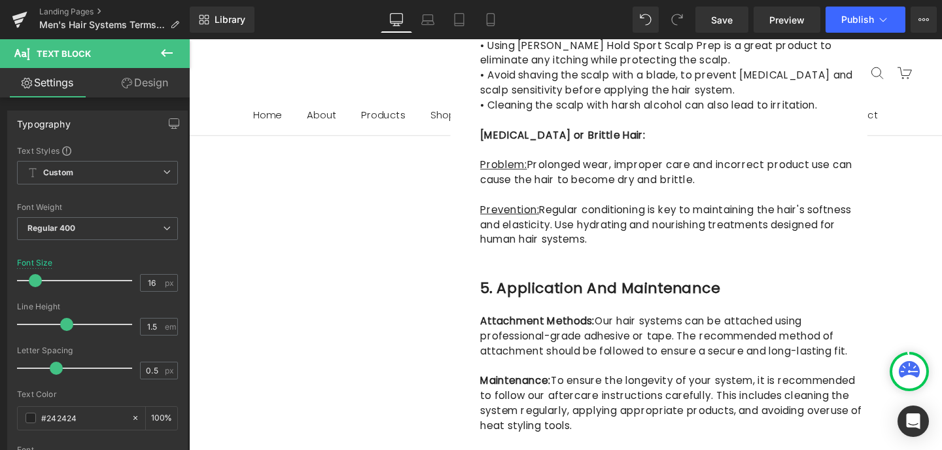
scroll to position [2738, 0]
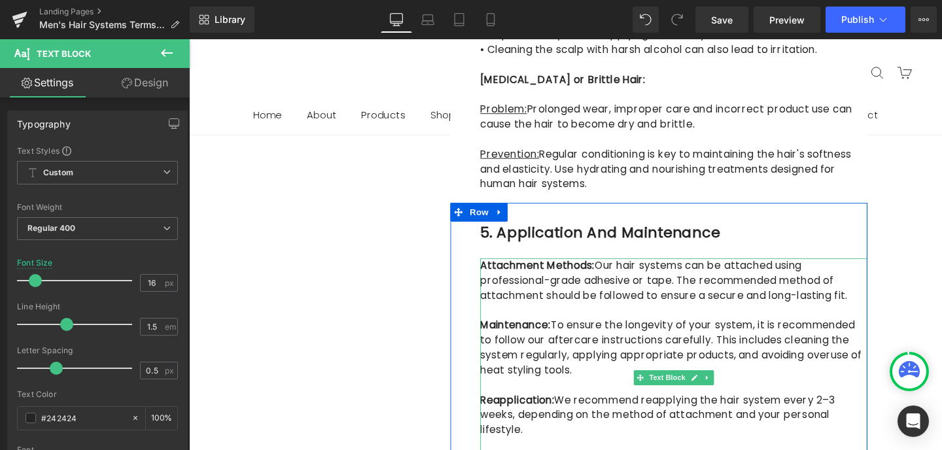
click at [614, 270] on p "Attachment Methods: Our hair systems can be attached using professional-grade a…" at bounding box center [698, 293] width 407 height 47
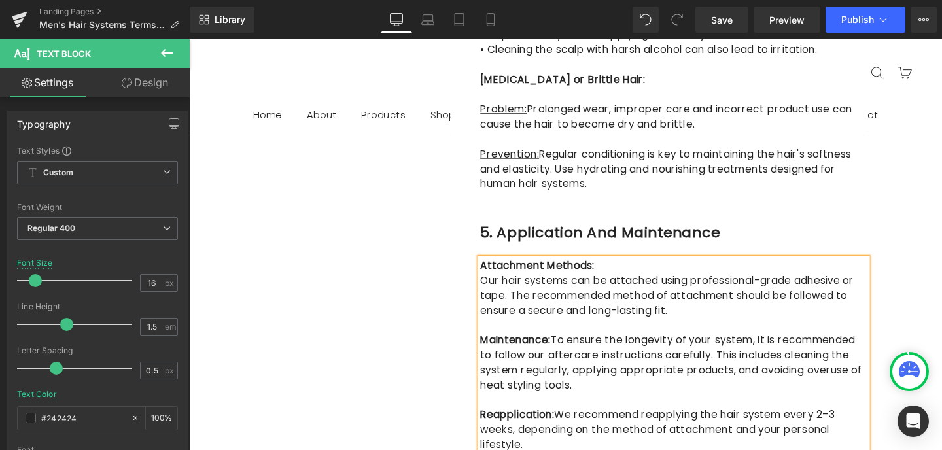
click at [568, 348] on strong "Maintenance:" at bounding box center [532, 355] width 74 height 15
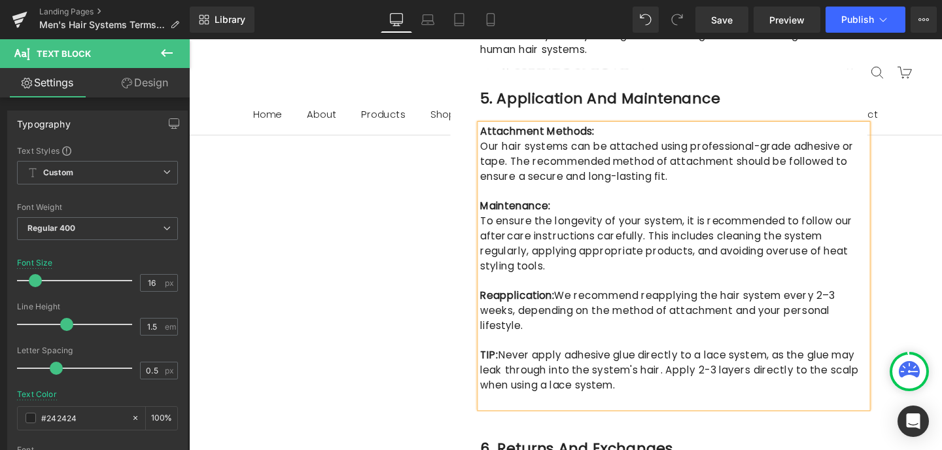
scroll to position [2880, 0]
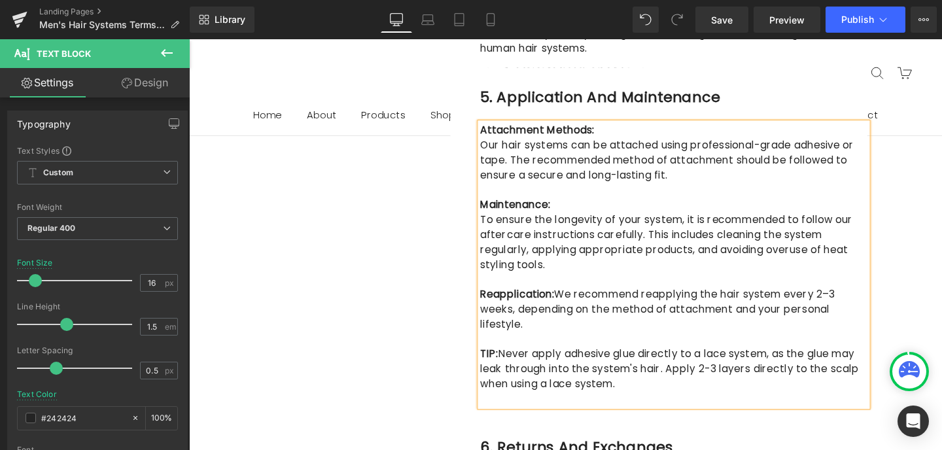
click at [575, 300] on p "Reapplication: We recommend reapplying the hair system every 2–3 weeks, dependi…" at bounding box center [698, 323] width 407 height 47
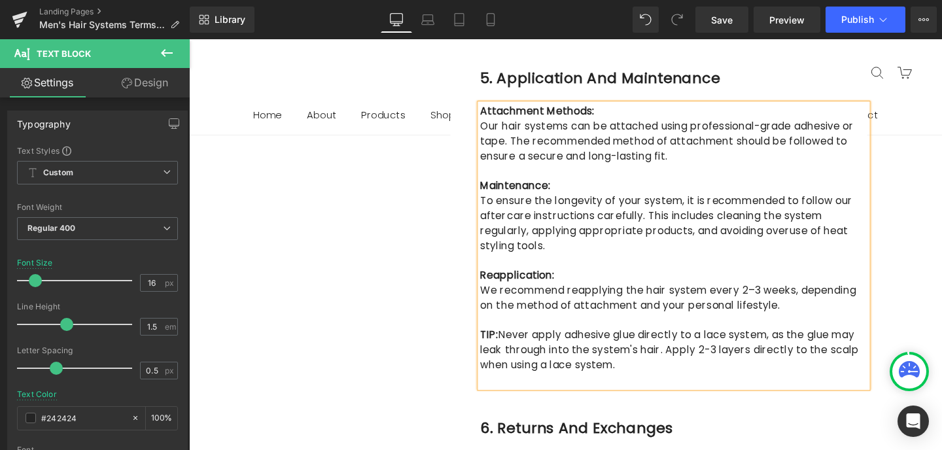
scroll to position [2902, 0]
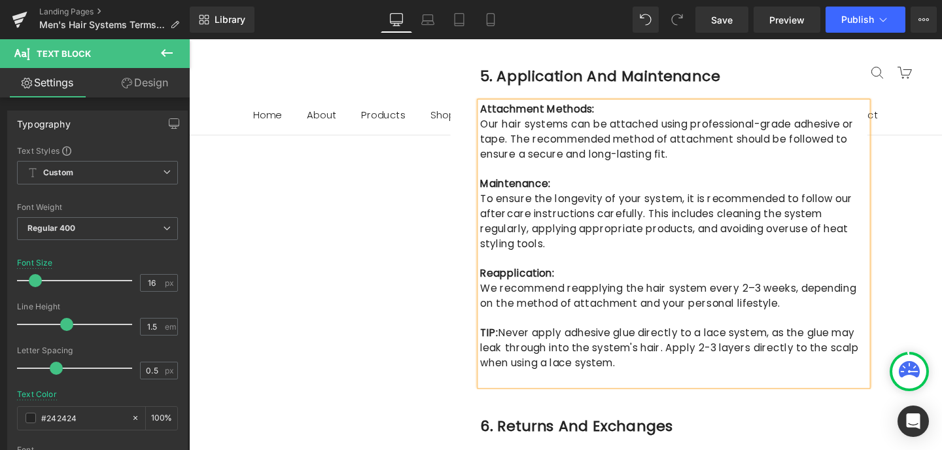
click at [520, 341] on p "TIP: Never apply adhesive glue directly to a lace system, as the glue may leak …" at bounding box center [698, 364] width 407 height 47
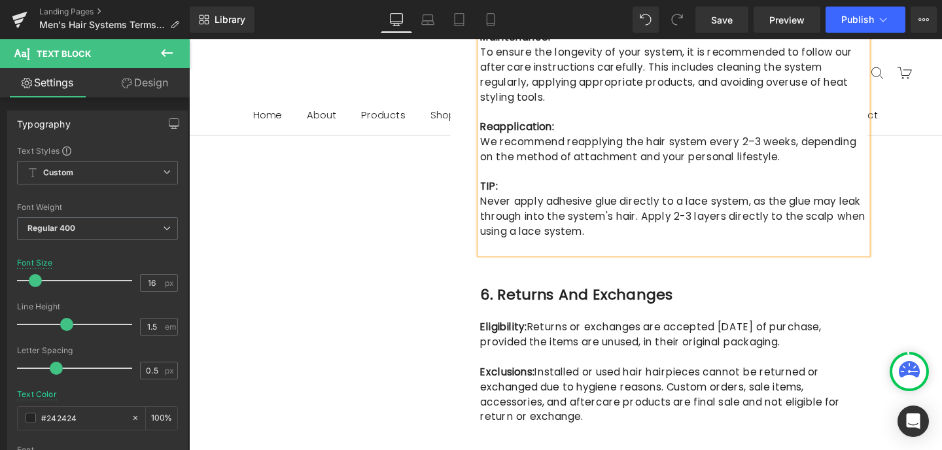
scroll to position [3064, 0]
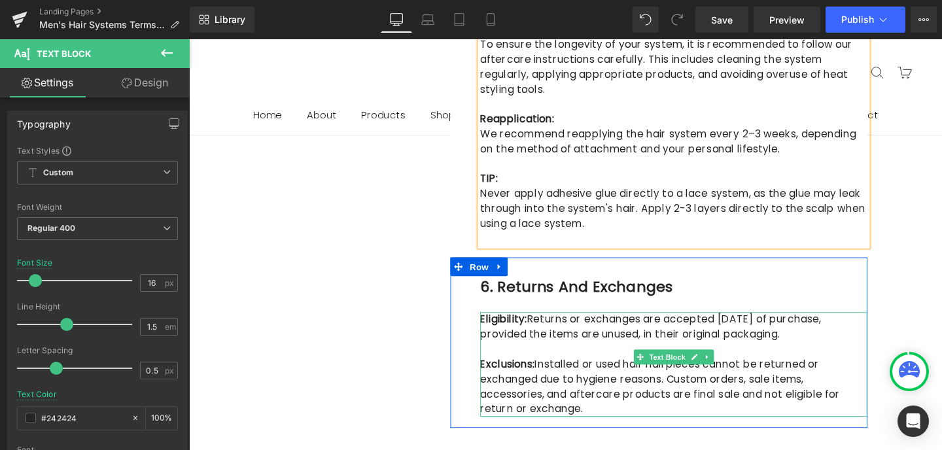
click at [553, 327] on p "Eligibility: Returns or exchanges are accepted within 7 days of purchase, provi…" at bounding box center [698, 342] width 407 height 31
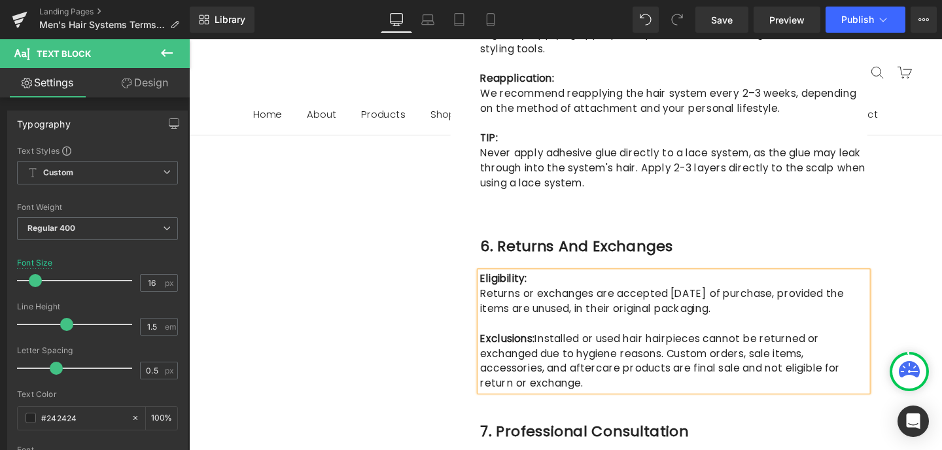
scroll to position [3128, 0]
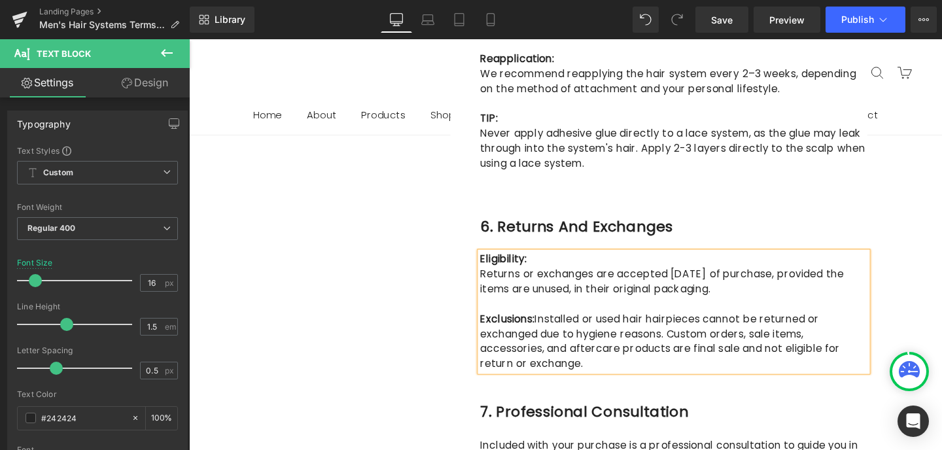
click at [560, 326] on p "Exclusions: Installed or used hair hairpieces cannot be returned or exchanged d…" at bounding box center [698, 357] width 407 height 63
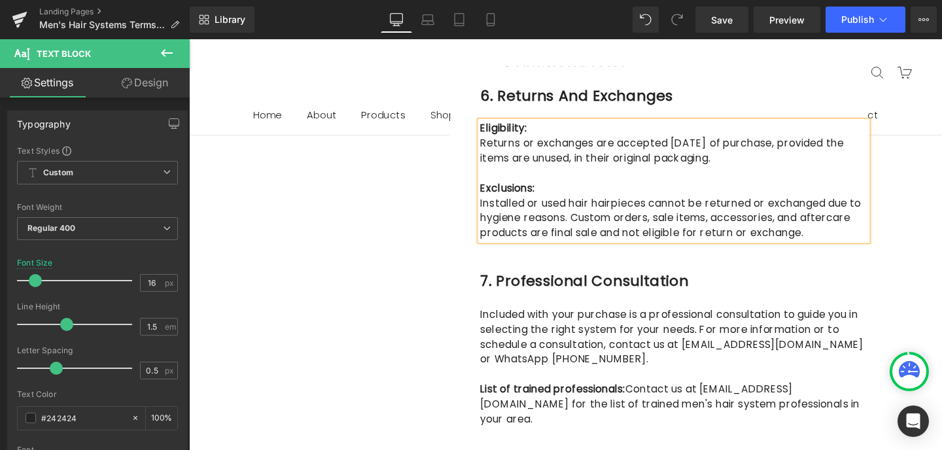
scroll to position [3266, 0]
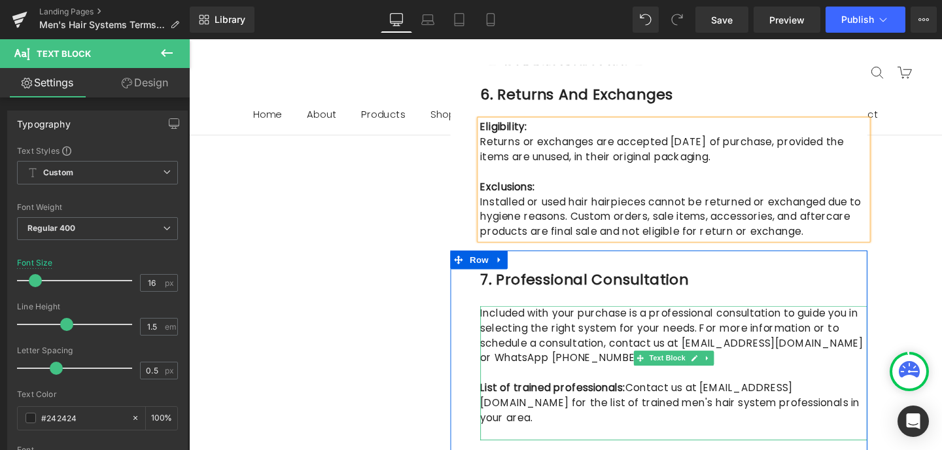
click at [652, 399] on p "List of trained professionals: Contact us at info@strandsoflove.co.za for the l…" at bounding box center [698, 422] width 407 height 47
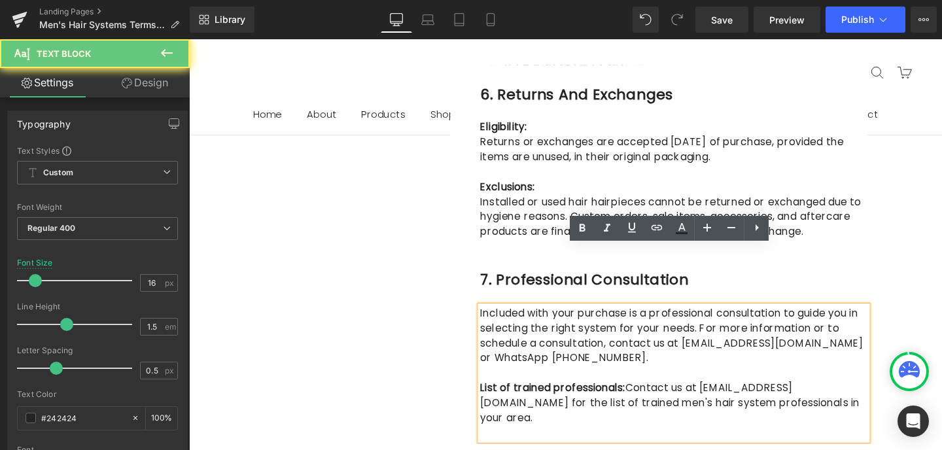
click at [652, 399] on p "List of trained professionals: Contact us at info@strandsoflove.co.za for the l…" at bounding box center [698, 422] width 407 height 47
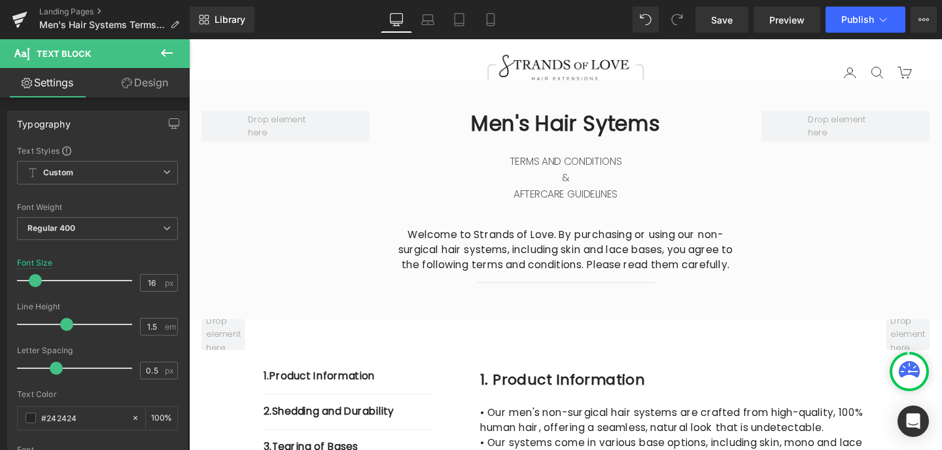
scroll to position [0, 0]
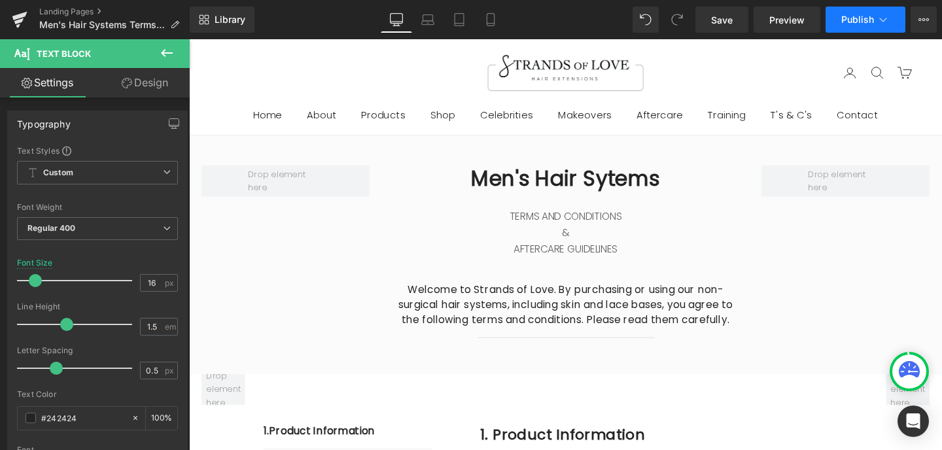
click at [866, 19] on span "Publish" at bounding box center [858, 19] width 33 height 10
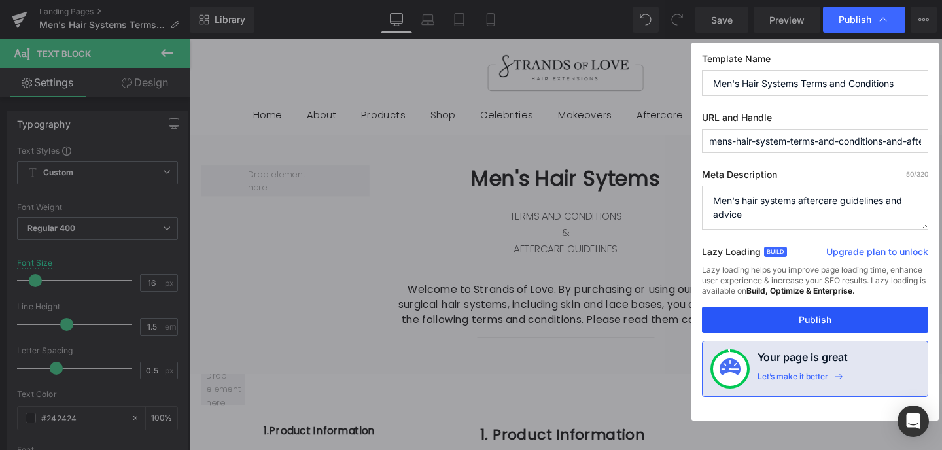
drag, startPoint x: 845, startPoint y: 325, endPoint x: 689, endPoint y: 300, distance: 157.6
click at [845, 325] on button "Publish" at bounding box center [815, 320] width 226 height 26
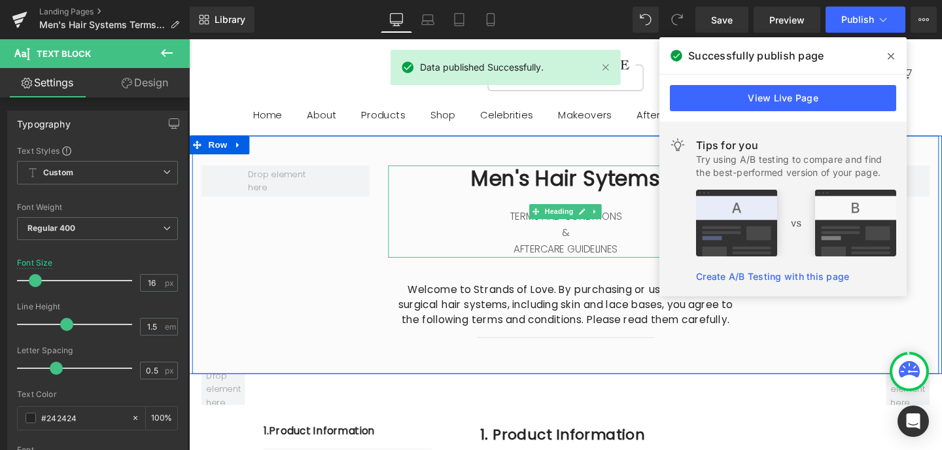
click at [634, 188] on h2 "Men's Hair Sytems" at bounding box center [585, 186] width 373 height 28
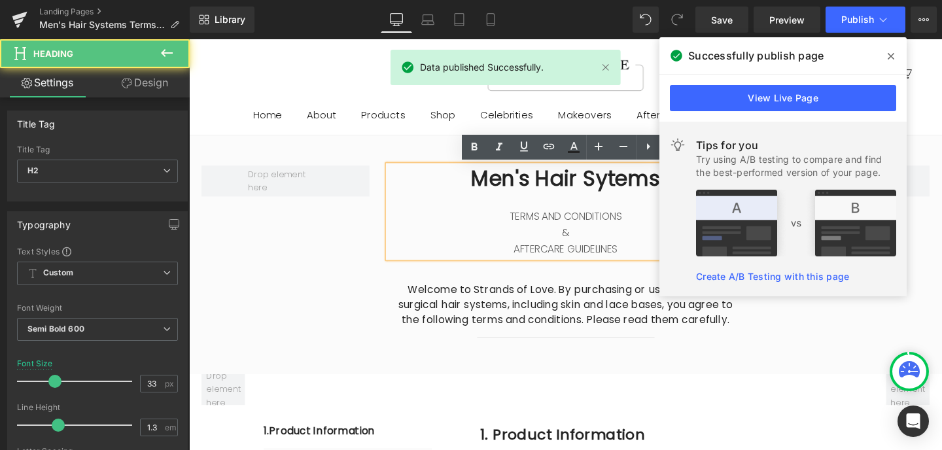
click at [634, 188] on h2 "Men's Hair Sytems" at bounding box center [585, 186] width 373 height 28
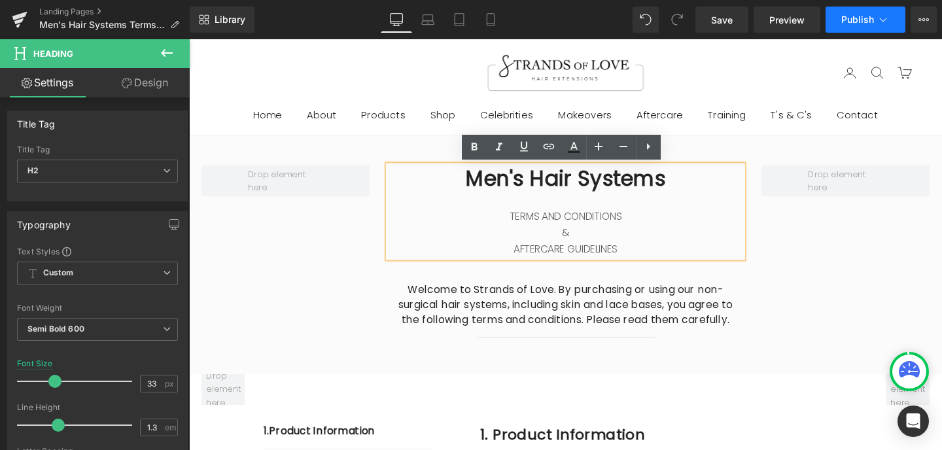
click at [877, 16] on icon at bounding box center [883, 19] width 13 height 13
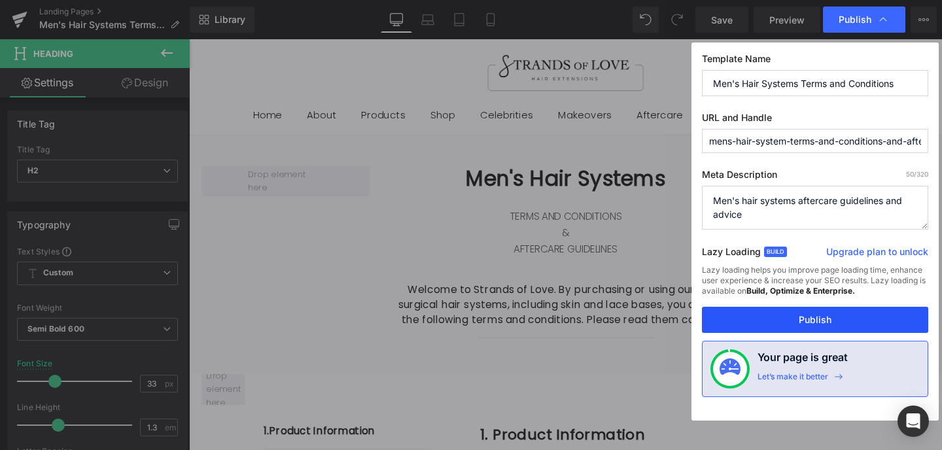
click at [843, 318] on button "Publish" at bounding box center [815, 320] width 226 height 26
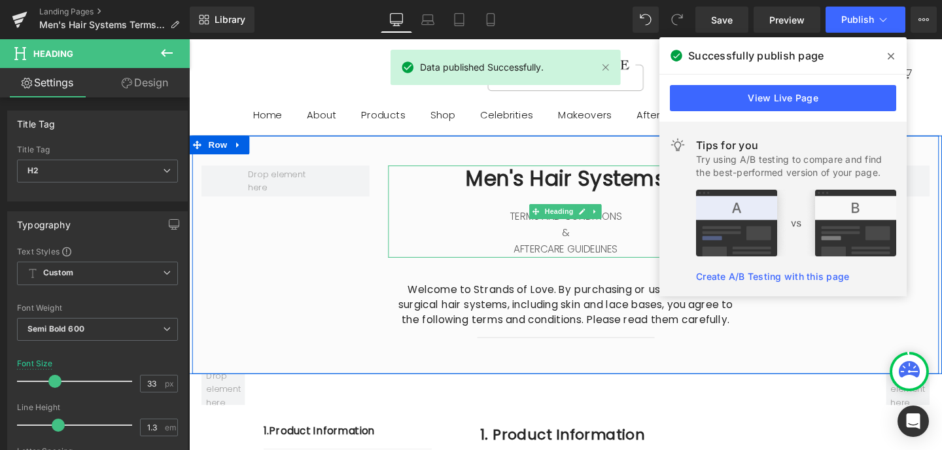
click at [649, 263] on div "AFTERCARE GUIDELINES" at bounding box center [585, 260] width 373 height 17
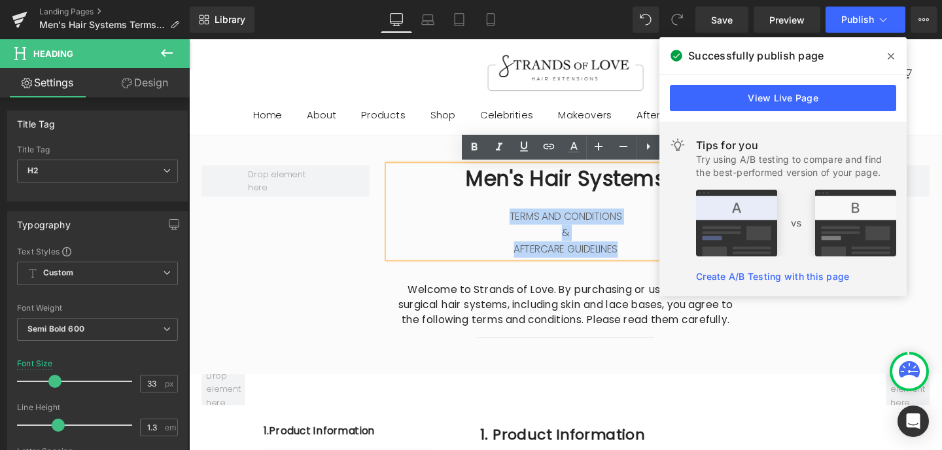
drag, startPoint x: 649, startPoint y: 263, endPoint x: 522, endPoint y: 228, distance: 131.6
click at [522, 228] on div "Men's Hair Systems TERMS AND CONDITIONS & AFTERCARE GUIDELINES" at bounding box center [585, 220] width 373 height 97
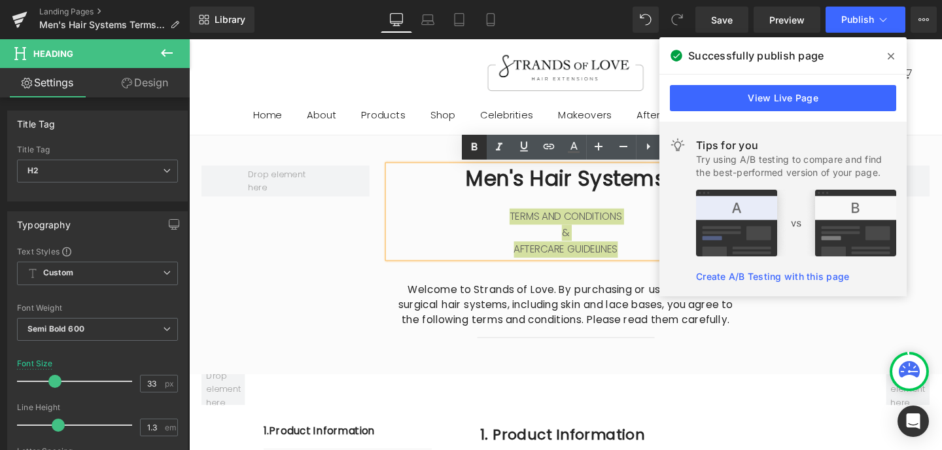
click at [473, 147] on icon at bounding box center [475, 147] width 6 height 8
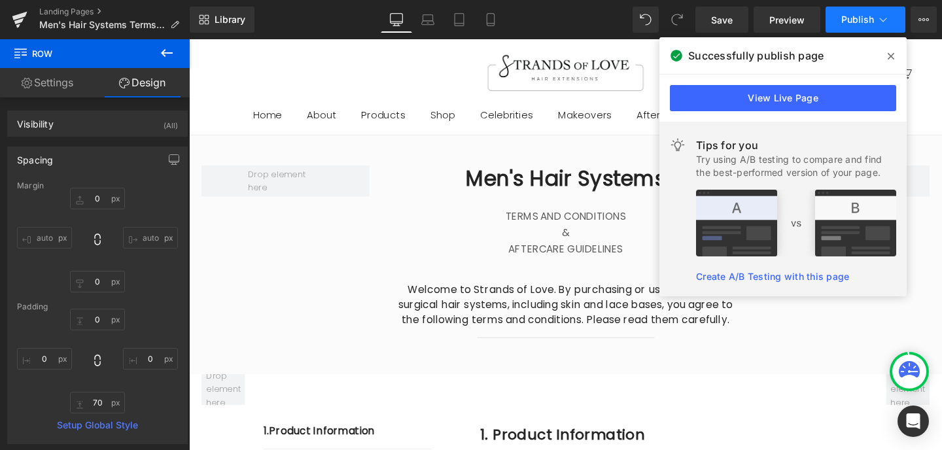
click at [859, 20] on span "Publish" at bounding box center [858, 19] width 33 height 10
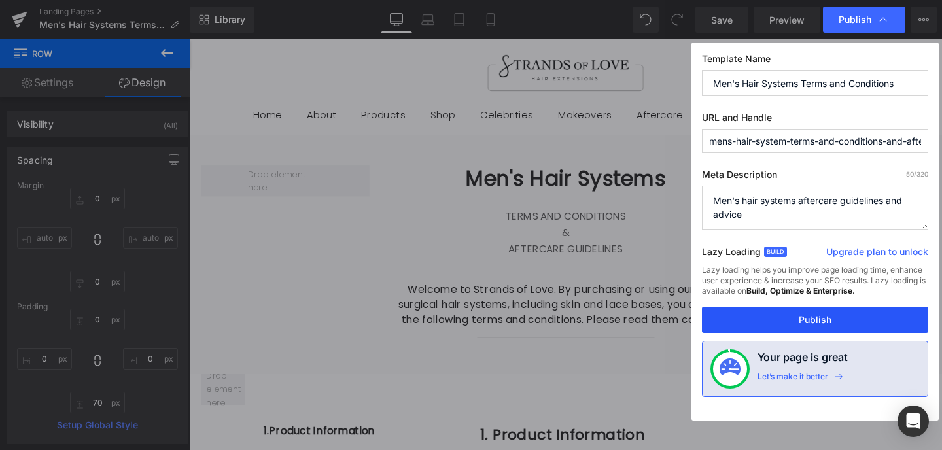
click at [827, 317] on button "Publish" at bounding box center [815, 320] width 226 height 26
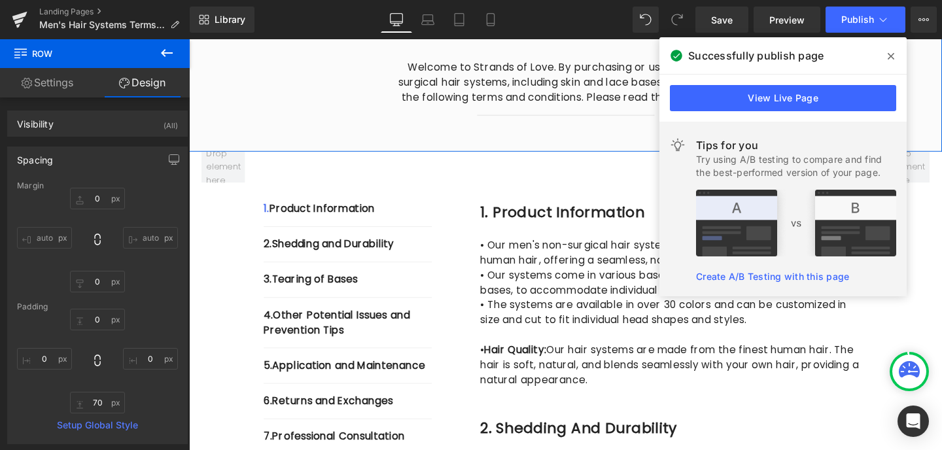
scroll to position [240, 0]
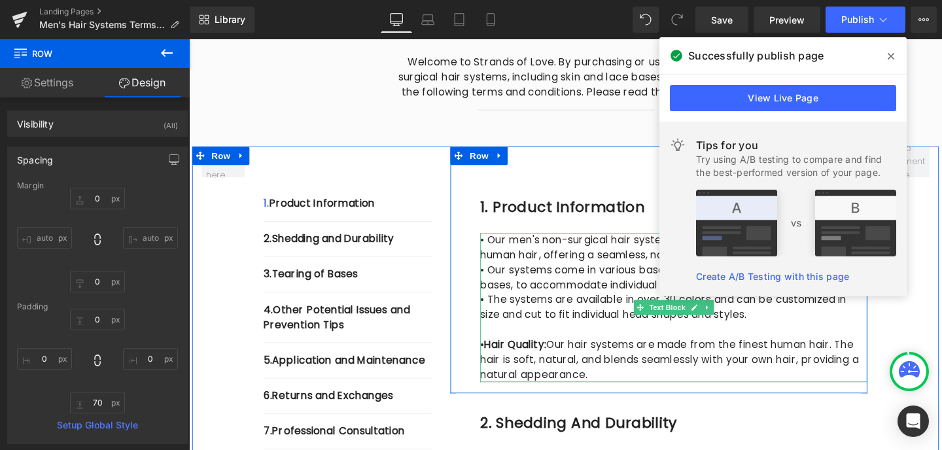
click at [573, 361] on p "• Hair Quality: Our hair systems are made from the finest human hair. The hair …" at bounding box center [698, 376] width 407 height 47
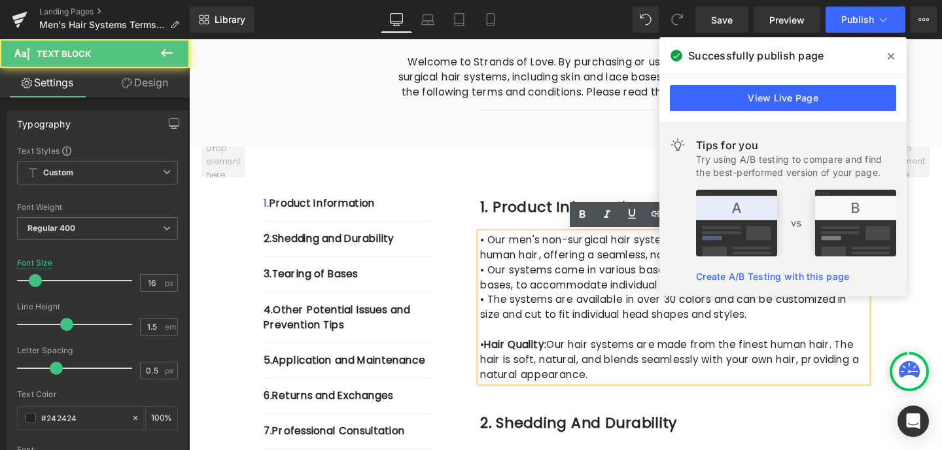
click at [573, 362] on p "• Hair Quality: Our hair systems are made from the finest human hair. The hair …" at bounding box center [698, 376] width 407 height 47
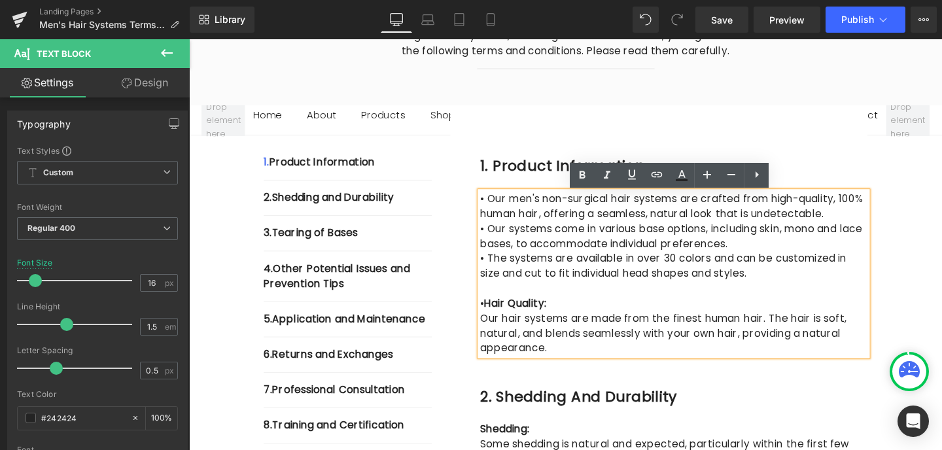
scroll to position [281, 0]
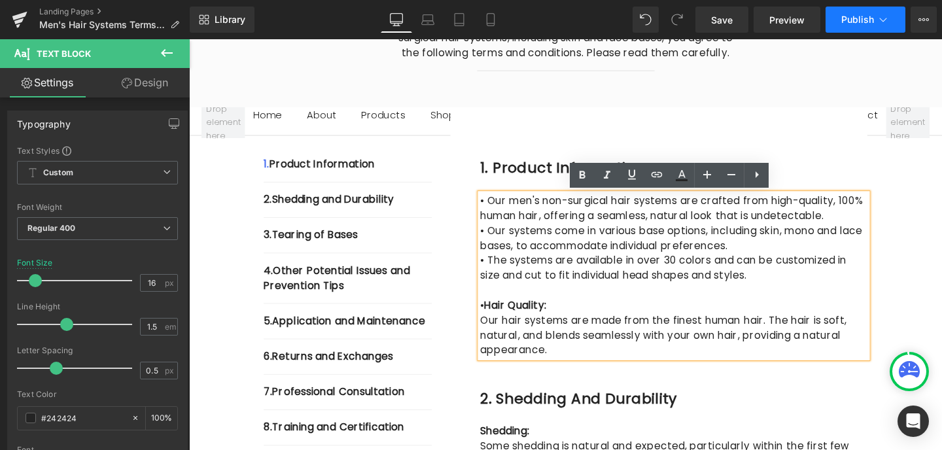
click at [854, 17] on span "Publish" at bounding box center [858, 19] width 33 height 10
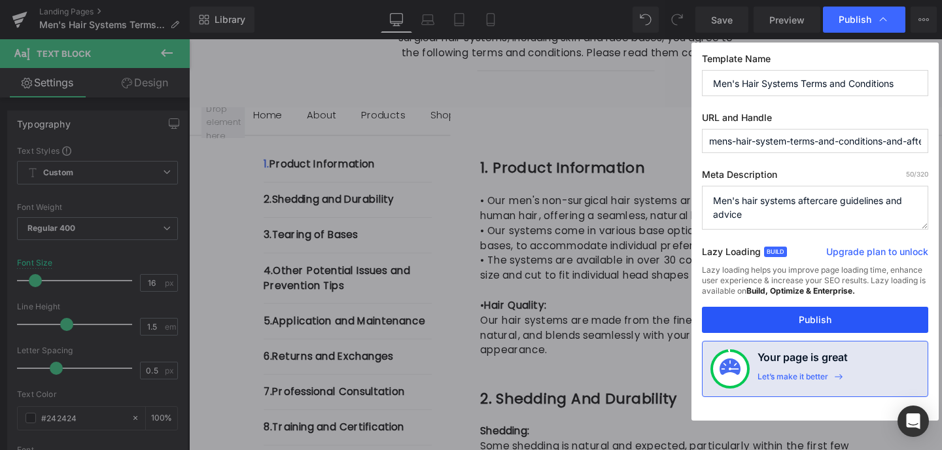
click at [820, 321] on button "Publish" at bounding box center [815, 320] width 226 height 26
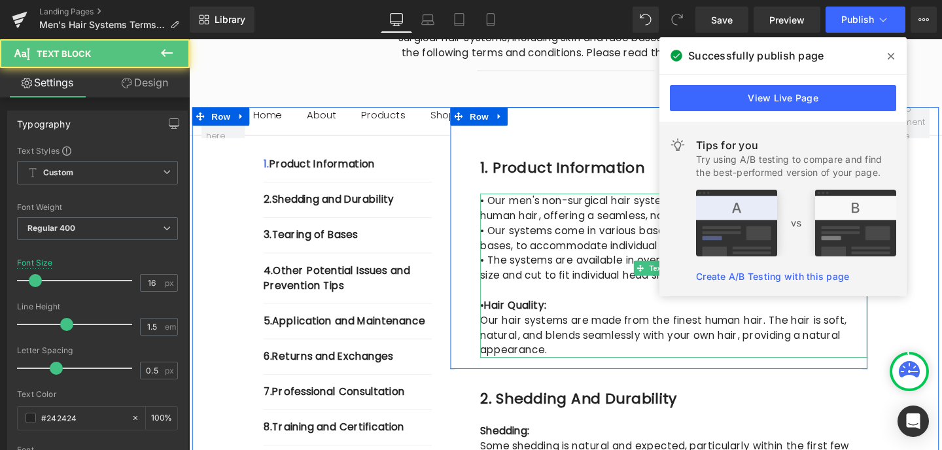
click at [503, 319] on strong "Hair Quality:" at bounding box center [531, 319] width 65 height 15
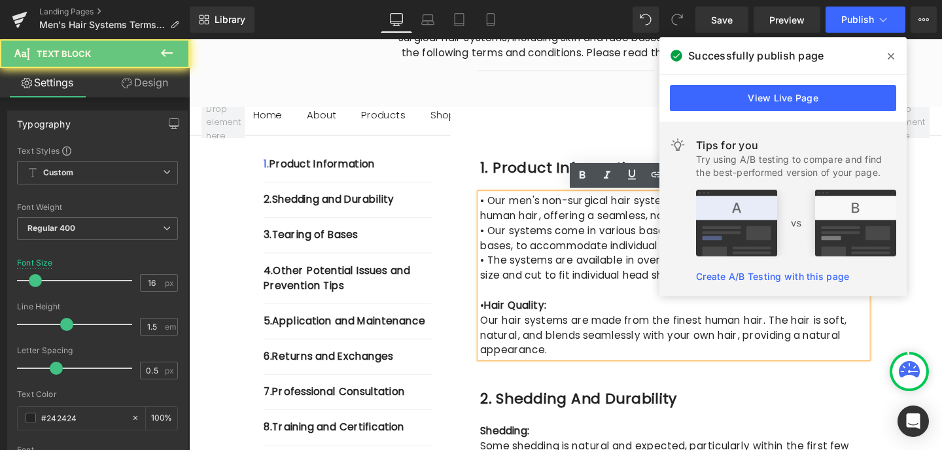
click at [503, 319] on strong "Hair Quality:" at bounding box center [531, 319] width 65 height 15
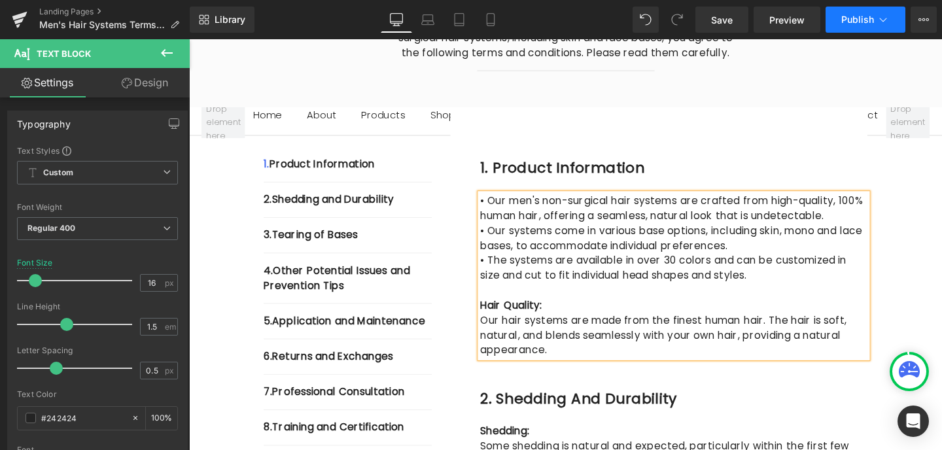
click at [855, 23] on span "Publish" at bounding box center [858, 19] width 33 height 10
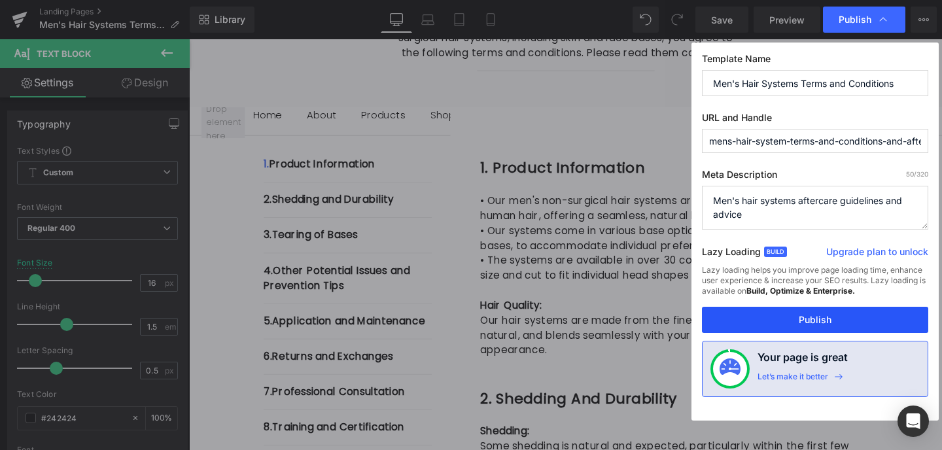
click at [807, 317] on button "Publish" at bounding box center [815, 320] width 226 height 26
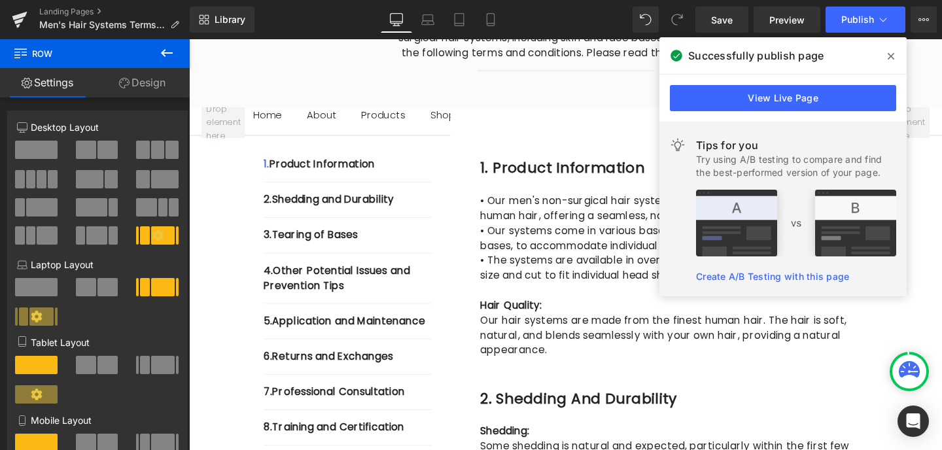
click at [893, 56] on icon at bounding box center [891, 56] width 7 height 10
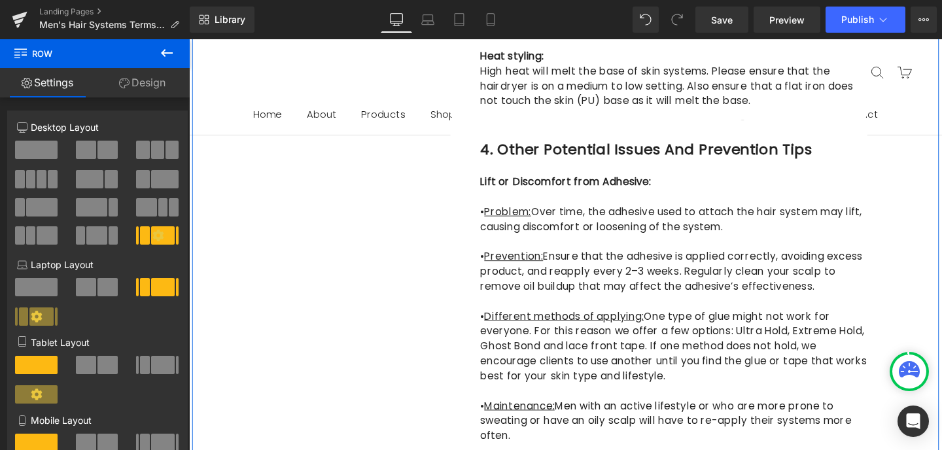
scroll to position [1402, 0]
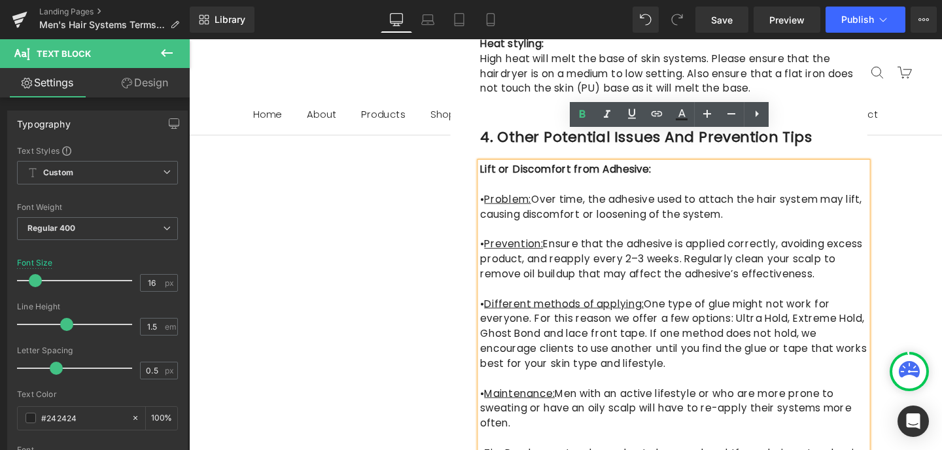
click at [497, 200] on p "• Problem: Over time, the adhesive used to attach the hair system may lift, cau…" at bounding box center [698, 215] width 407 height 31
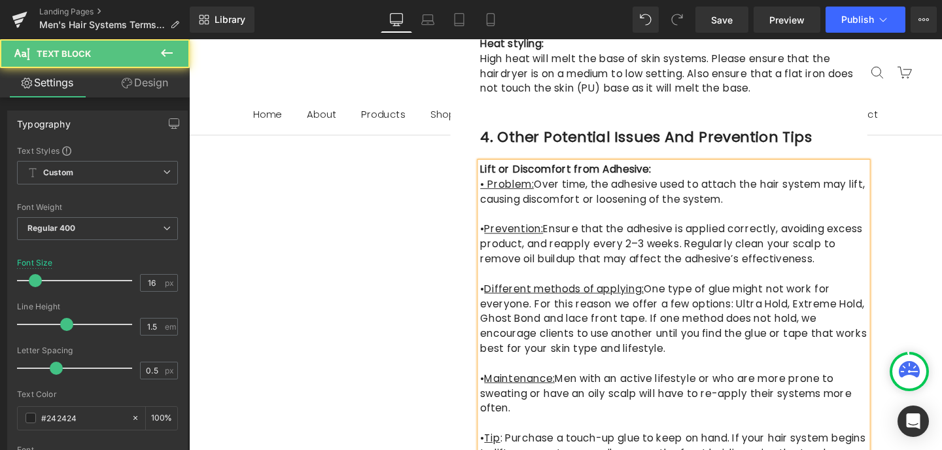
click at [499, 185] on p "• Problem: Over time, the adhesive used to attach the hair system may lift, cau…" at bounding box center [698, 200] width 407 height 31
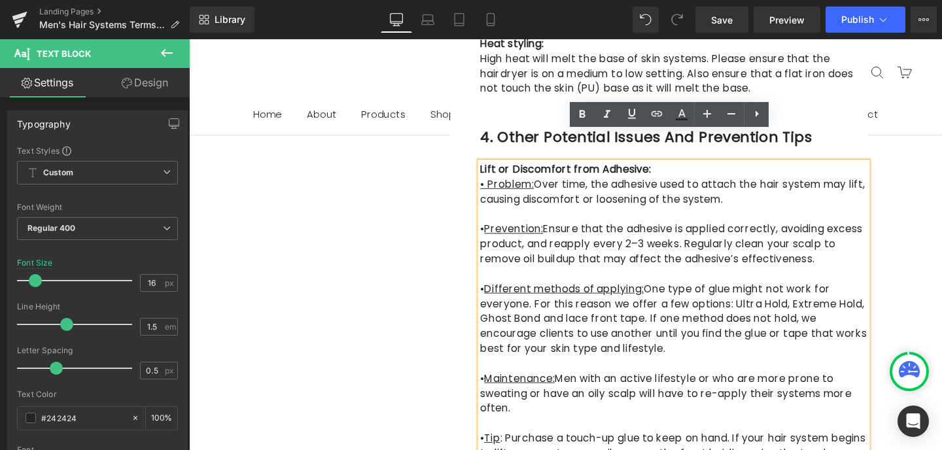
click at [501, 185] on u "• Problem:" at bounding box center [523, 192] width 56 height 15
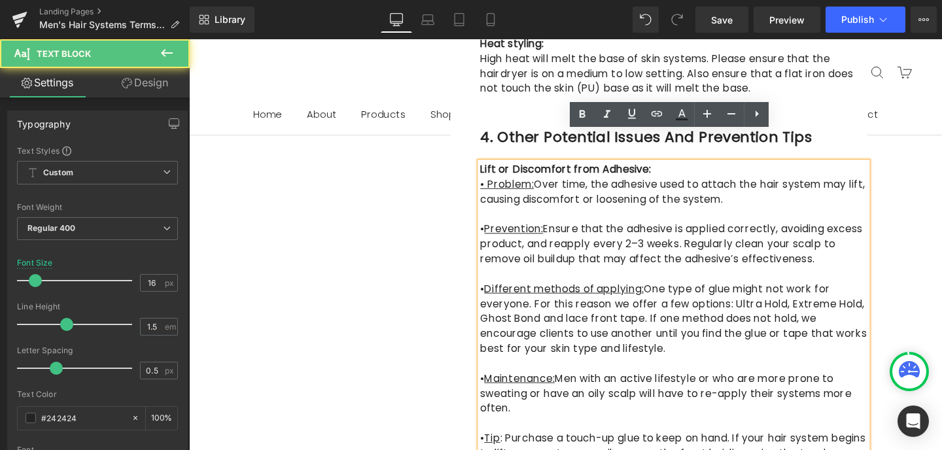
click at [502, 185] on u "• Problem:" at bounding box center [523, 192] width 56 height 15
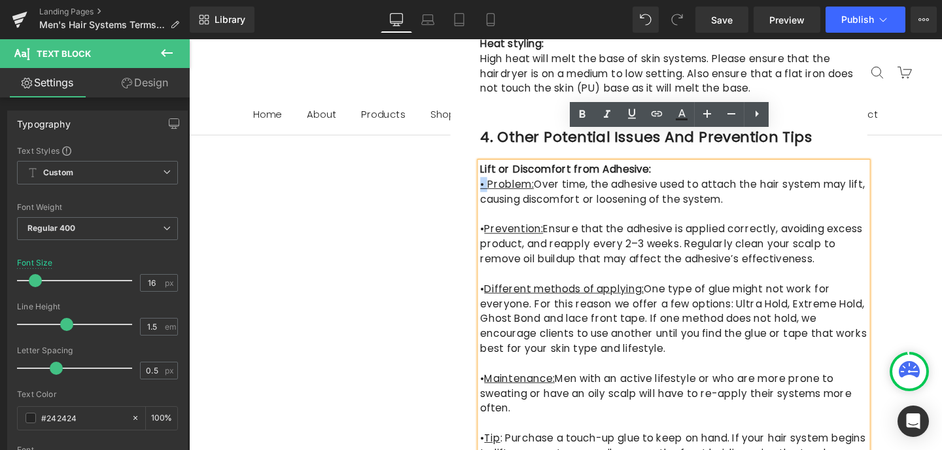
click at [496, 185] on u "• Problem:" at bounding box center [523, 192] width 56 height 15
click at [635, 115] on icon at bounding box center [632, 114] width 16 height 16
click at [753, 185] on p "• Problem: Over time, the adhesive used to attach the hair system may lift, cau…" at bounding box center [698, 200] width 407 height 31
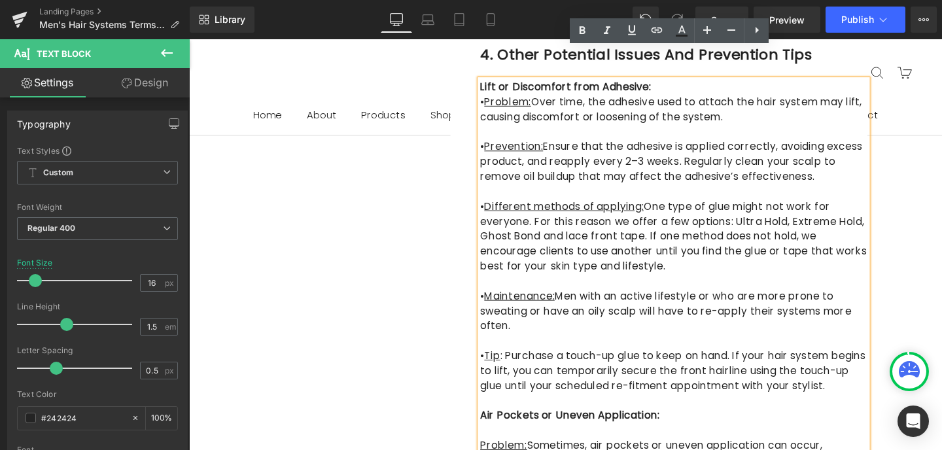
scroll to position [1493, 0]
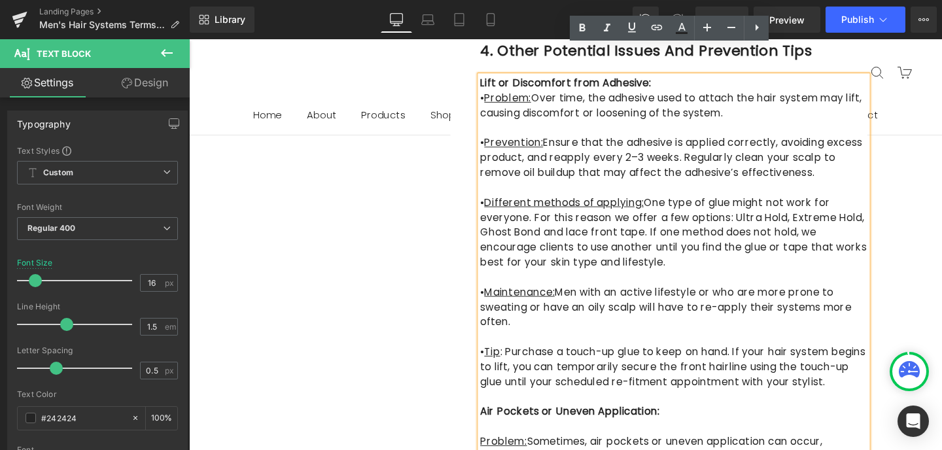
click at [505, 439] on p at bounding box center [698, 447] width 407 height 16
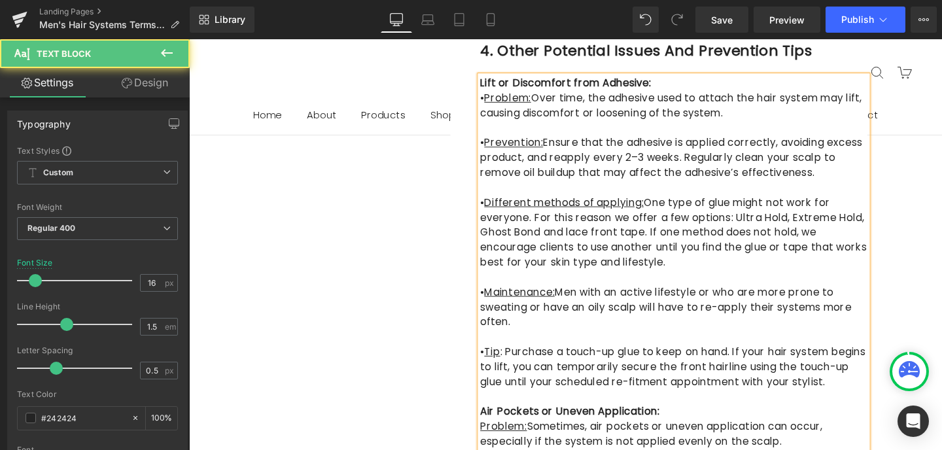
click at [496, 439] on u "Problem:" at bounding box center [519, 446] width 49 height 15
click at [495, 439] on u "• Problem:" at bounding box center [523, 446] width 56 height 15
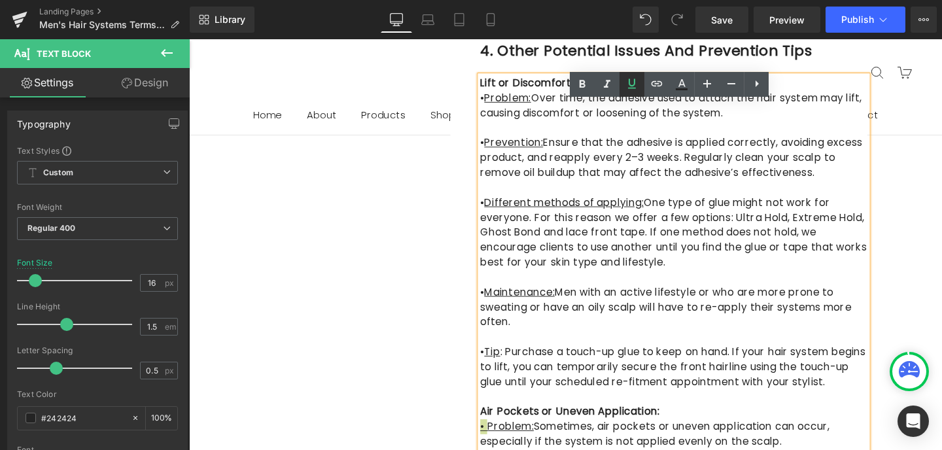
click at [635, 88] on icon at bounding box center [632, 84] width 16 height 16
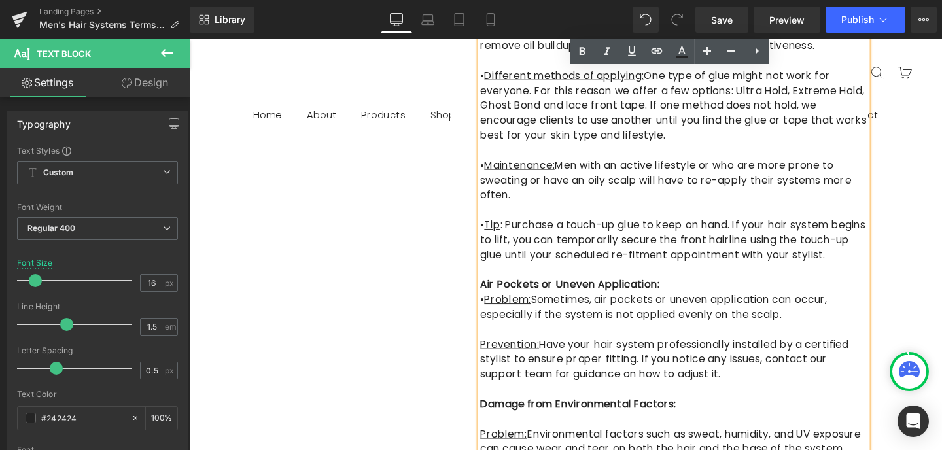
scroll to position [1632, 0]
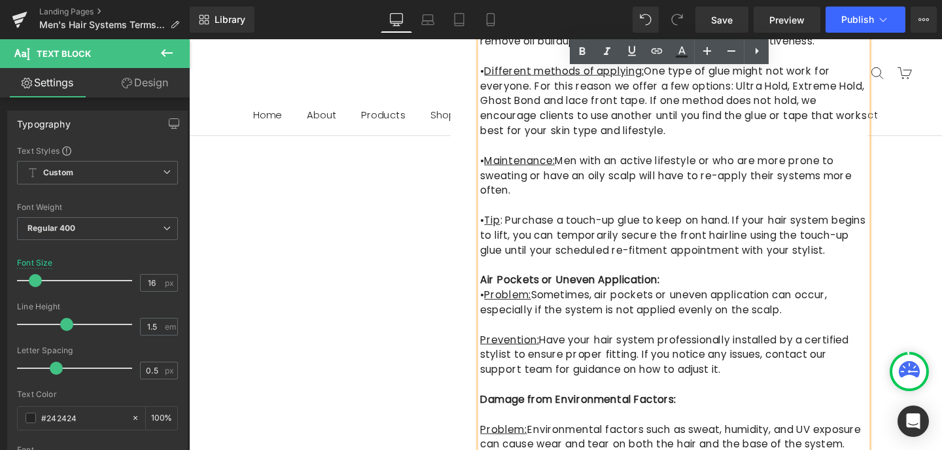
click at [496, 348] on u "Prevention:" at bounding box center [526, 355] width 62 height 15
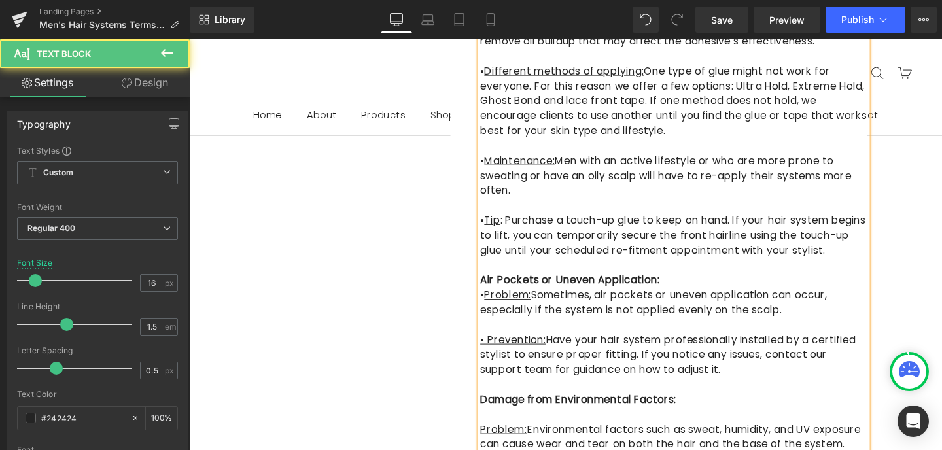
drag, startPoint x: 503, startPoint y: 295, endPoint x: 495, endPoint y: 295, distance: 8.5
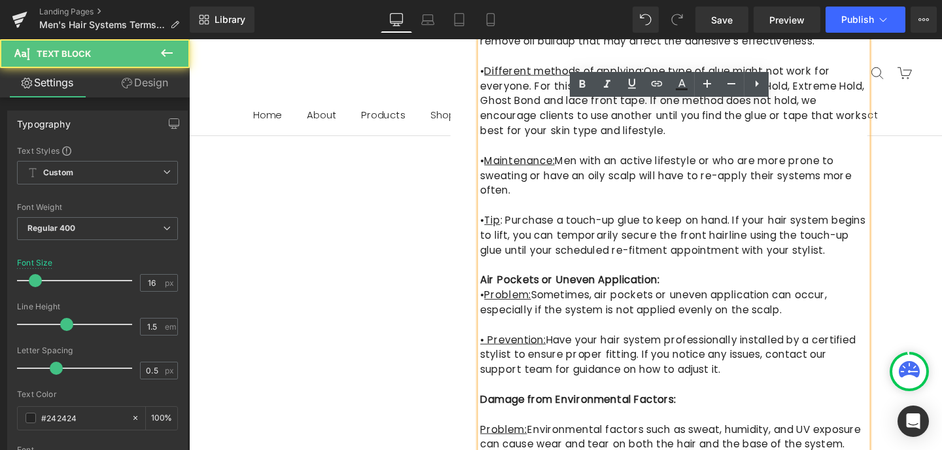
click at [502, 348] on u "• Prevention:" at bounding box center [529, 355] width 69 height 15
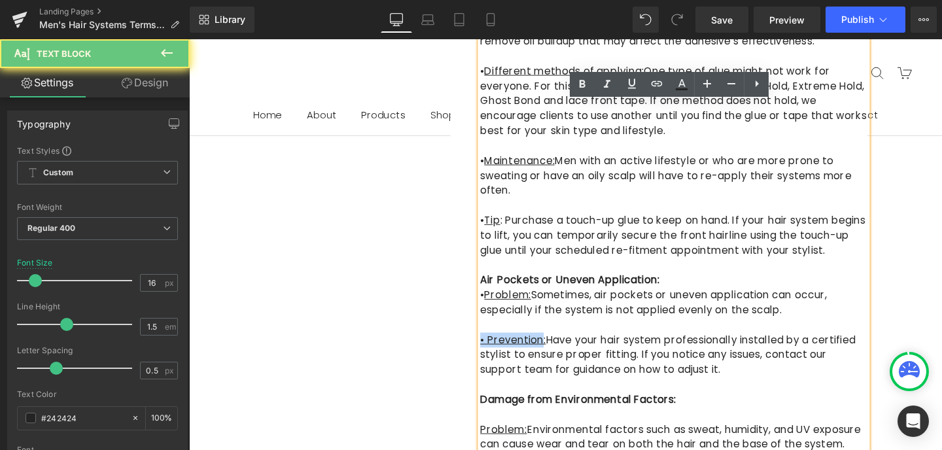
drag, startPoint x: 502, startPoint y: 295, endPoint x: 495, endPoint y: 293, distance: 6.8
click at [495, 348] on u "• Prevention:" at bounding box center [529, 355] width 69 height 15
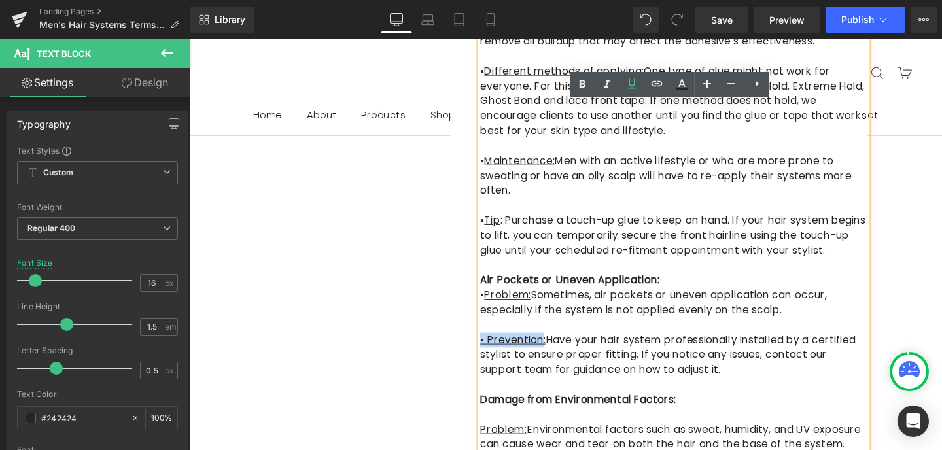
click at [502, 348] on u "• Prevention:" at bounding box center [529, 355] width 69 height 15
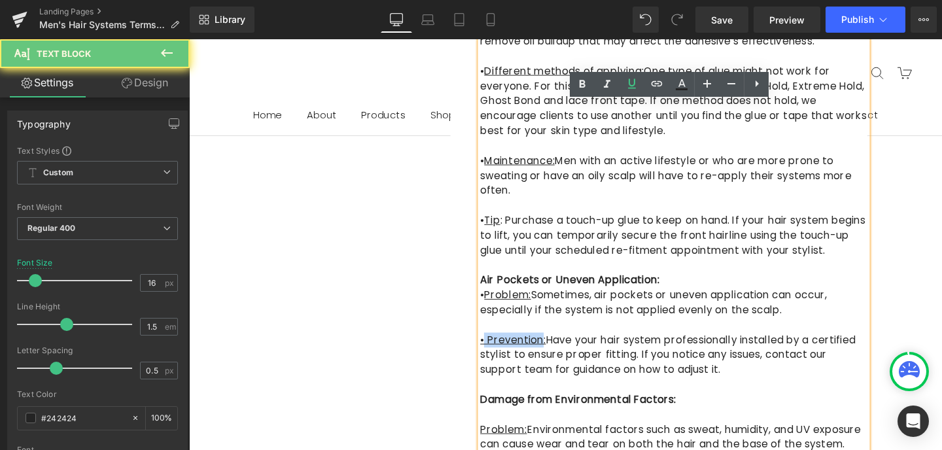
click at [498, 348] on u "• Prevention:" at bounding box center [529, 355] width 69 height 15
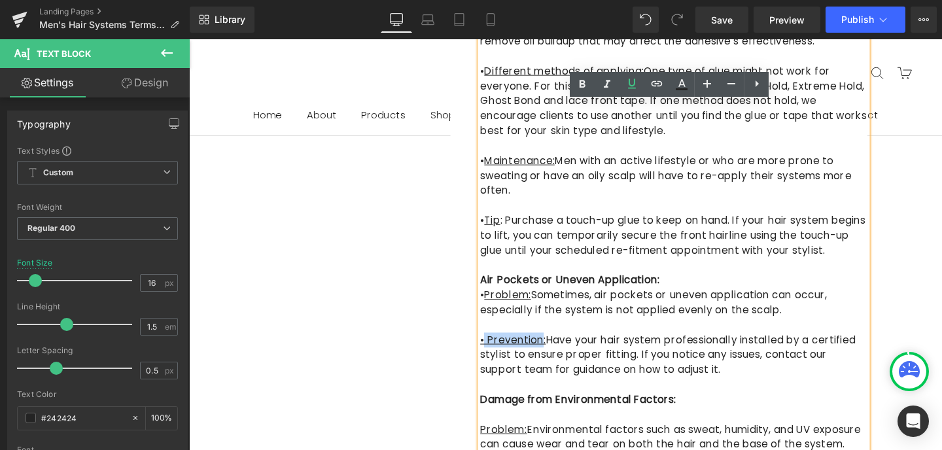
click at [501, 348] on u "• Prevention:" at bounding box center [529, 355] width 69 height 15
click at [497, 348] on u "• Prevention:" at bounding box center [529, 355] width 69 height 15
click at [501, 348] on u "• Prevention:" at bounding box center [529, 355] width 69 height 15
click at [497, 348] on u "• Prevention:" at bounding box center [529, 355] width 69 height 15
click at [635, 85] on icon at bounding box center [632, 84] width 16 height 16
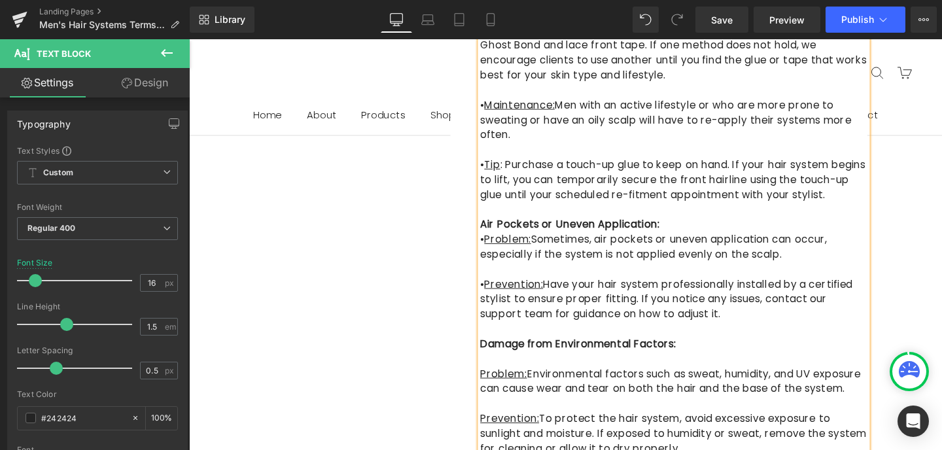
scroll to position [1692, 0]
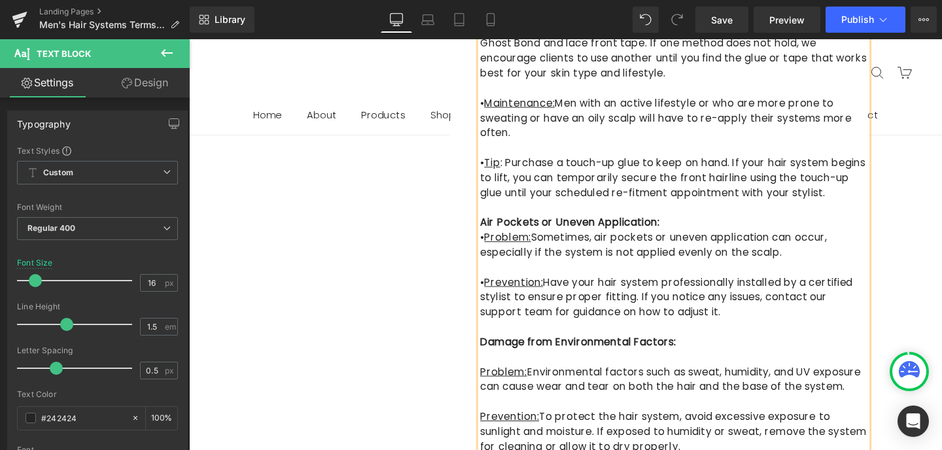
click at [502, 366] on p at bounding box center [698, 374] width 407 height 16
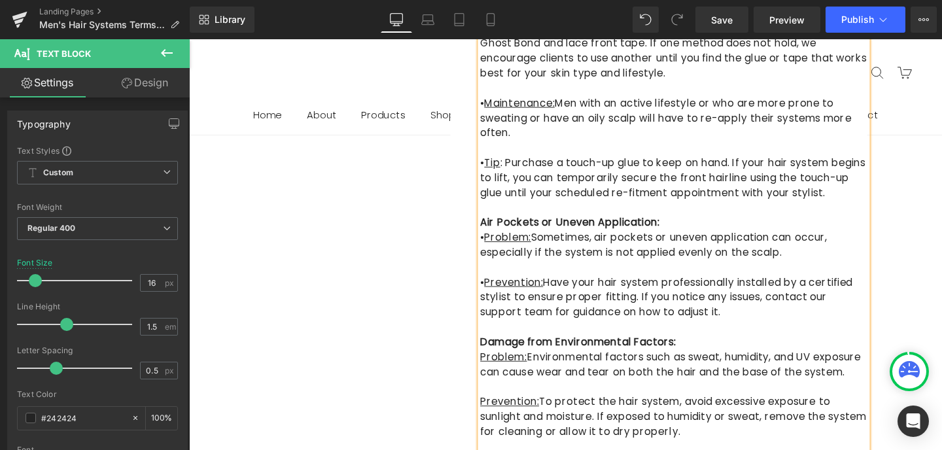
click at [496, 366] on u "Problem:" at bounding box center [519, 373] width 49 height 15
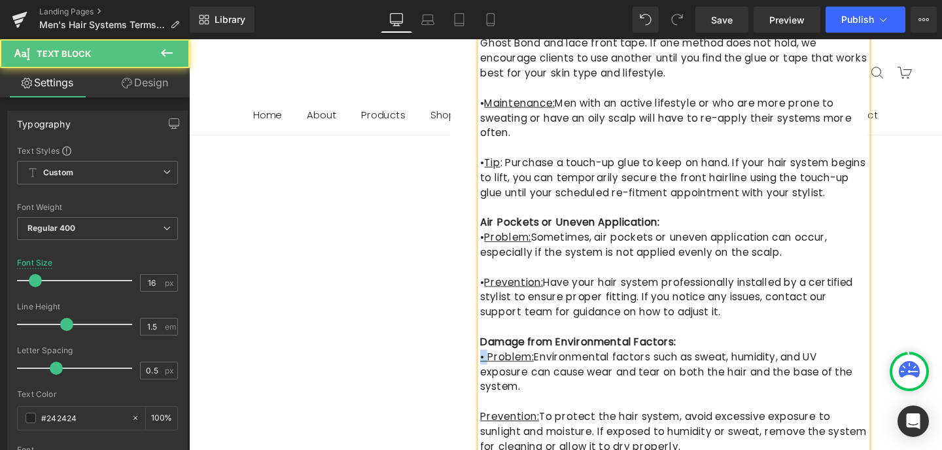
click at [496, 366] on u "• Problem:" at bounding box center [523, 373] width 56 height 15
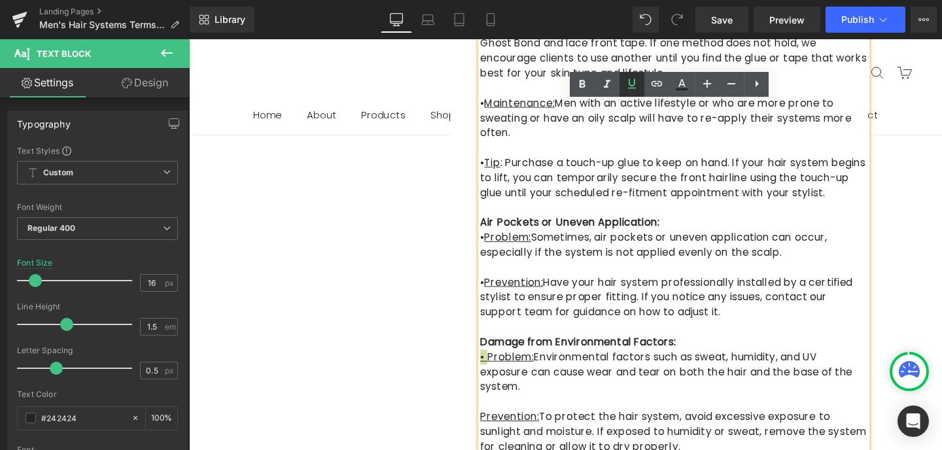
click at [635, 80] on icon at bounding box center [632, 84] width 16 height 16
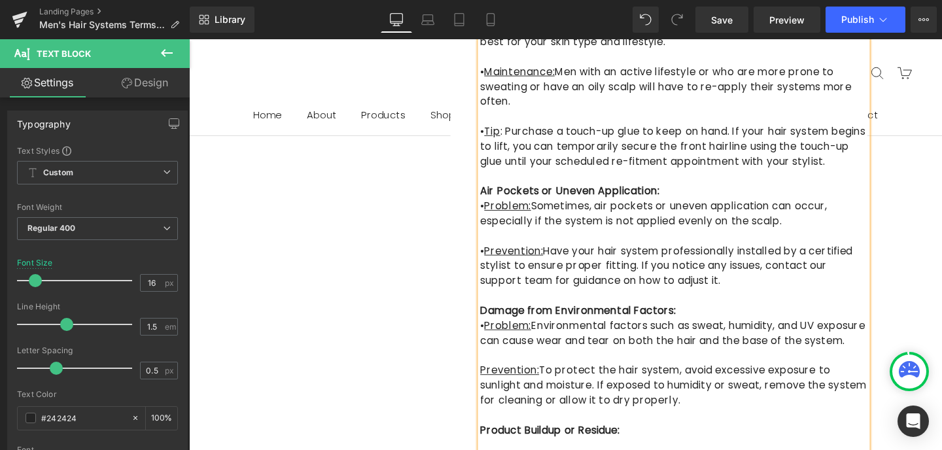
scroll to position [1661, 0]
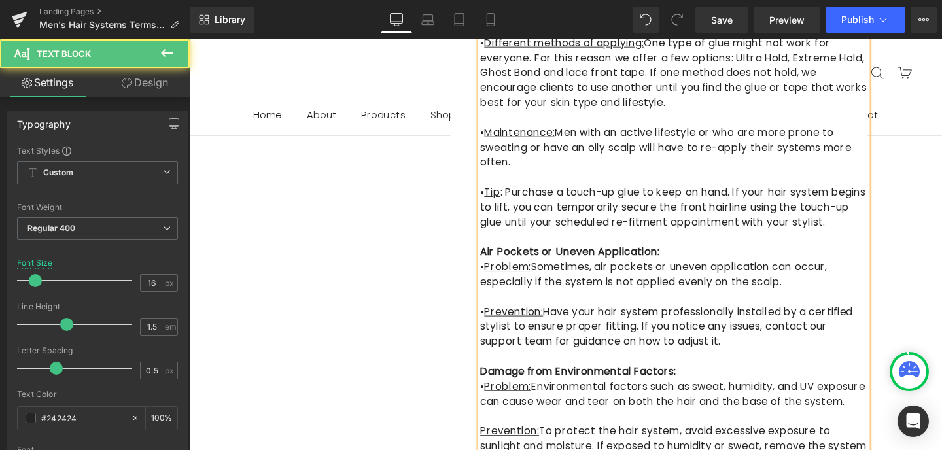
click at [505, 271] on u "Problem:" at bounding box center [523, 278] width 49 height 15
click at [504, 318] on u "Prevention:" at bounding box center [530, 325] width 62 height 15
click at [503, 397] on u "Problem:" at bounding box center [523, 404] width 49 height 15
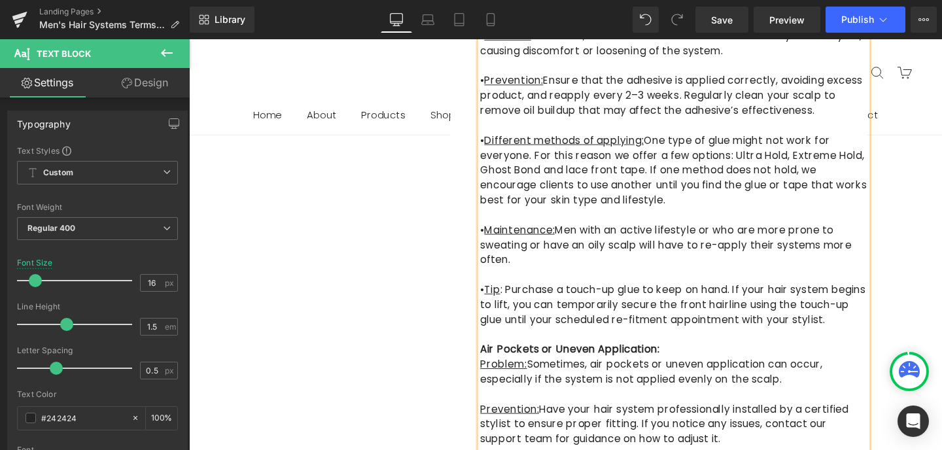
scroll to position [1557, 0]
click at [503, 296] on u "Tip" at bounding box center [507, 303] width 17 height 15
click at [503, 234] on u "Maintenance:" at bounding box center [536, 241] width 74 height 15
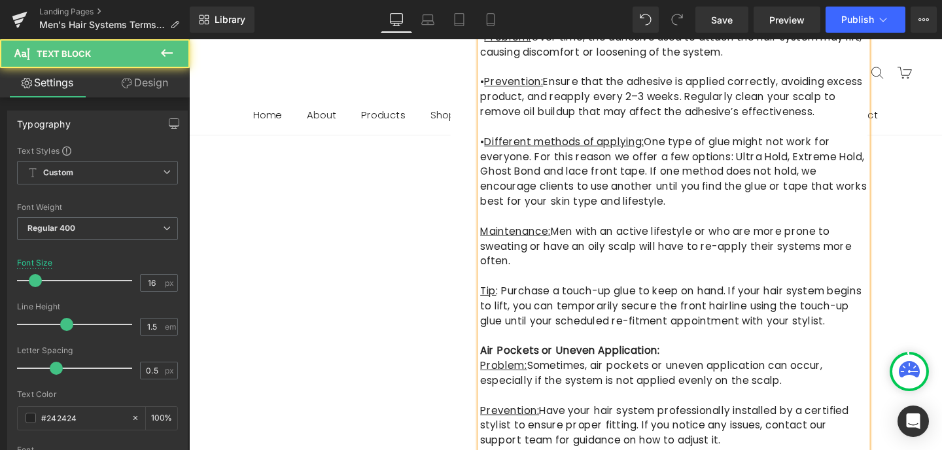
click at [503, 139] on u "Different methods of applying:" at bounding box center [583, 146] width 168 height 15
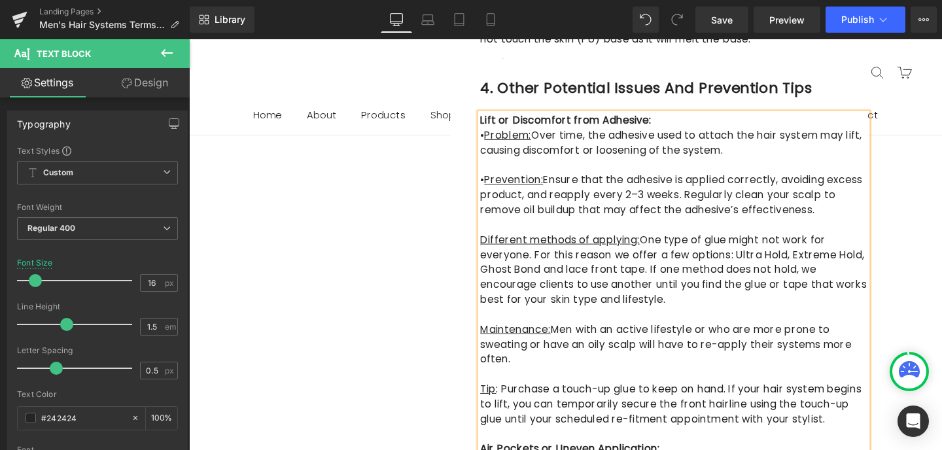
scroll to position [1453, 0]
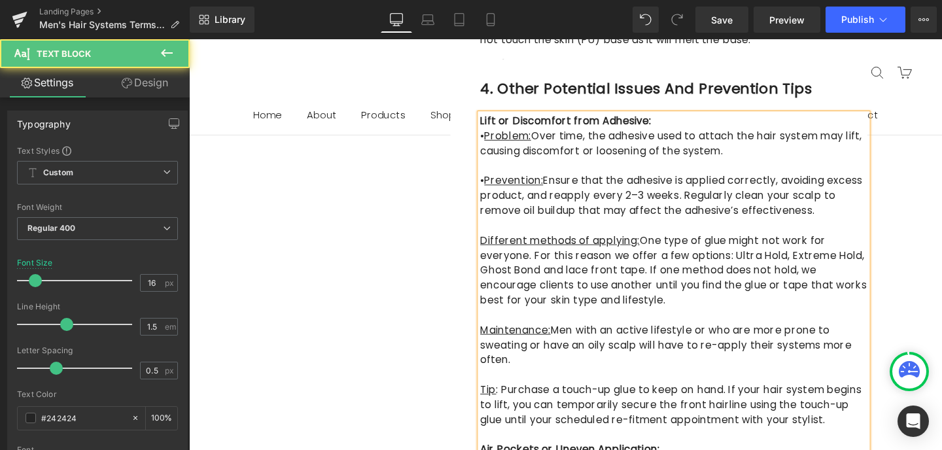
click at [503, 181] on u "Prevention:" at bounding box center [530, 188] width 62 height 15
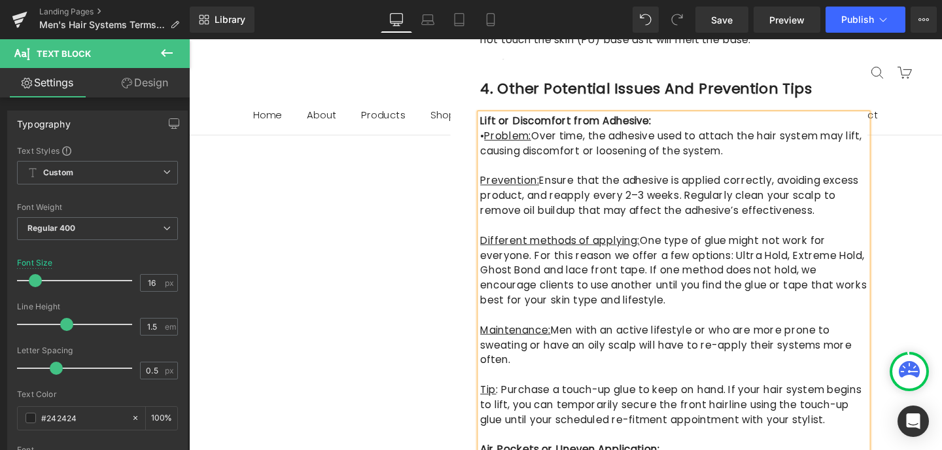
click at [504, 134] on u "Problem:" at bounding box center [523, 141] width 49 height 15
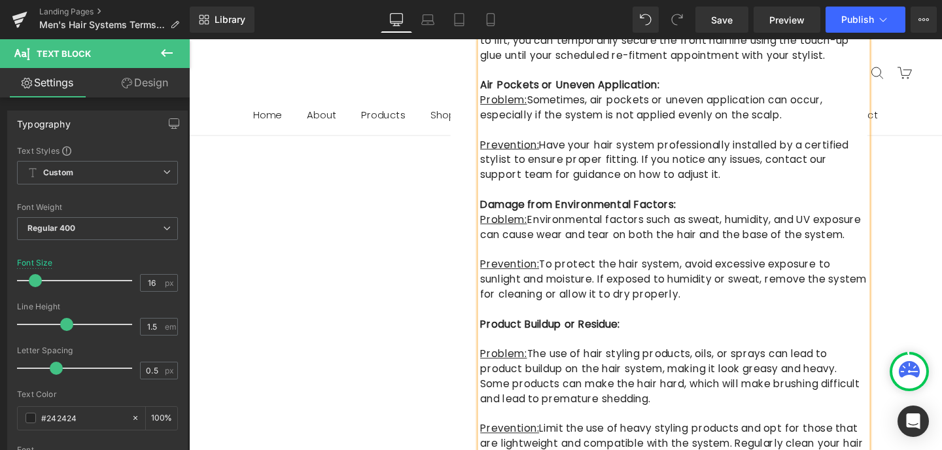
scroll to position [1850, 0]
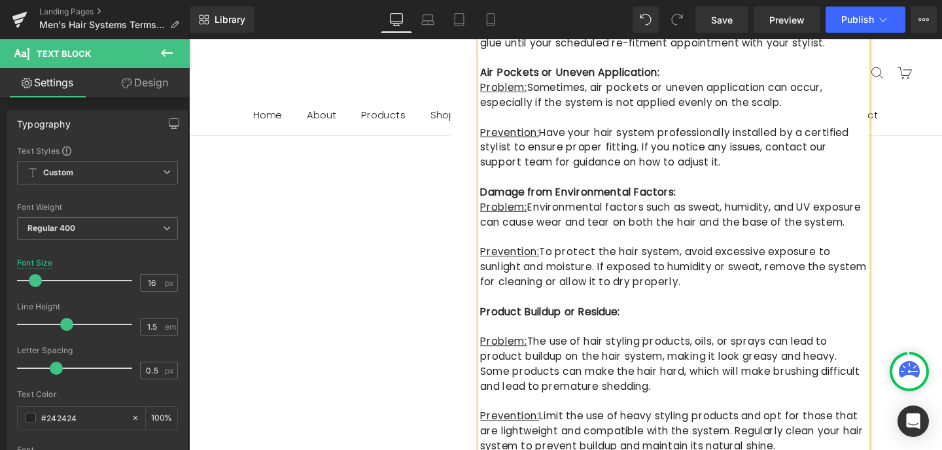
click at [499, 334] on p at bounding box center [698, 342] width 407 height 16
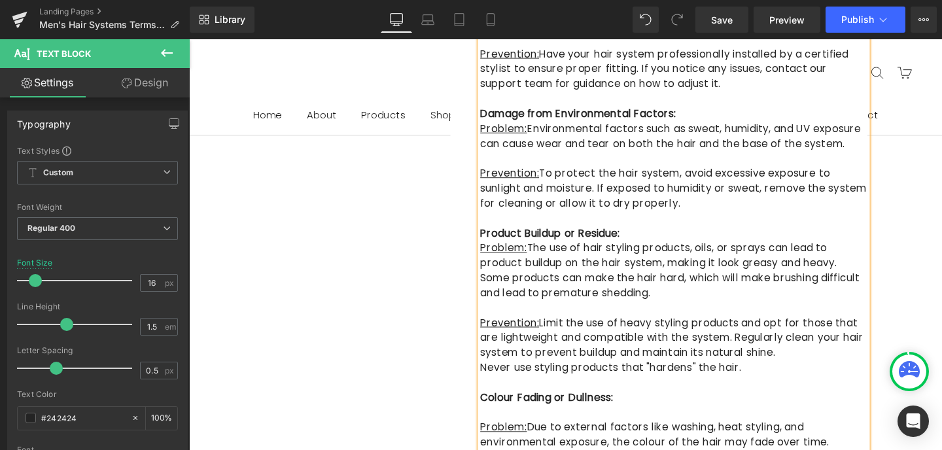
scroll to position [1933, 0]
click at [502, 423] on p at bounding box center [698, 431] width 407 height 16
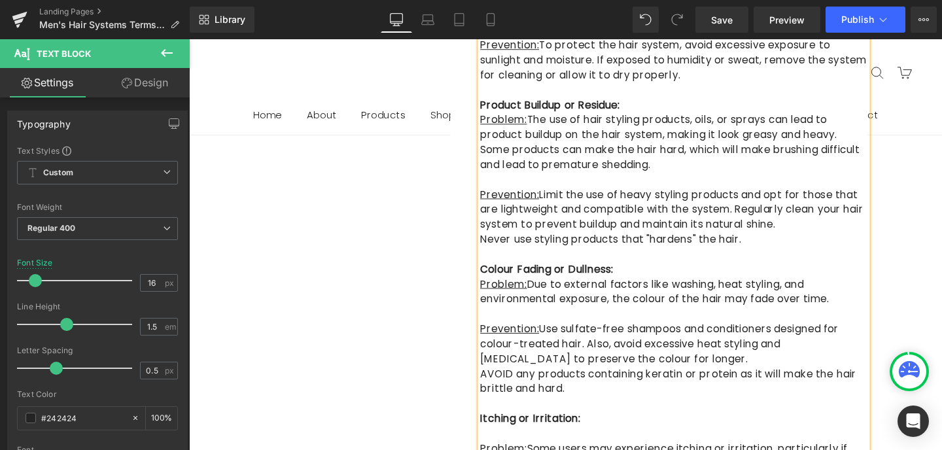
scroll to position [2066, 0]
click at [510, 447] on p at bounding box center [698, 455] width 407 height 16
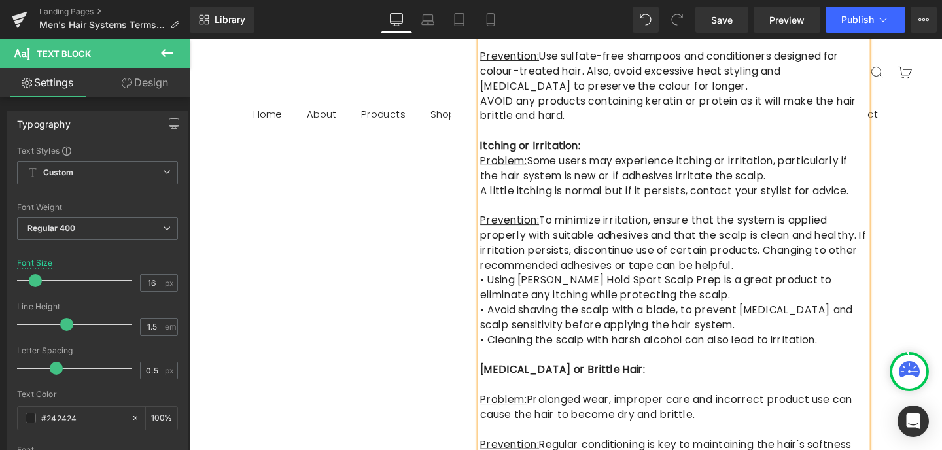
scroll to position [2363, 0]
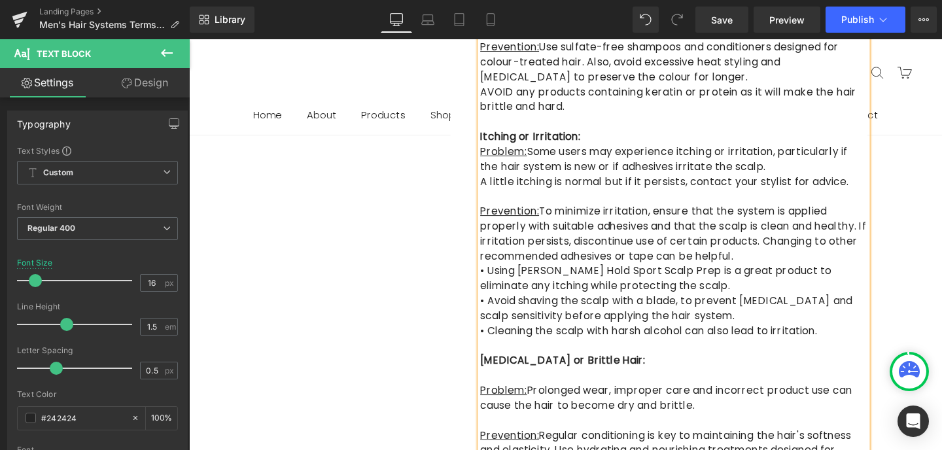
click at [505, 385] on p at bounding box center [698, 393] width 407 height 16
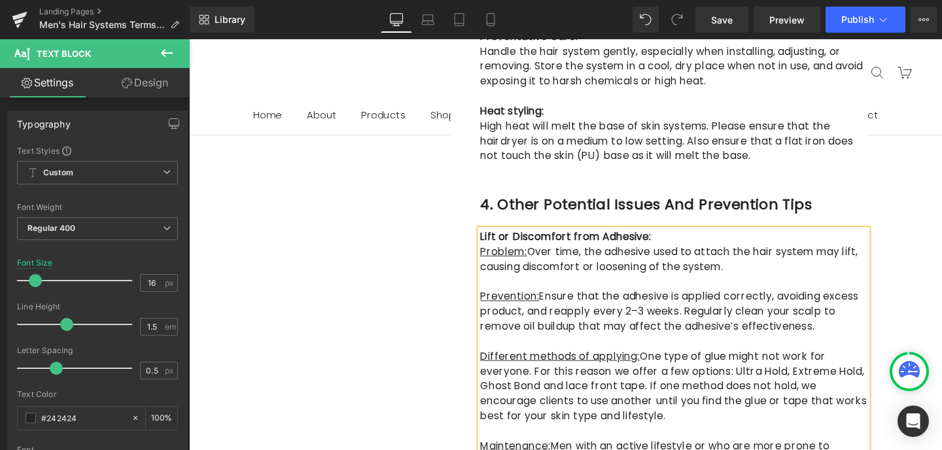
scroll to position [1330, 0]
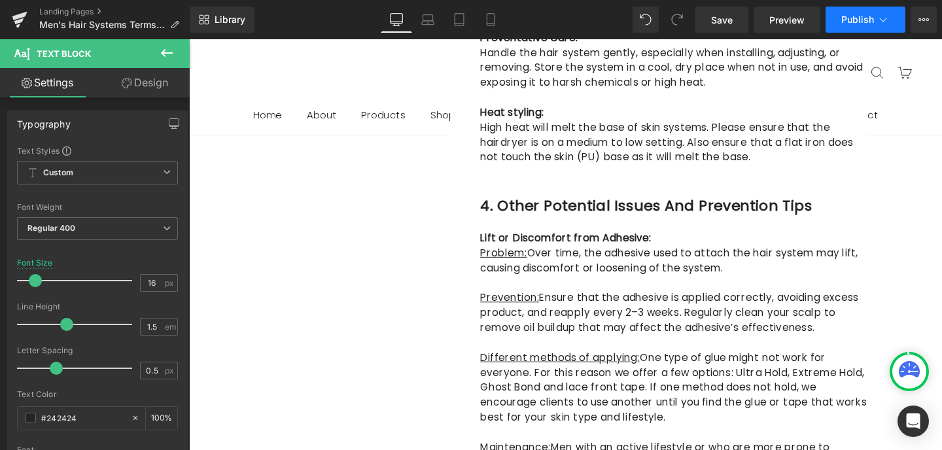
click at [861, 26] on button "Publish" at bounding box center [866, 20] width 80 height 26
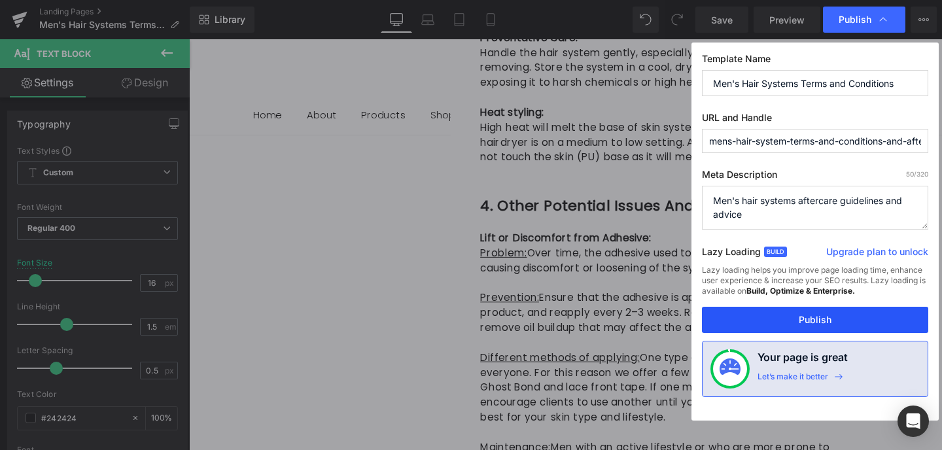
click at [821, 313] on button "Publish" at bounding box center [815, 320] width 226 height 26
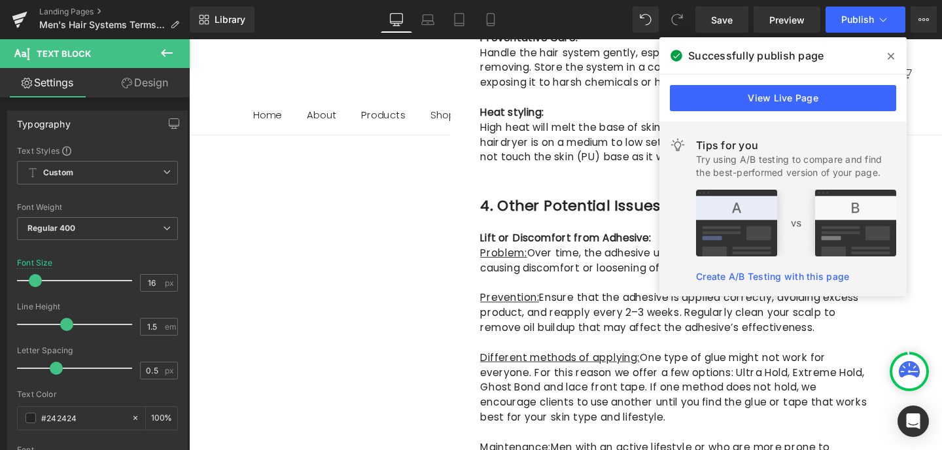
drag, startPoint x: 891, startPoint y: 54, endPoint x: 738, endPoint y: 16, distance: 157.8
click at [891, 54] on icon at bounding box center [891, 56] width 7 height 10
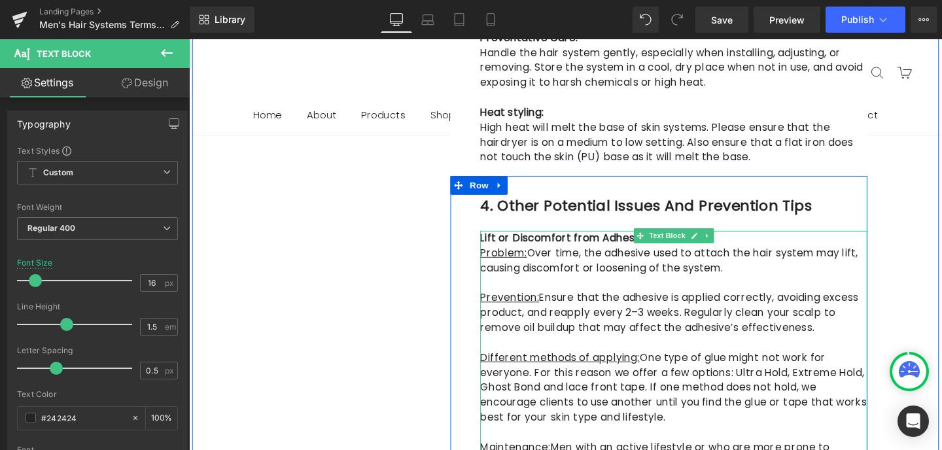
click at [644, 241] on strong "Lift or Discomfort from Adhesive:" at bounding box center [585, 248] width 180 height 15
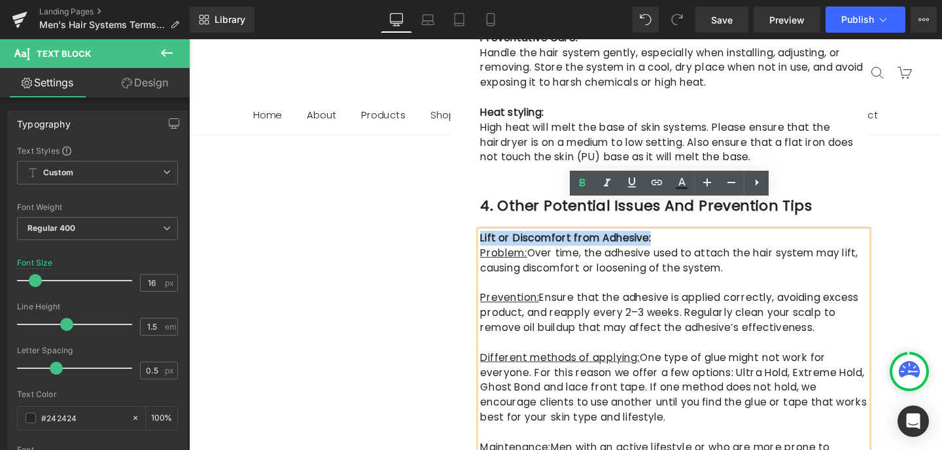
drag, startPoint x: 680, startPoint y: 217, endPoint x: 497, endPoint y: 216, distance: 183.2
click at [497, 241] on p "Lift or Discomfort from Adhesive:" at bounding box center [698, 249] width 407 height 16
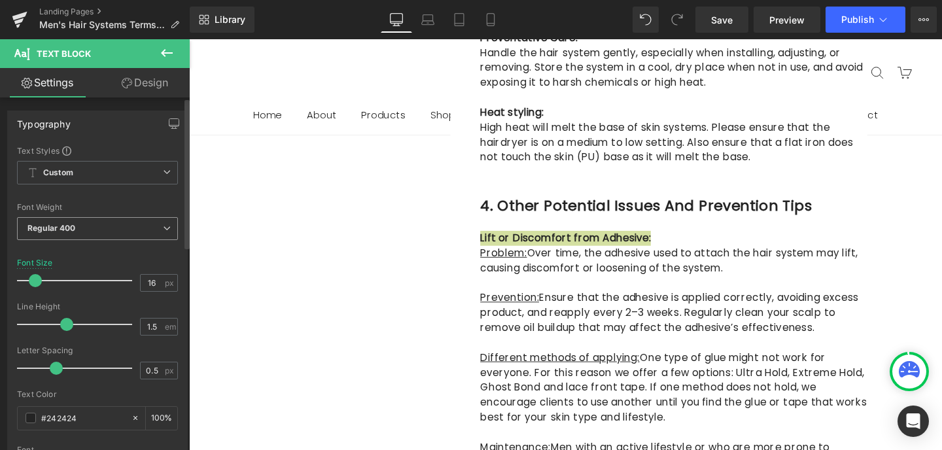
click at [102, 223] on span "Regular 400" at bounding box center [97, 228] width 161 height 23
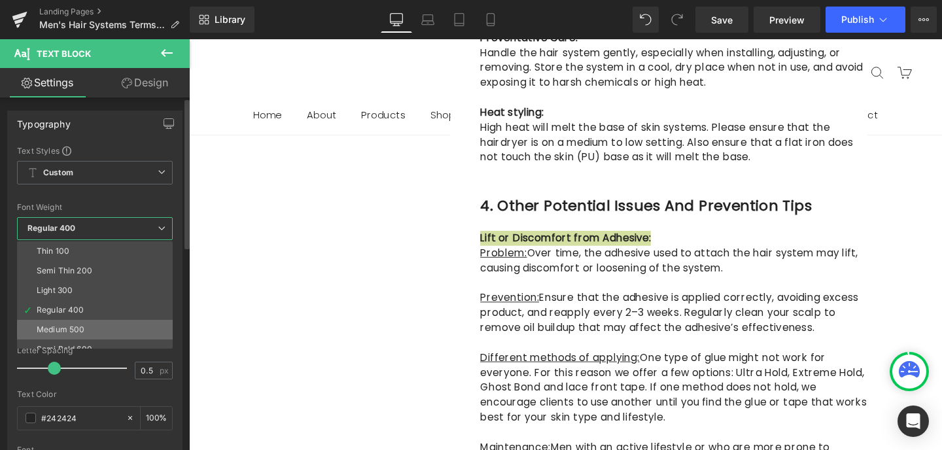
click at [78, 326] on div "Medium 500" at bounding box center [61, 329] width 48 height 9
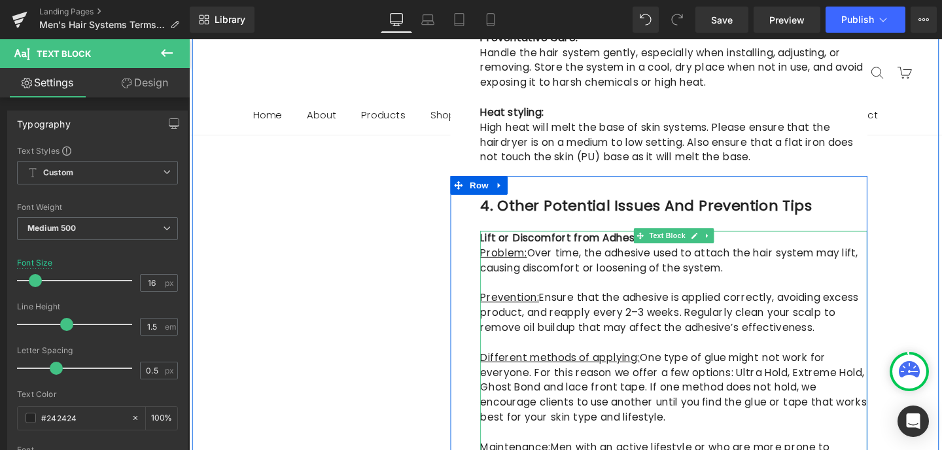
click at [556, 241] on strong "Lift or Discomfort from Adhesive:" at bounding box center [585, 248] width 180 height 15
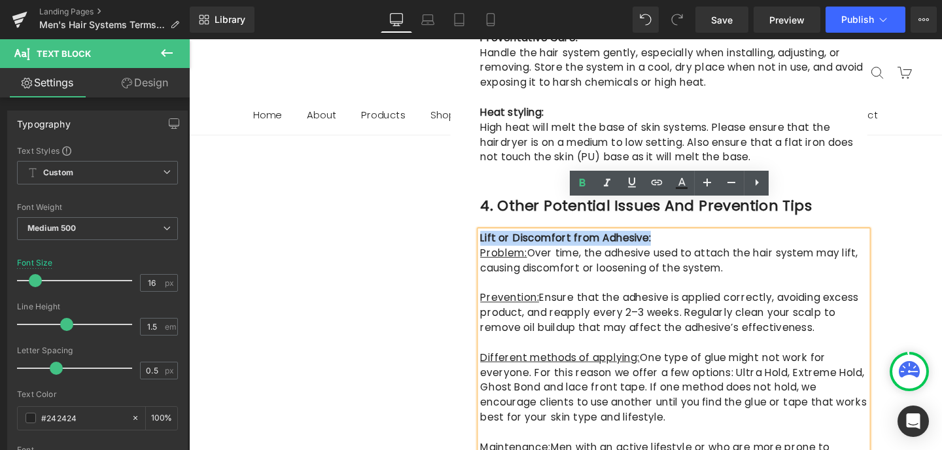
drag, startPoint x: 676, startPoint y: 217, endPoint x: 496, endPoint y: 214, distance: 180.0
click at [496, 241] on p "Lift or Discomfort from Adhesive:" at bounding box center [698, 249] width 407 height 16
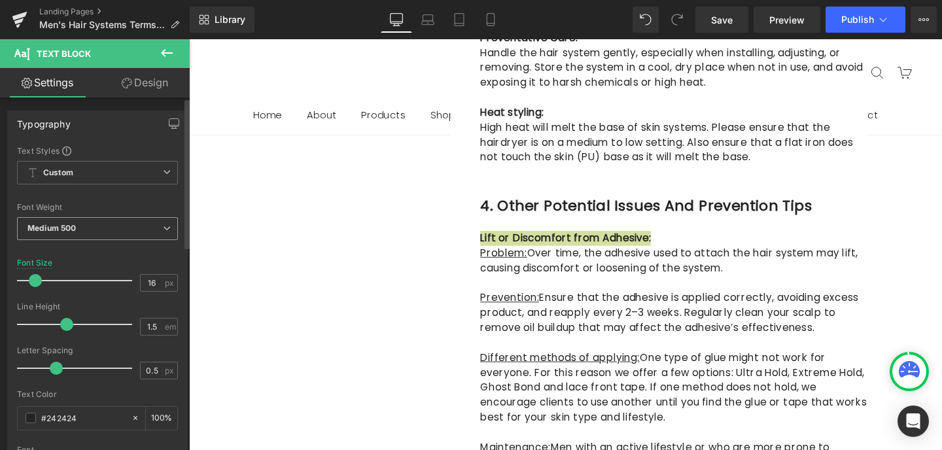
click at [92, 225] on span "Medium 500" at bounding box center [97, 228] width 161 height 23
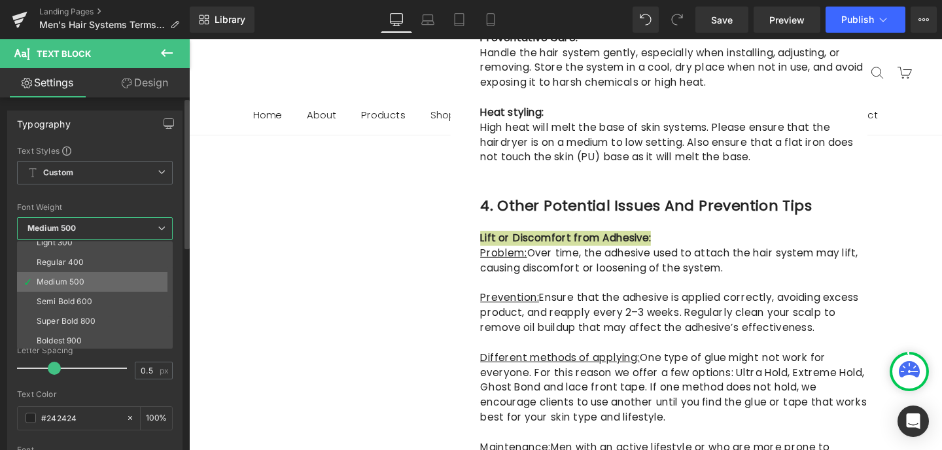
scroll to position [51, 0]
click at [86, 298] on div "Semi Bold 600" at bounding box center [65, 298] width 56 height 9
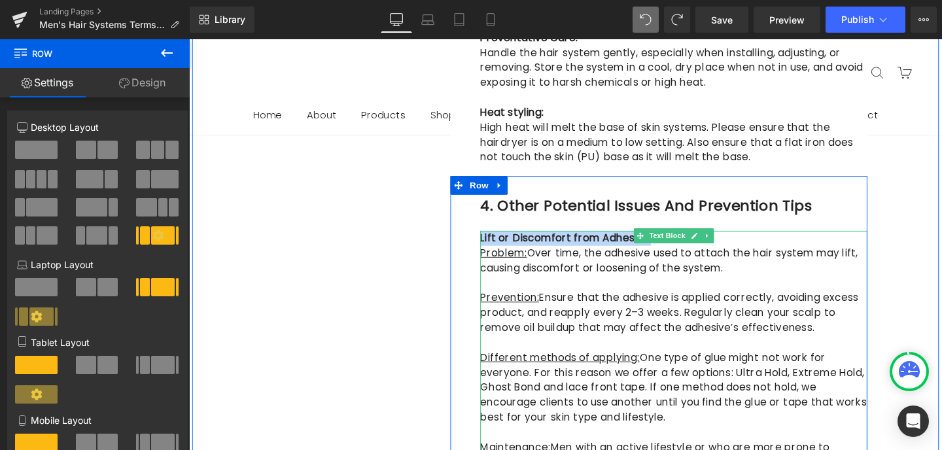
click at [787, 241] on p "Lift or Discomfort from Adhesive:" at bounding box center [698, 249] width 407 height 16
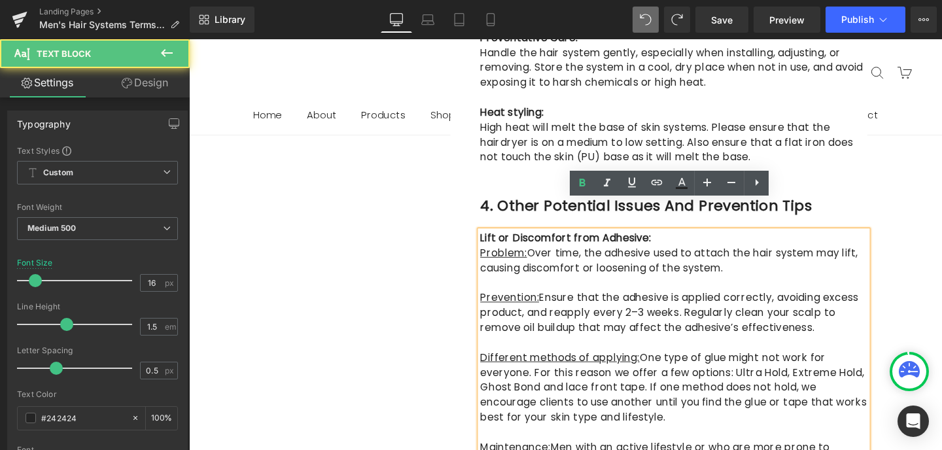
click at [855, 203] on h1 "4. Other Potential Issues and Prevention Tips" at bounding box center [698, 214] width 407 height 23
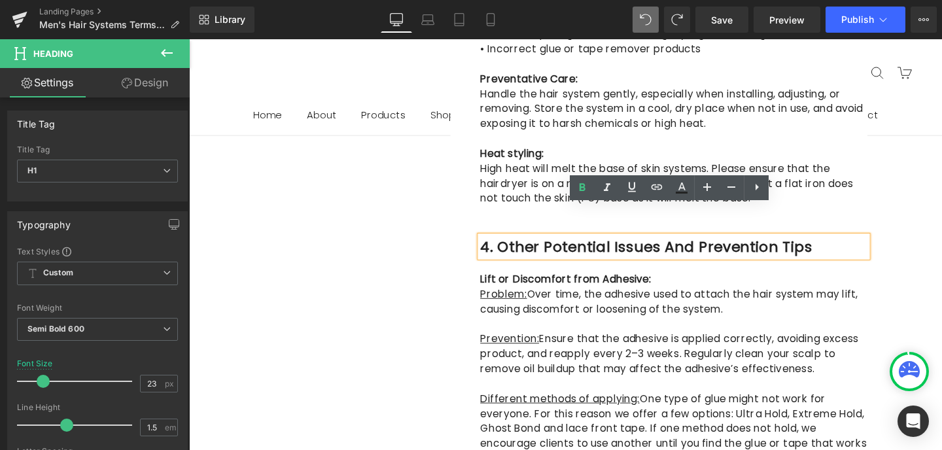
scroll to position [1286, 0]
click at [751, 285] on p "Lift or Discomfort from Adhesive:" at bounding box center [698, 293] width 407 height 16
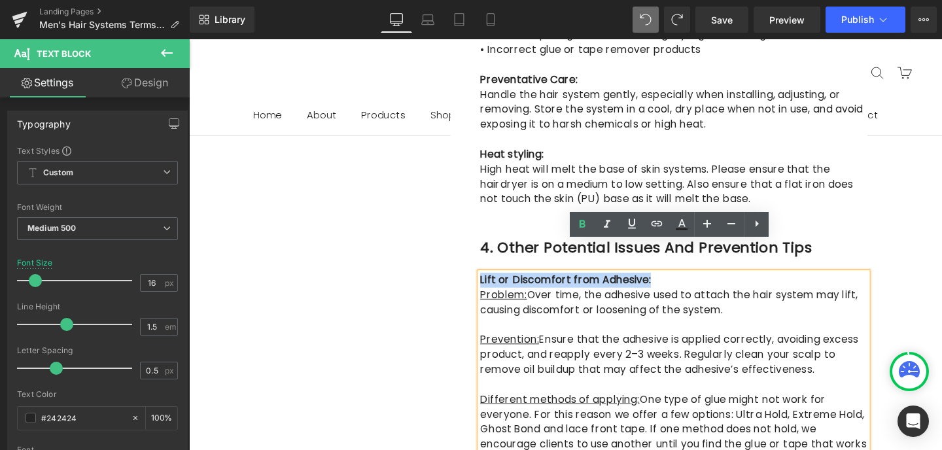
drag, startPoint x: 675, startPoint y: 262, endPoint x: 495, endPoint y: 261, distance: 180.0
click at [495, 285] on p "Lift or Discomfort from Adhesive:" at bounding box center [698, 293] width 407 height 16
click at [685, 225] on icon at bounding box center [682, 223] width 7 height 8
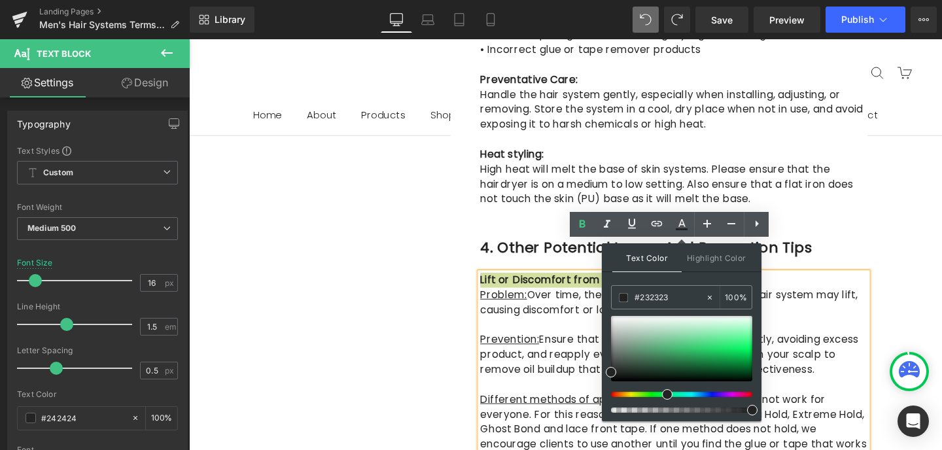
click at [662, 393] on div at bounding box center [676, 394] width 141 height 5
click at [687, 336] on div at bounding box center [681, 348] width 141 height 65
click at [657, 359] on div at bounding box center [681, 348] width 141 height 65
click at [662, 344] on div at bounding box center [681, 348] width 141 height 65
type input "#45aa6c"
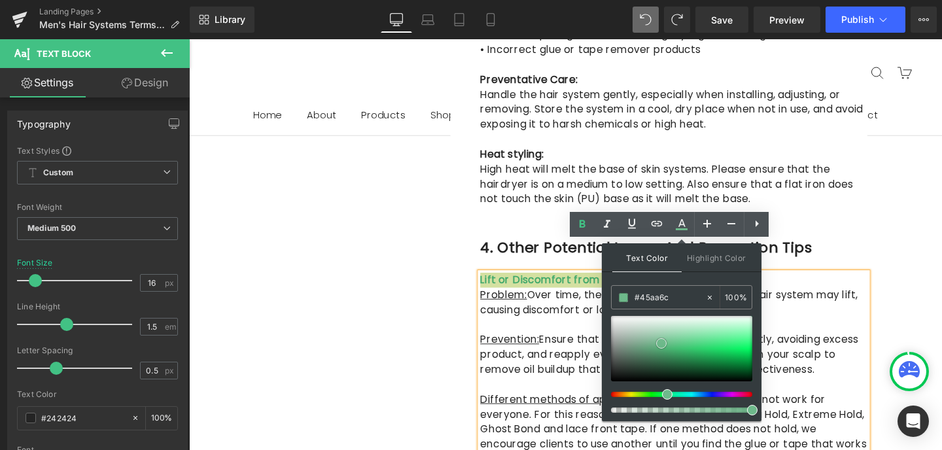
click at [671, 351] on div at bounding box center [681, 348] width 141 height 65
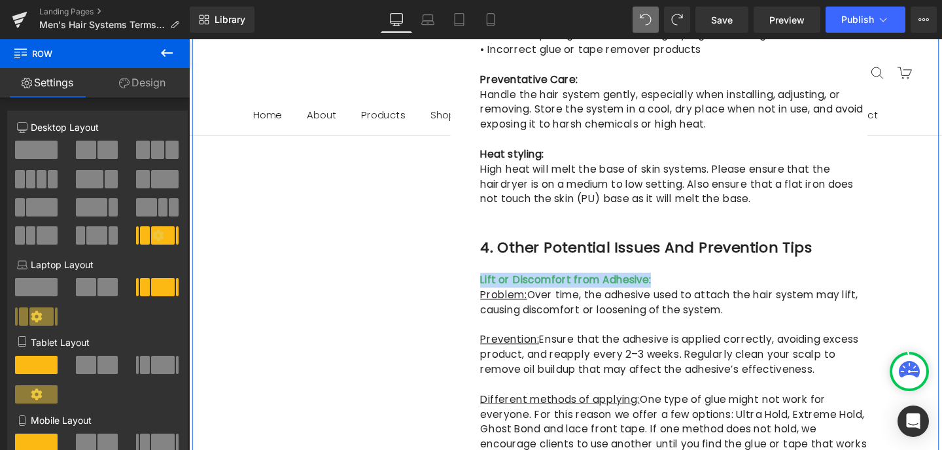
click at [873, 247] on h1 "4. Other Potential Issues and Prevention Tips" at bounding box center [698, 258] width 407 height 23
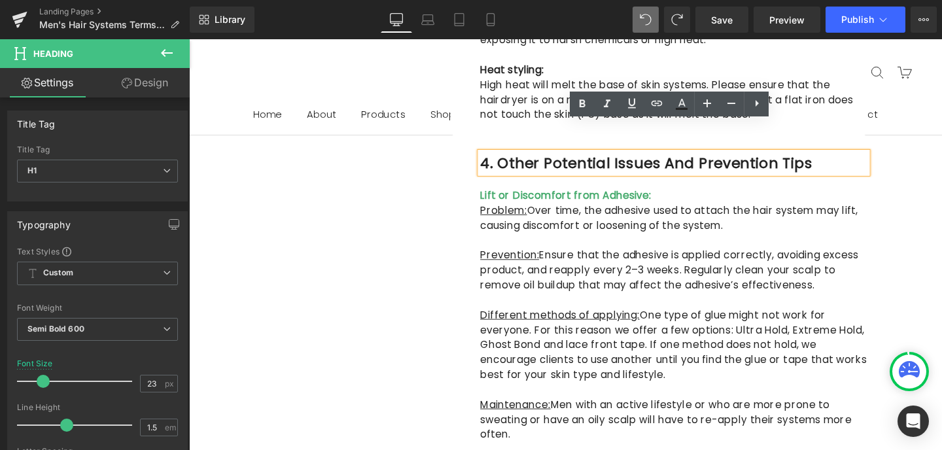
scroll to position [1372, 0]
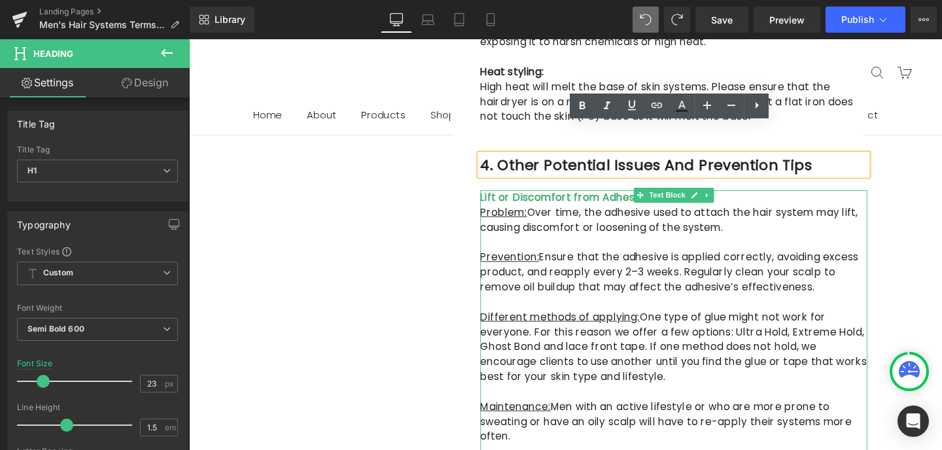
click at [780, 214] on span "Over time, the adhesive used to attach the hair system may lift, causing discom…" at bounding box center [693, 229] width 397 height 31
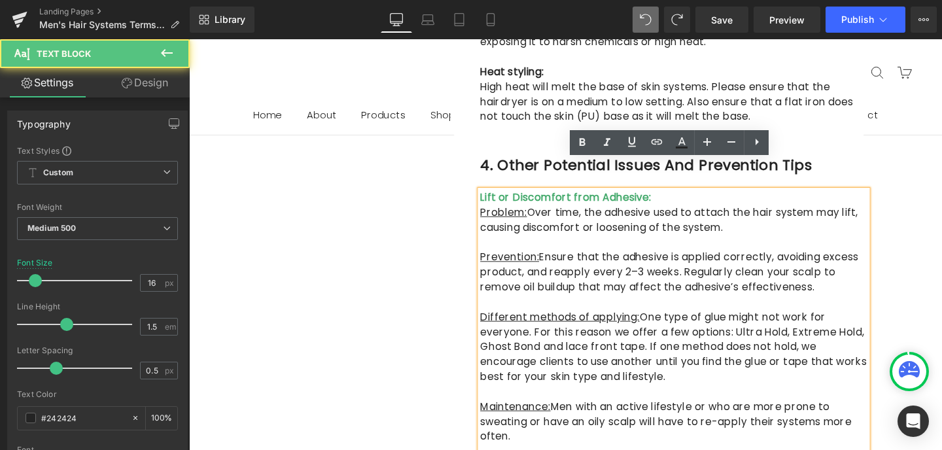
click at [686, 198] on p "Lift or Discomfort from Adhesive:" at bounding box center [698, 206] width 407 height 16
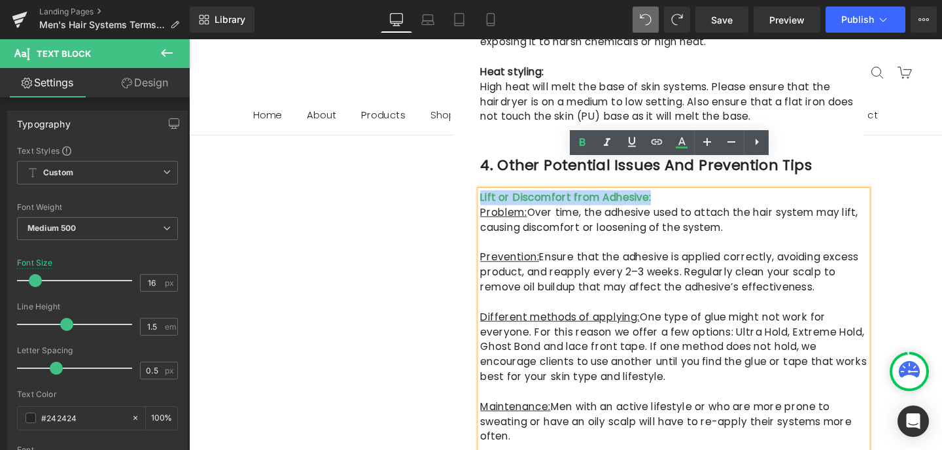
drag, startPoint x: 686, startPoint y: 175, endPoint x: 495, endPoint y: 171, distance: 190.5
click at [495, 198] on p "Lift or Discomfort from Adhesive:" at bounding box center [698, 206] width 407 height 16
click at [678, 144] on icon at bounding box center [682, 143] width 16 height 16
type input "100"
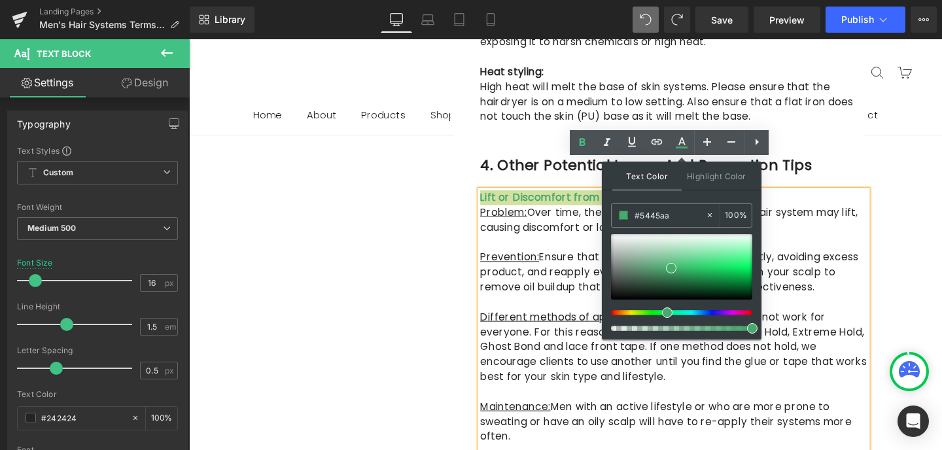
click at [704, 312] on div at bounding box center [676, 312] width 141 height 5
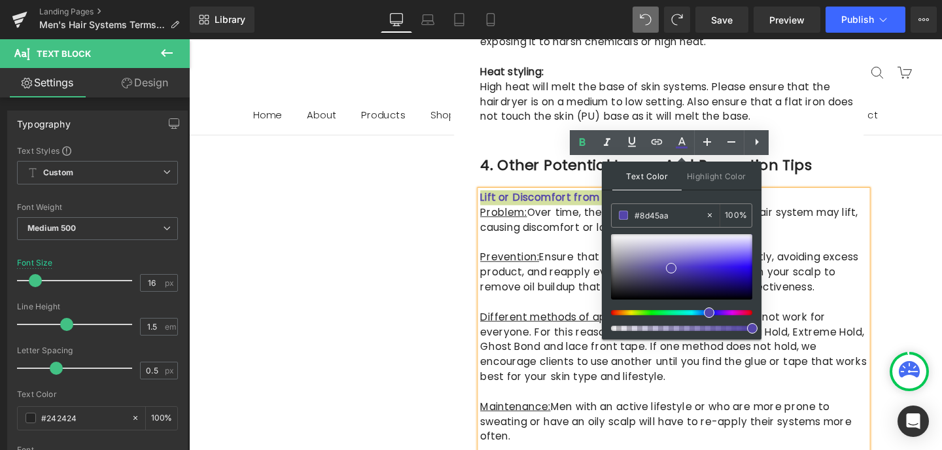
click at [717, 312] on div at bounding box center [676, 312] width 141 height 5
drag, startPoint x: 721, startPoint y: 313, endPoint x: 696, endPoint y: 313, distance: 24.9
click at [696, 313] on div at bounding box center [676, 312] width 141 height 5
click at [698, 251] on div at bounding box center [681, 266] width 141 height 65
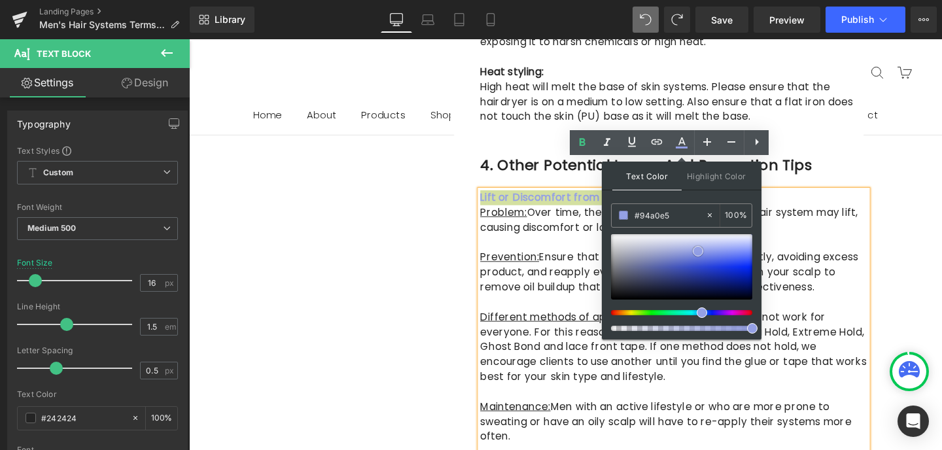
type input "#576ce4"
click at [717, 259] on div at bounding box center [681, 266] width 141 height 65
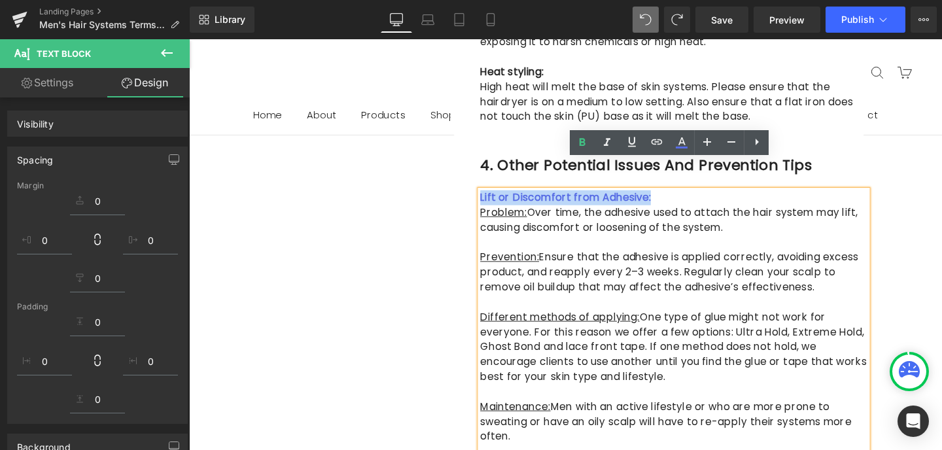
click at [872, 160] on h1 "4. Other Potential Issues and Prevention Tips" at bounding box center [698, 171] width 407 height 23
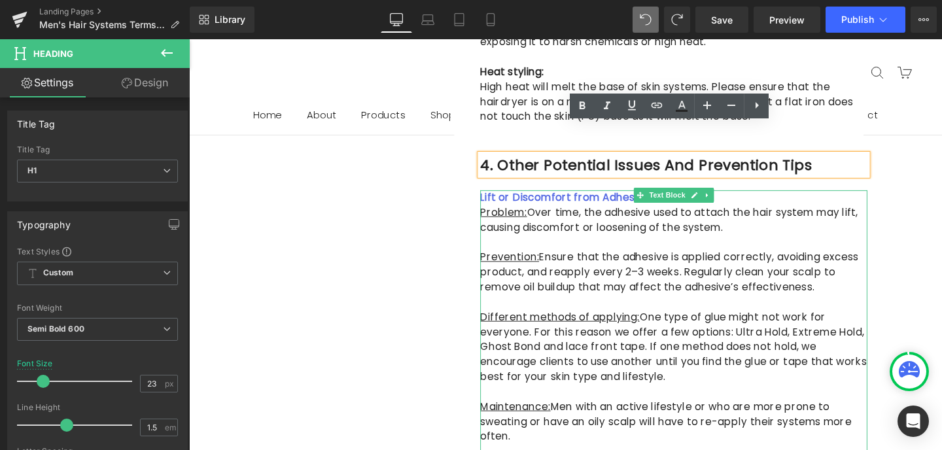
click at [800, 198] on p "Lift or Discomfort from Adhesive:" at bounding box center [698, 206] width 407 height 16
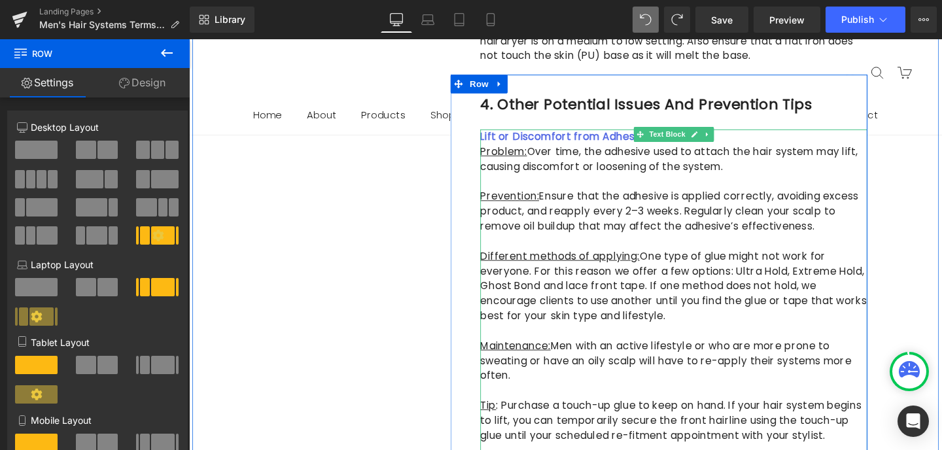
scroll to position [1401, 0]
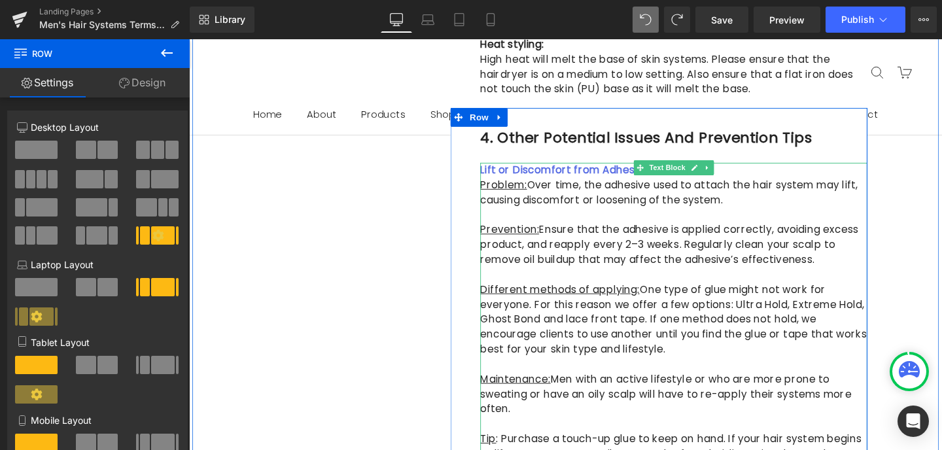
click at [592, 170] on strong "Lift or Discomfort from Adhesive:" at bounding box center [585, 177] width 180 height 15
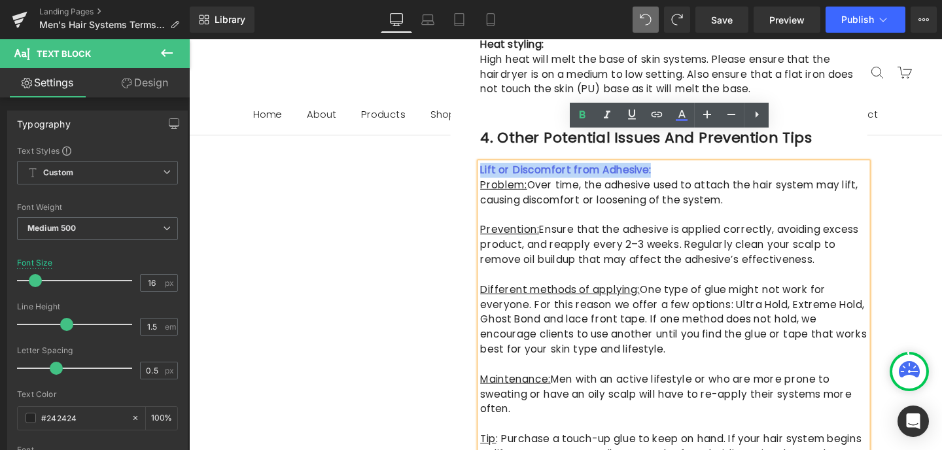
drag, startPoint x: 680, startPoint y: 145, endPoint x: 495, endPoint y: 141, distance: 184.6
click at [495, 170] on p "Lift or Discomfort from Adhesive:" at bounding box center [698, 178] width 407 height 16
click at [681, 116] on icon at bounding box center [682, 115] width 16 height 16
type input "100"
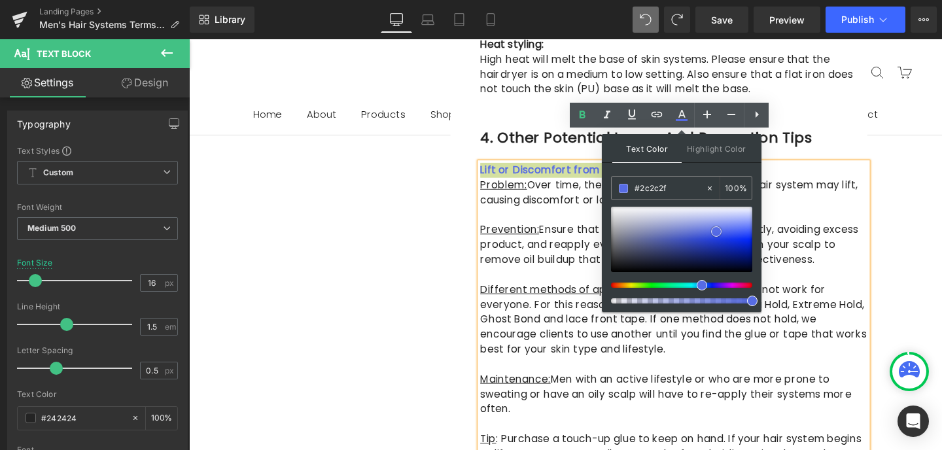
click at [617, 260] on div at bounding box center [681, 239] width 141 height 65
type input "#070707"
click at [616, 270] on div at bounding box center [681, 239] width 141 height 65
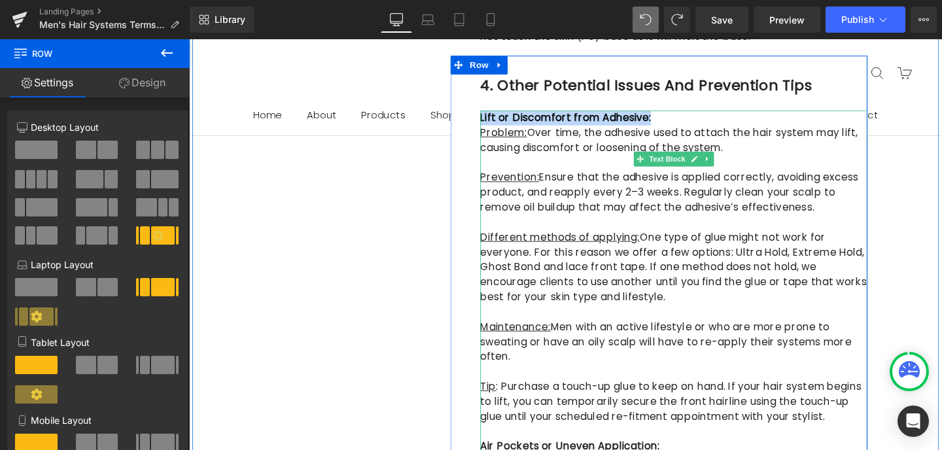
scroll to position [1458, 0]
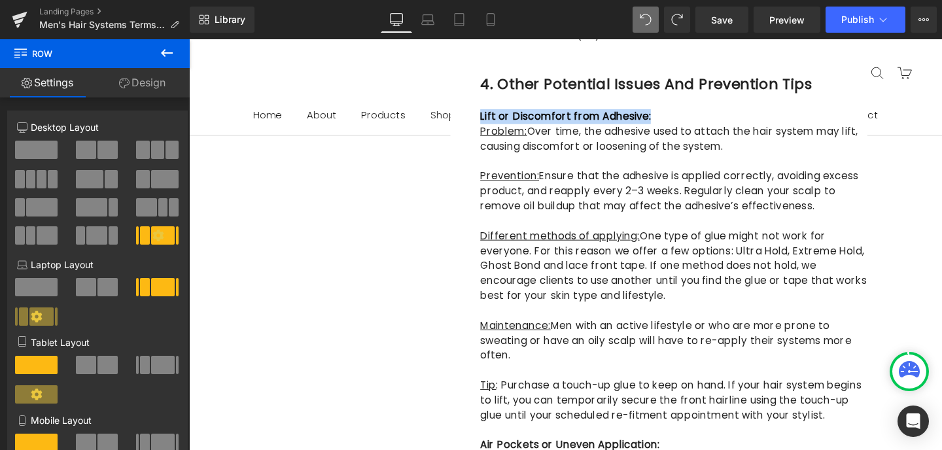
click at [743, 75] on div "4. Other Potential Issues and Prevention Tips Heading" at bounding box center [698, 94] width 407 height 39
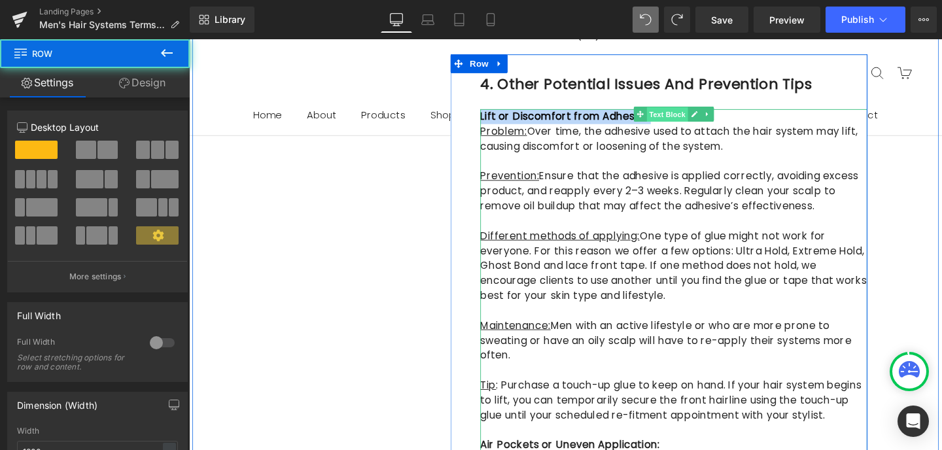
click at [695, 111] on span "Text Block" at bounding box center [691, 119] width 43 height 16
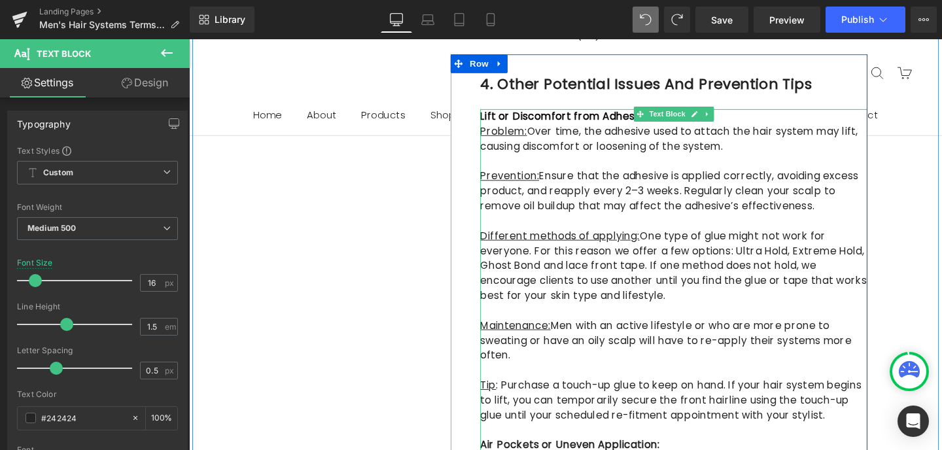
click at [825, 175] on p "Prevention: Ensure that the adhesive is applied correctly, avoiding excess prod…" at bounding box center [698, 198] width 407 height 47
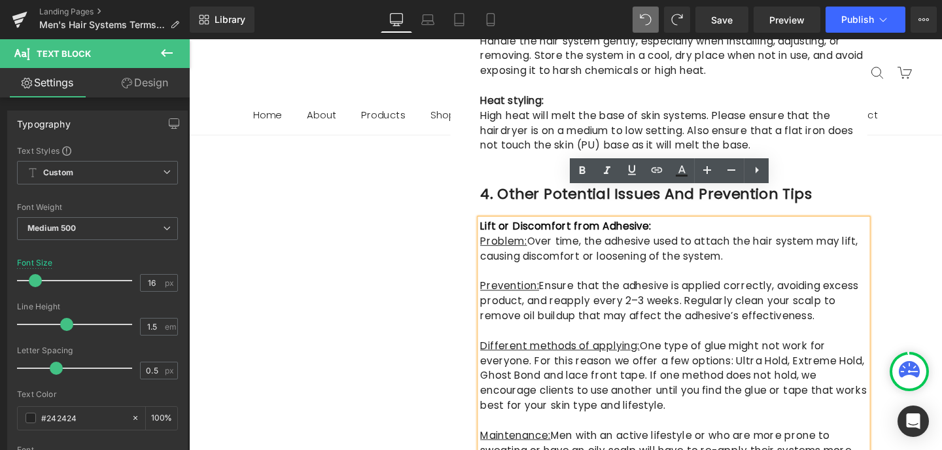
scroll to position [1343, 0]
click at [495, 228] on strong "Lift or Discomfort from Adhesive:" at bounding box center [585, 235] width 180 height 15
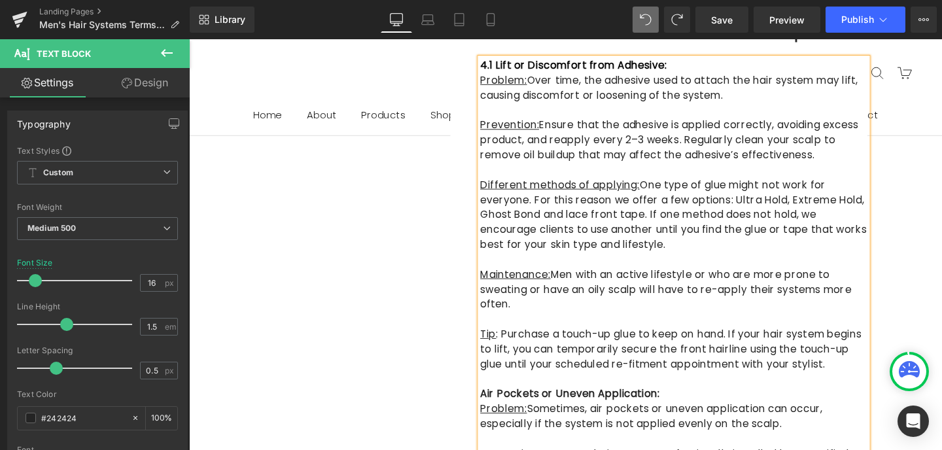
scroll to position [1534, 0]
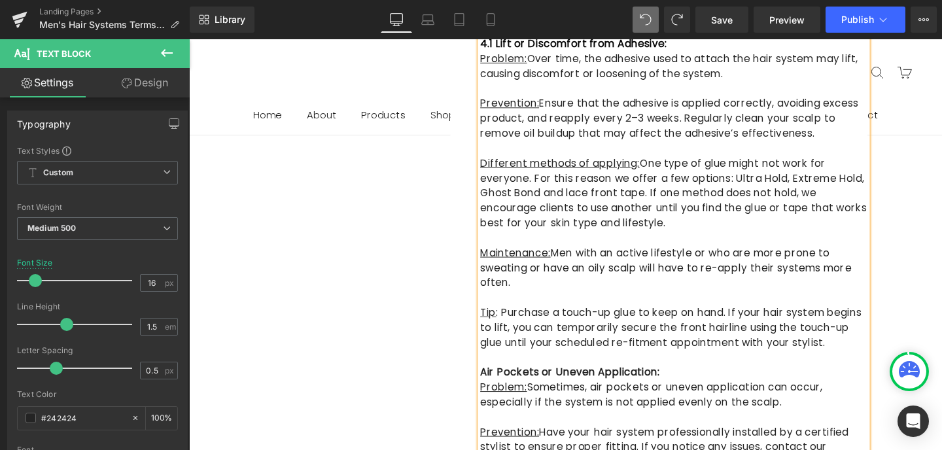
click at [497, 382] on strong "A" at bounding box center [499, 389] width 8 height 15
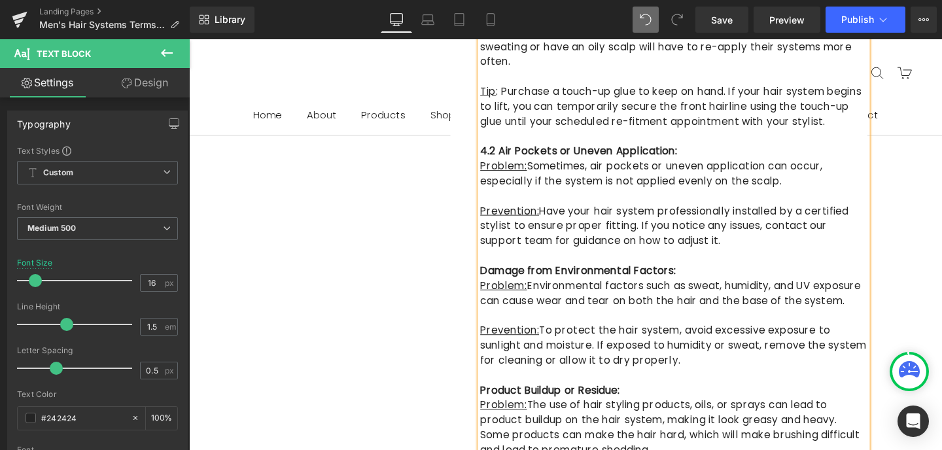
scroll to position [1775, 0]
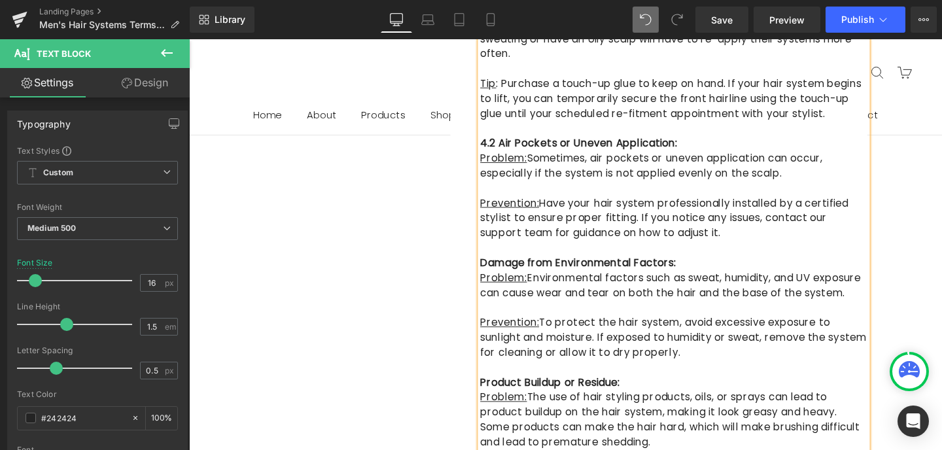
click at [497, 267] on strong "Damage from Environmental Factors:" at bounding box center [598, 274] width 206 height 15
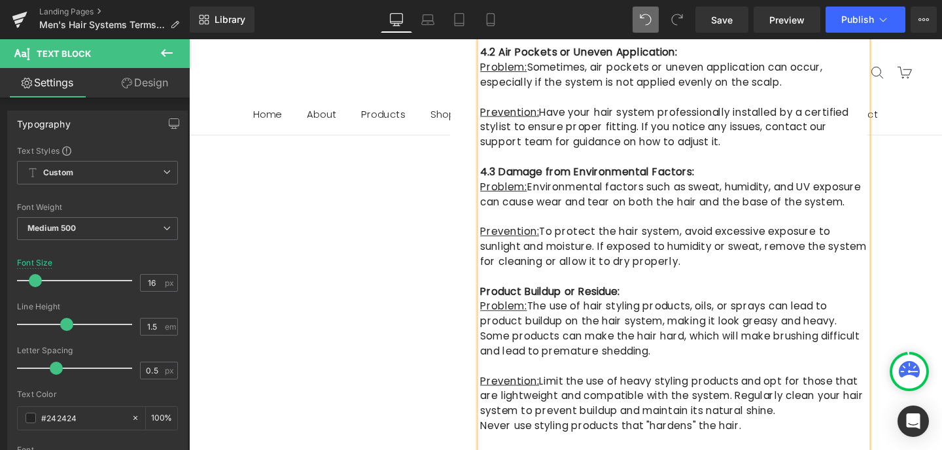
scroll to position [1872, 0]
click at [497, 296] on strong "Product Buildup or Residue:" at bounding box center [568, 303] width 147 height 15
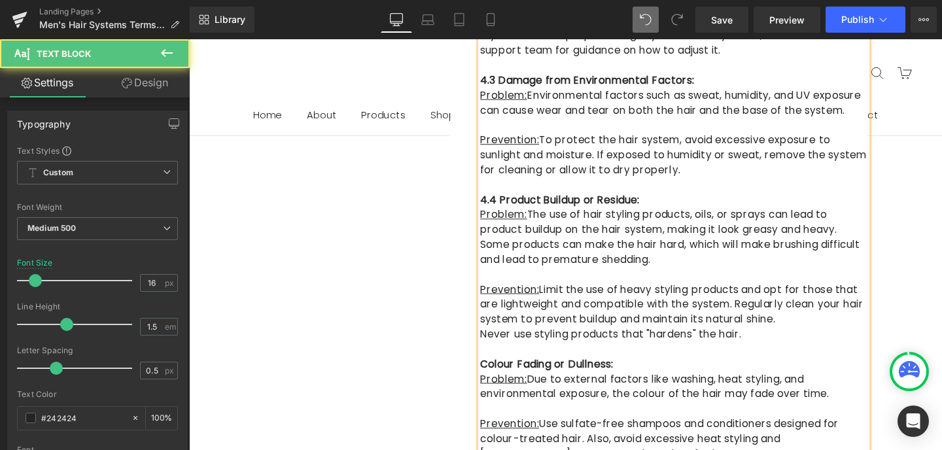
click at [497, 373] on strong "Colour Fading or Dullness:" at bounding box center [565, 380] width 140 height 15
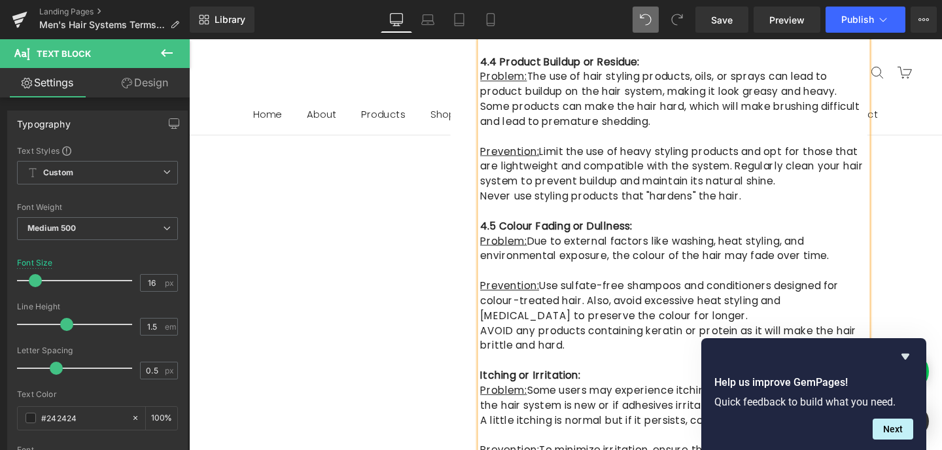
scroll to position [2115, 0]
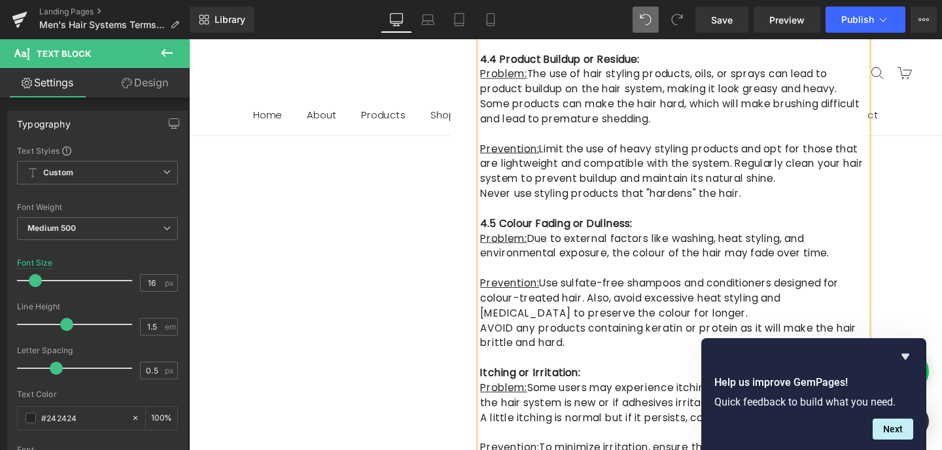
click at [495, 382] on strong "Itching or Irritation:" at bounding box center [547, 389] width 105 height 15
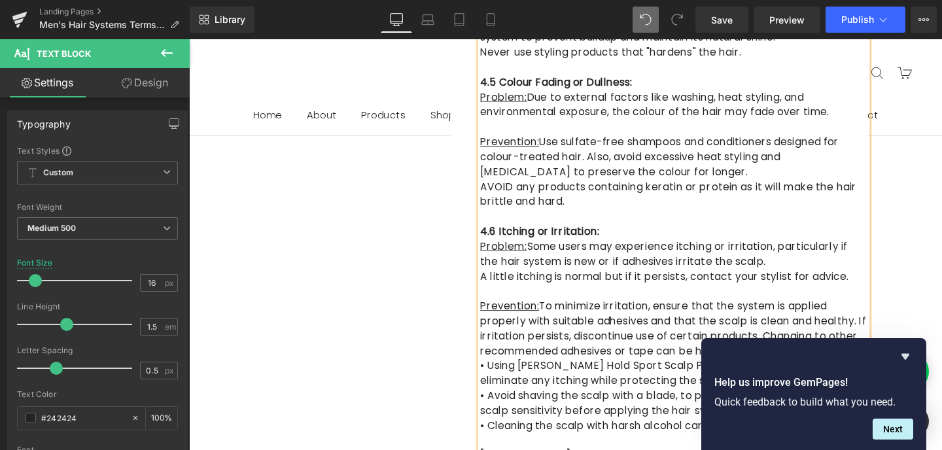
scroll to position [2339, 0]
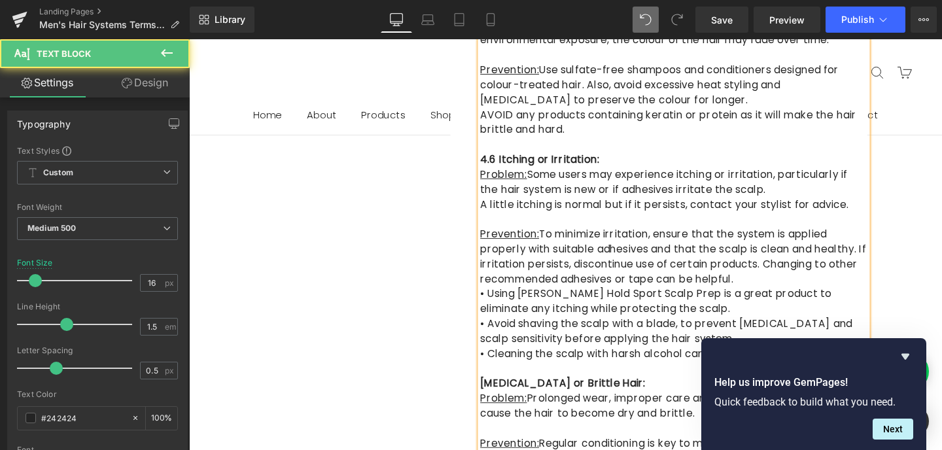
click at [496, 394] on strong "[MEDICAL_DATA] or Brittle Hair:" at bounding box center [582, 401] width 174 height 15
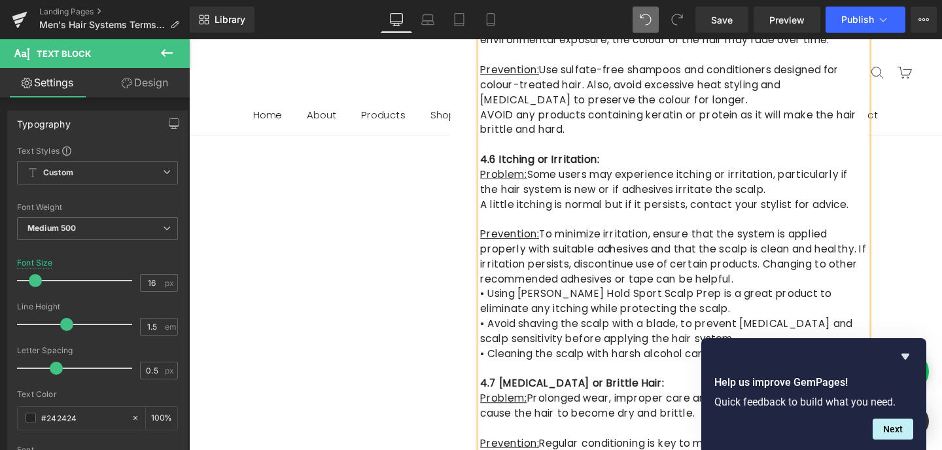
drag, startPoint x: 931, startPoint y: 262, endPoint x: 935, endPoint y: 313, distance: 51.2
click at [931, 262] on div "1. Product Information Text Block 2. Shedding and Durability Text Block 3. Tear…" at bounding box center [584, 80] width 785 height 4056
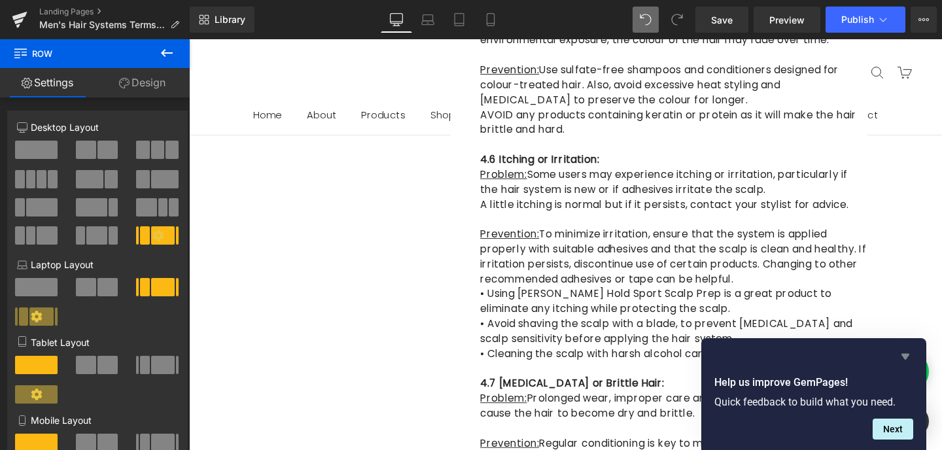
click at [908, 353] on icon "Hide survey" at bounding box center [906, 357] width 16 height 16
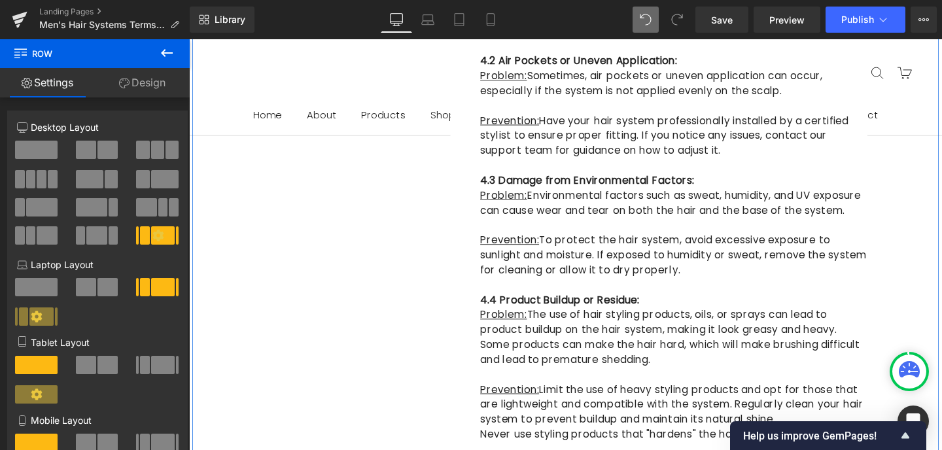
scroll to position [1865, 0]
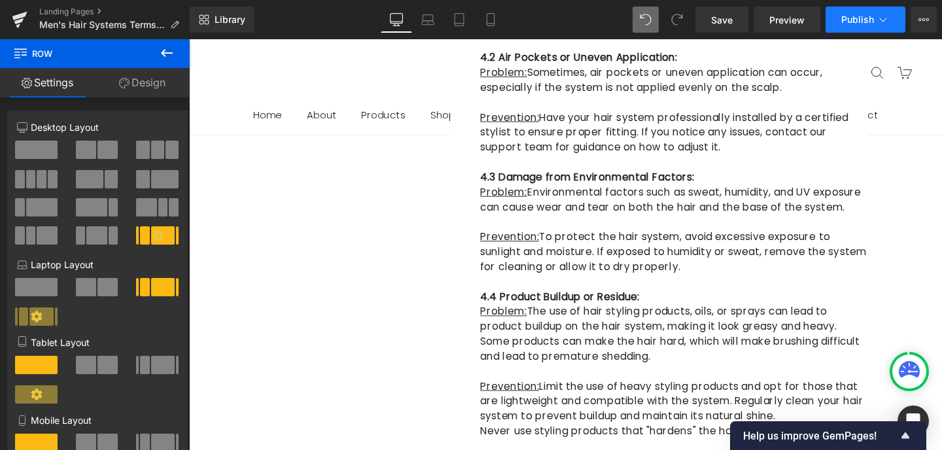
click at [859, 19] on span "Publish" at bounding box center [858, 19] width 33 height 10
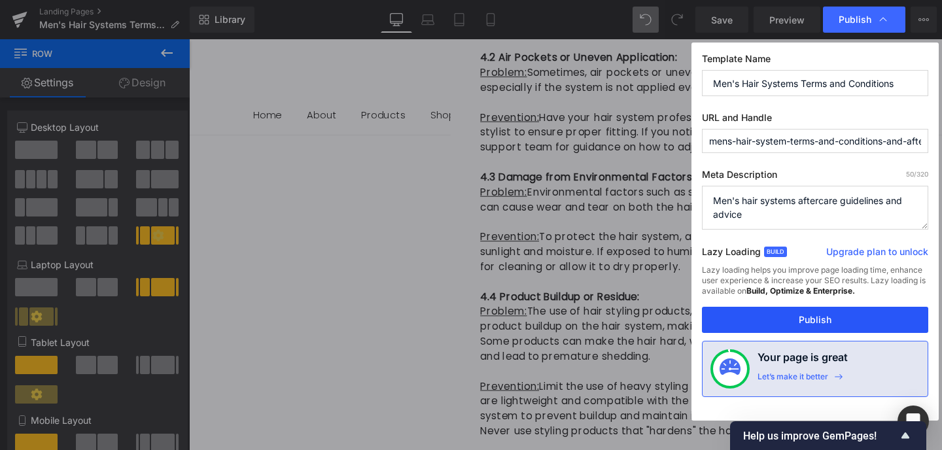
click at [799, 315] on button "Publish" at bounding box center [815, 320] width 226 height 26
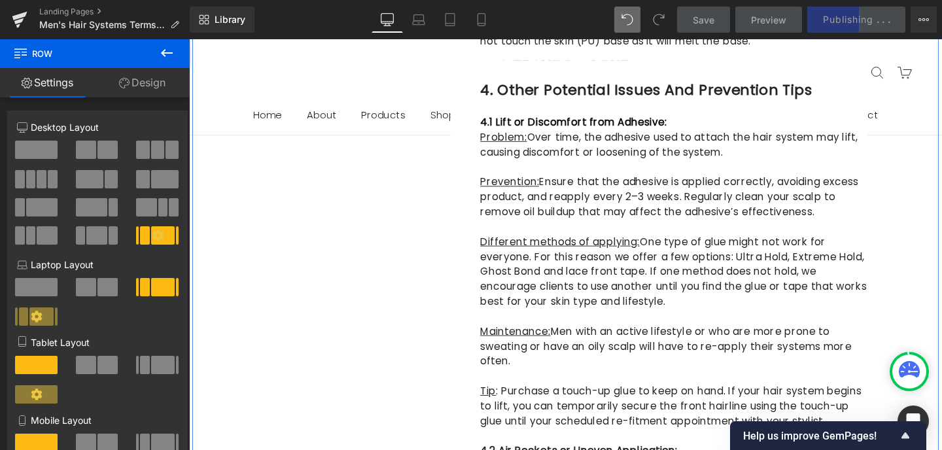
scroll to position [1262, 0]
